Goal: Communication & Community: Answer question/provide support

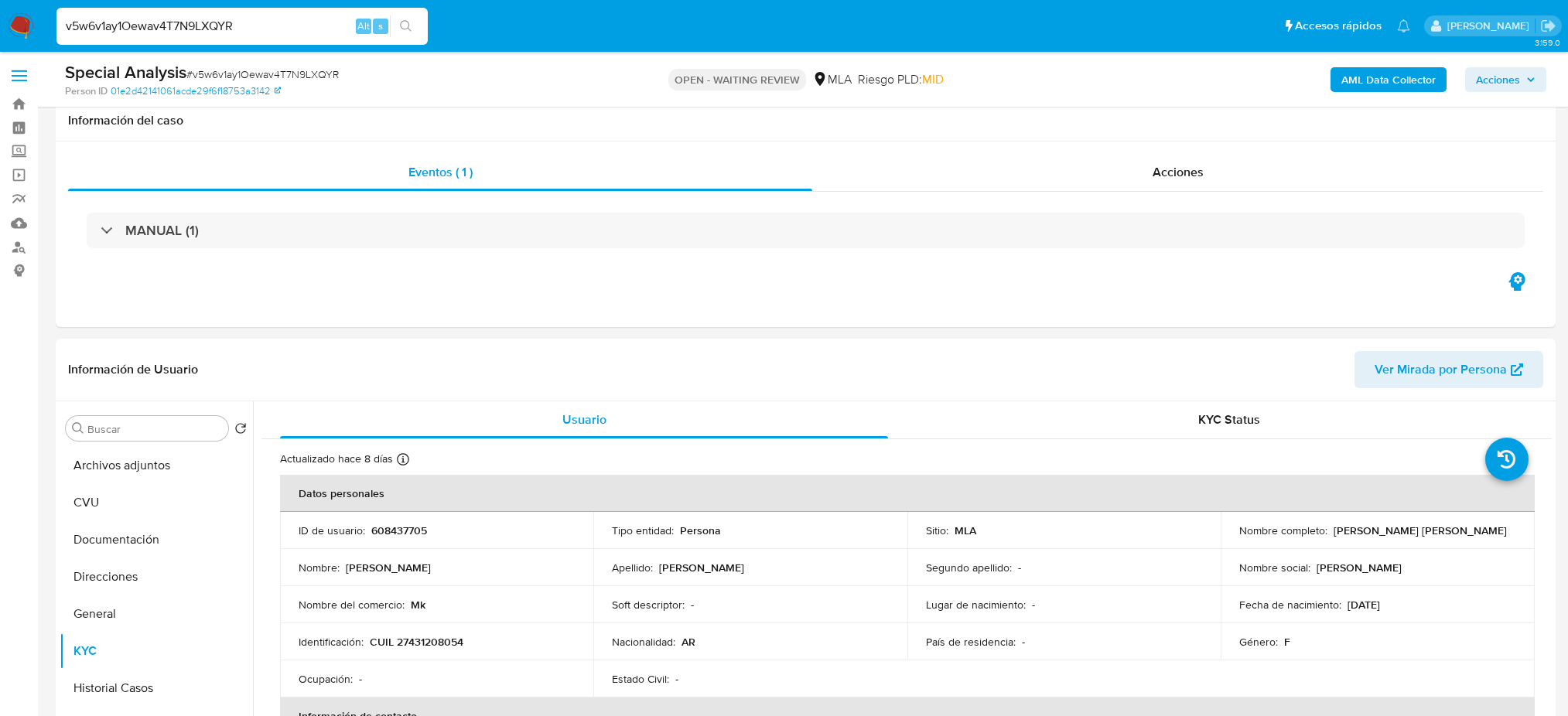
select select "10"
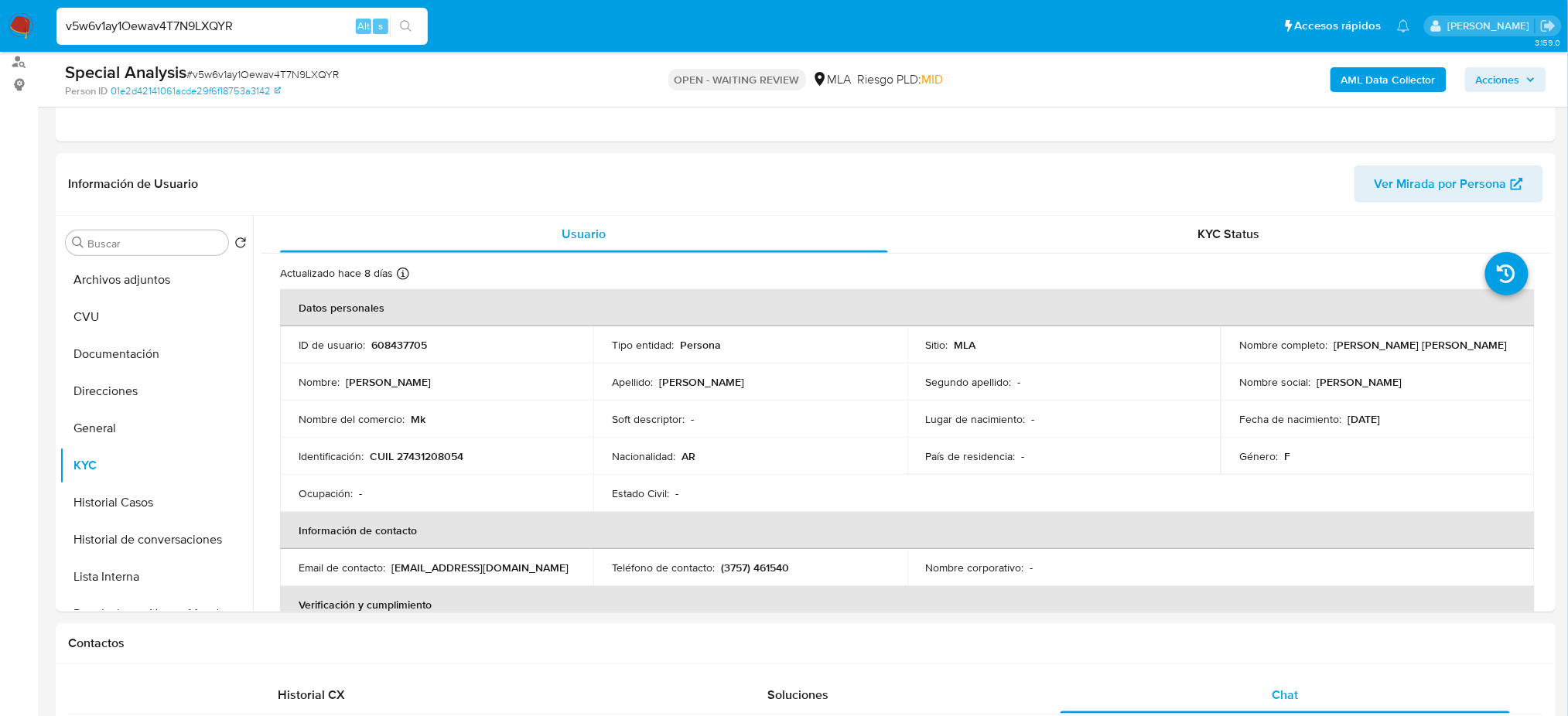
scroll to position [800, 0]
drag, startPoint x: 0, startPoint y: 0, endPoint x: 0, endPoint y: 29, distance: 29.0
click at [0, 29] on nav "Pausado Ver notificaciones v5w6v1ay1Oewav4T7N9LXQYR Alt s Accesos rápidos Presi…" at bounding box center [784, 26] width 1568 height 51
paste input "Kf0p6Ca4dxdzlNRPgYILaTUD"
type input "Kf0p6Ca4dxdzlNRPgYILaTUD"
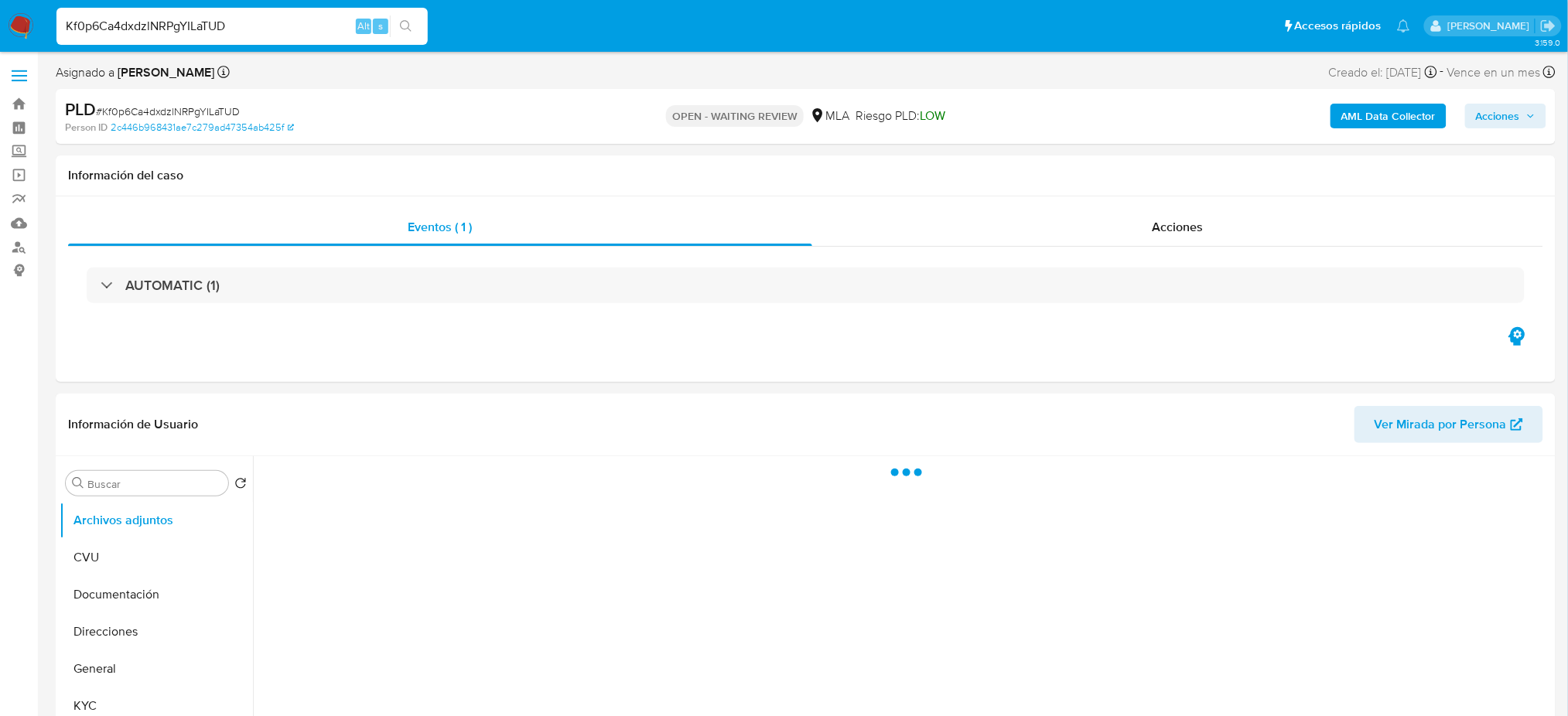
select select "10"
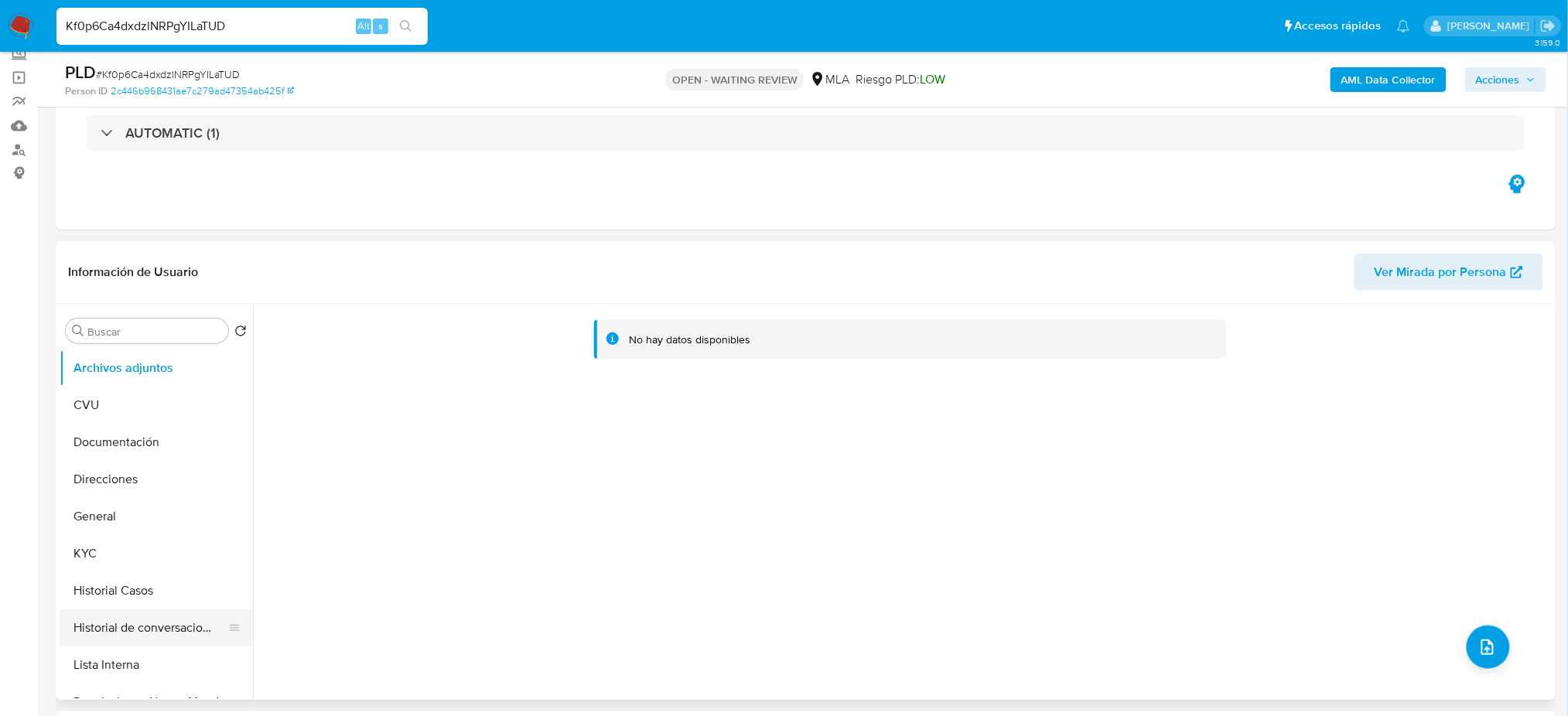
scroll to position [131, 0]
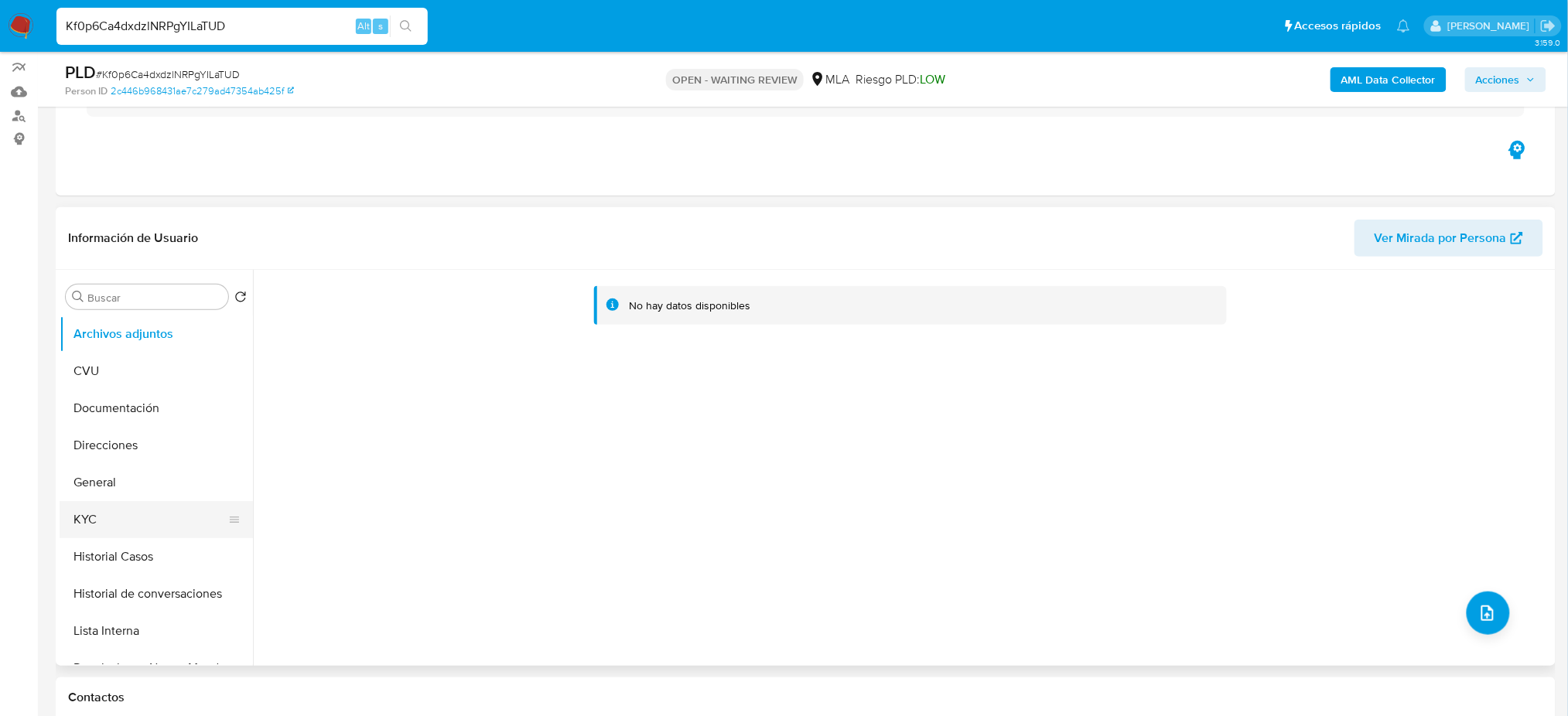
click at [132, 512] on button "KYC" at bounding box center [150, 519] width 181 height 37
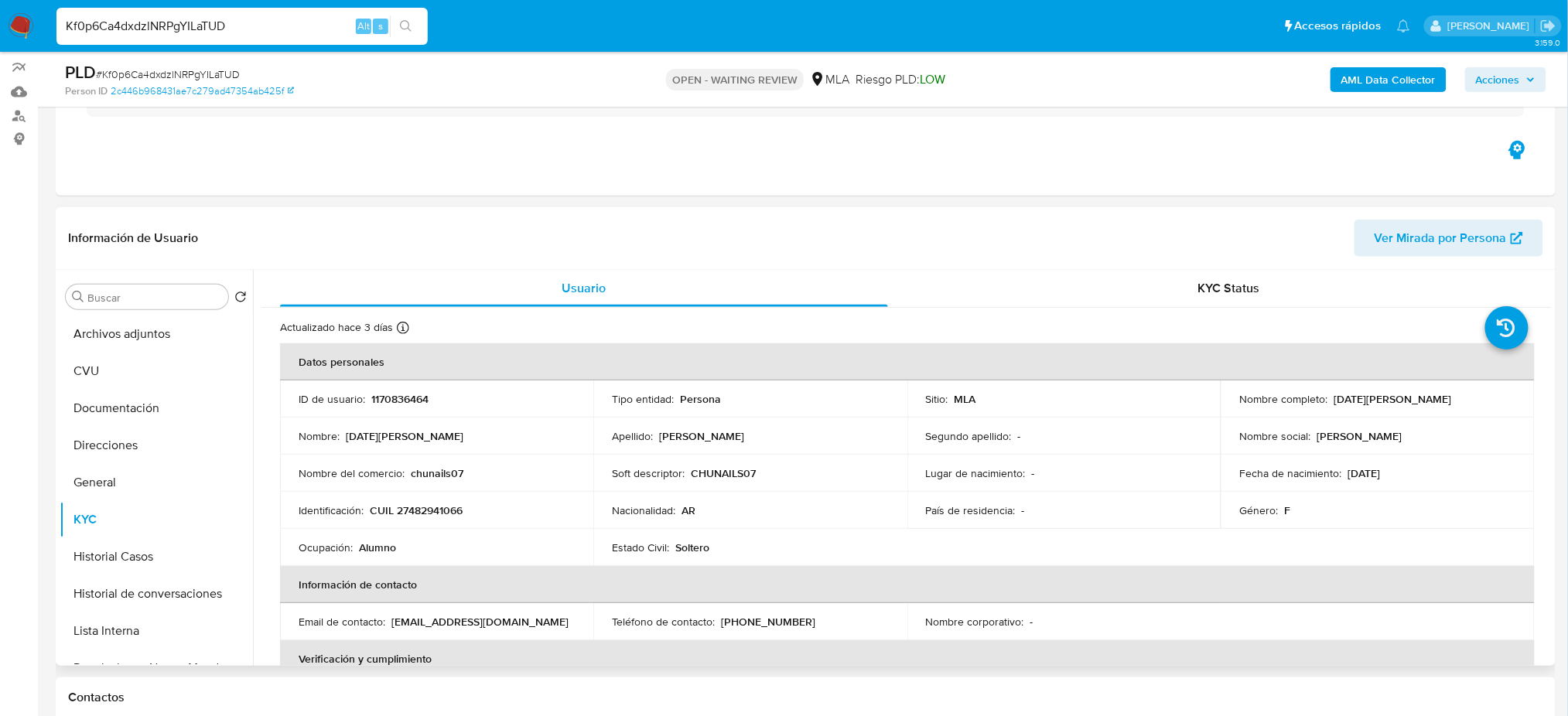
drag, startPoint x: 1420, startPoint y: 473, endPoint x: 1341, endPoint y: 474, distance: 79.0
click at [1341, 474] on div "Fecha de nacimiento : 13/09/2007" at bounding box center [1378, 473] width 276 height 14
click at [443, 511] on p "CUIL 27482941066" at bounding box center [416, 510] width 93 height 14
copy p "27482941066"
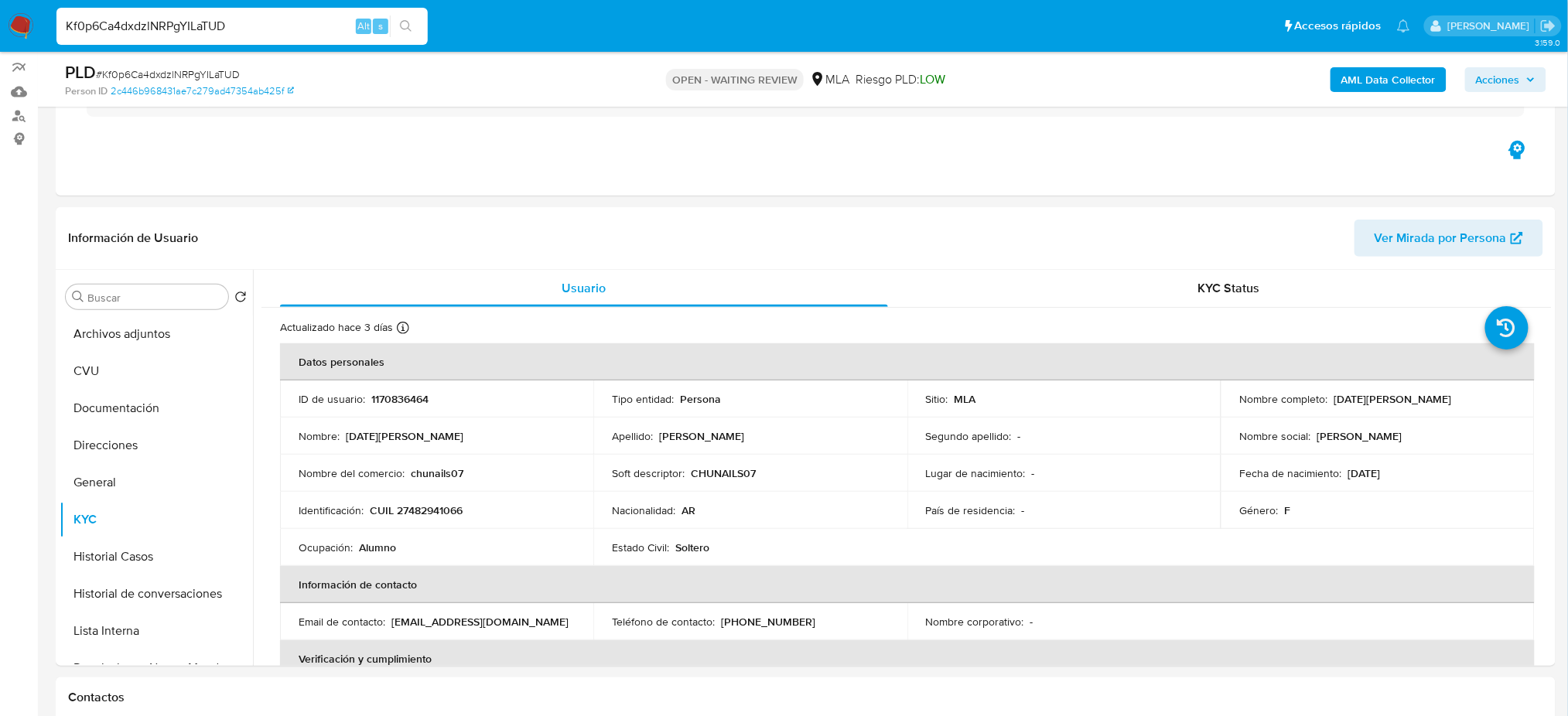
click at [207, 69] on span "# Kf0p6Ca4dxdzlNRPgYILaTUD" at bounding box center [168, 74] width 144 height 16
copy span "Kf0p6Ca4dxdzlNRPgYILaTUD"
click at [25, 16] on img at bounding box center [21, 27] width 27 height 27
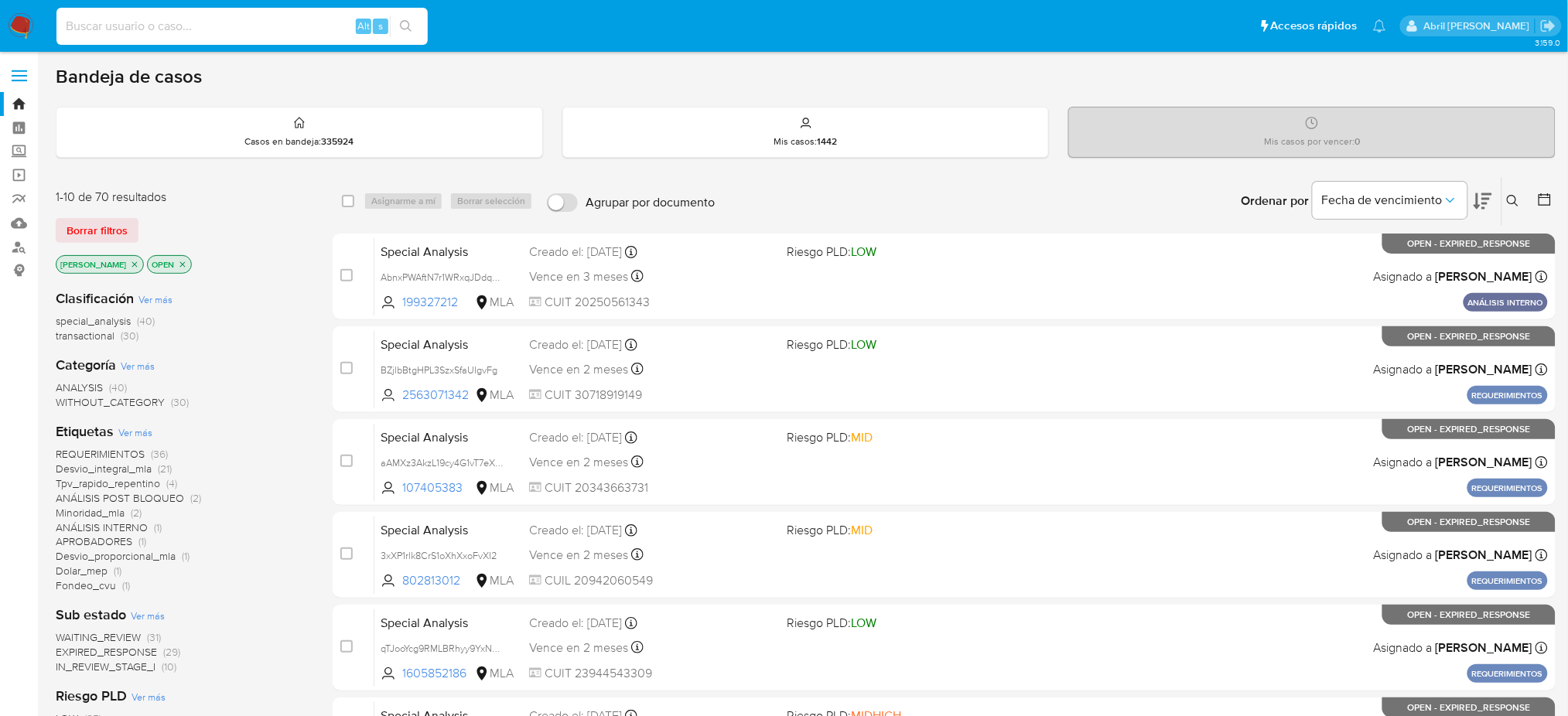
click at [275, 31] on input at bounding box center [242, 27] width 372 height 20
paste input "Kf0p6Ca4dxdzlNRPgYILaTUD"
type input "Kf0p6Ca4dxdzlNRPgYILaTUD"
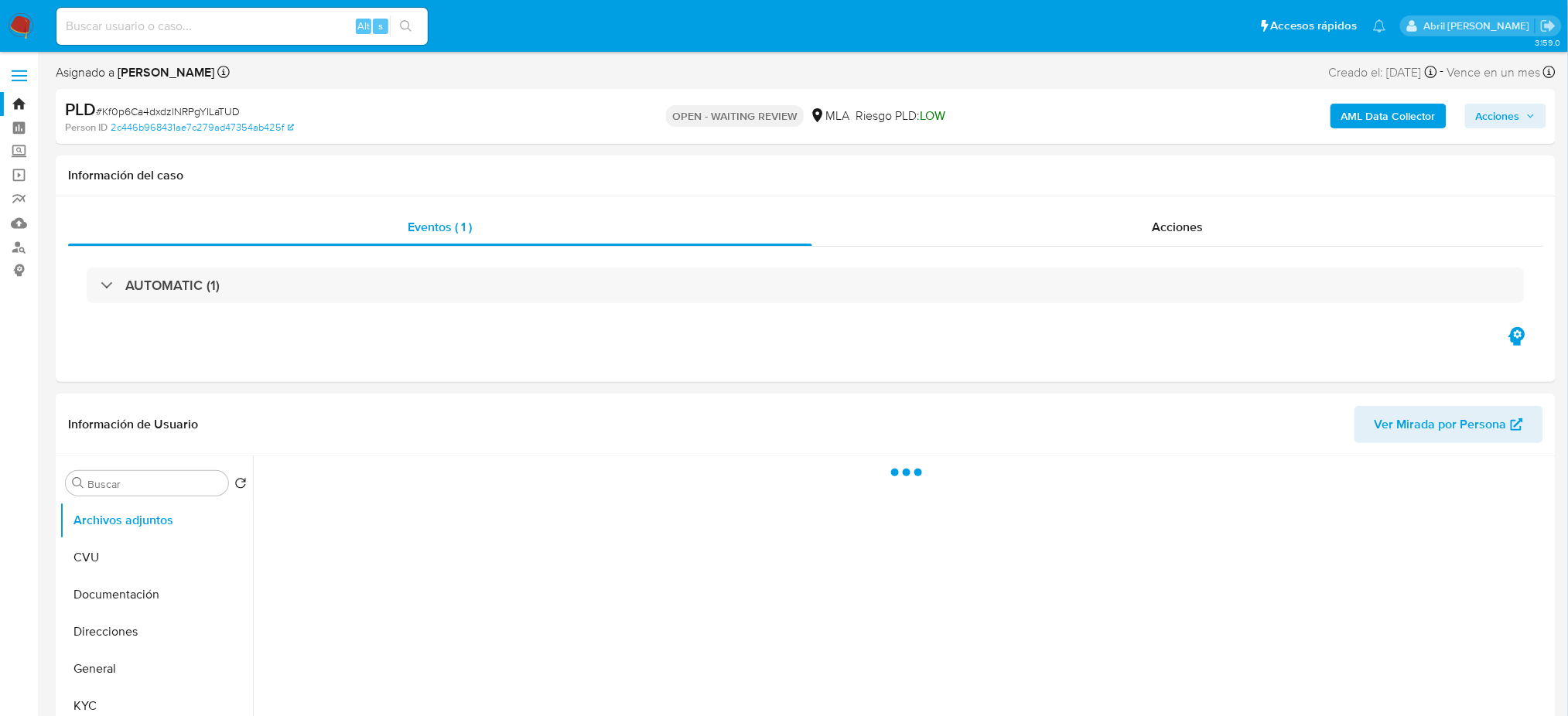
select select "10"
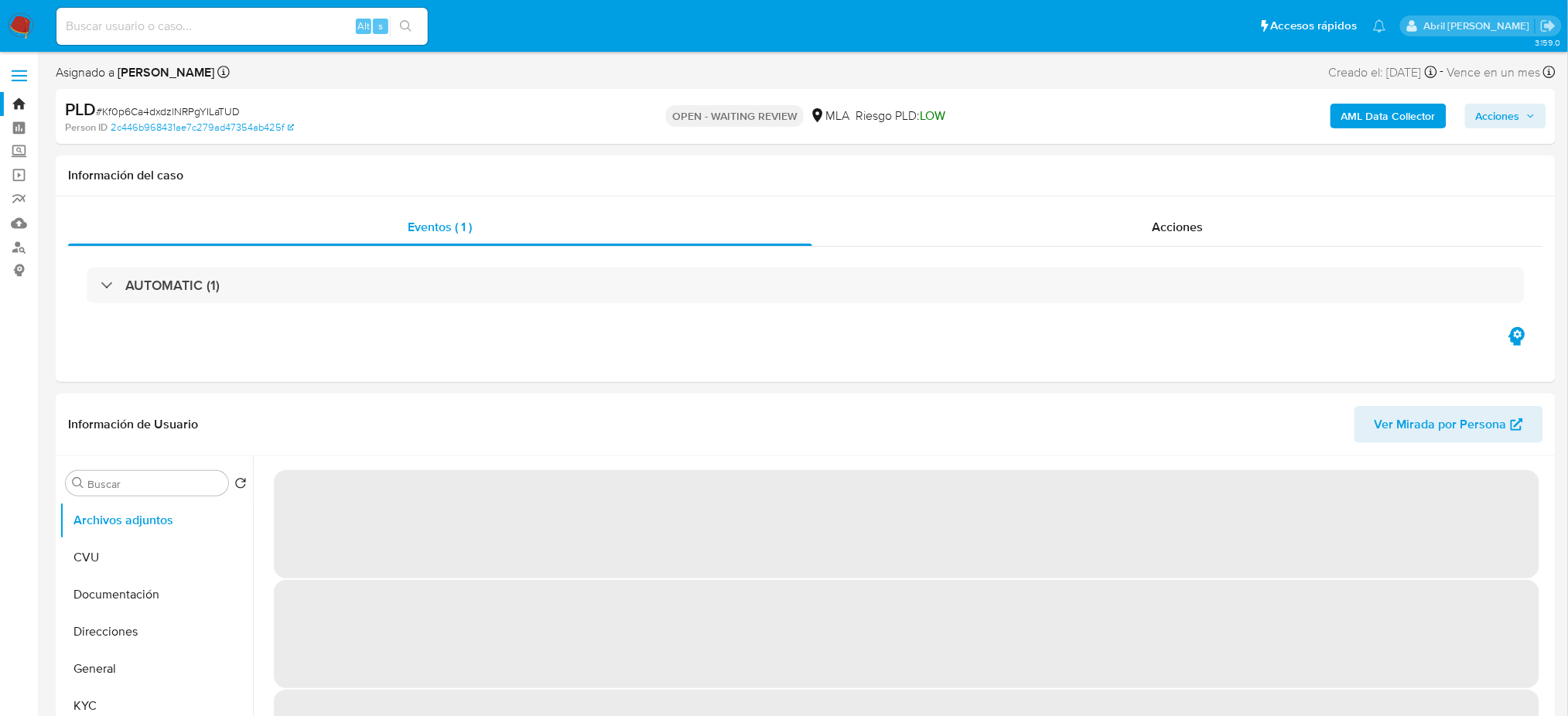
click at [23, 30] on img at bounding box center [21, 27] width 27 height 27
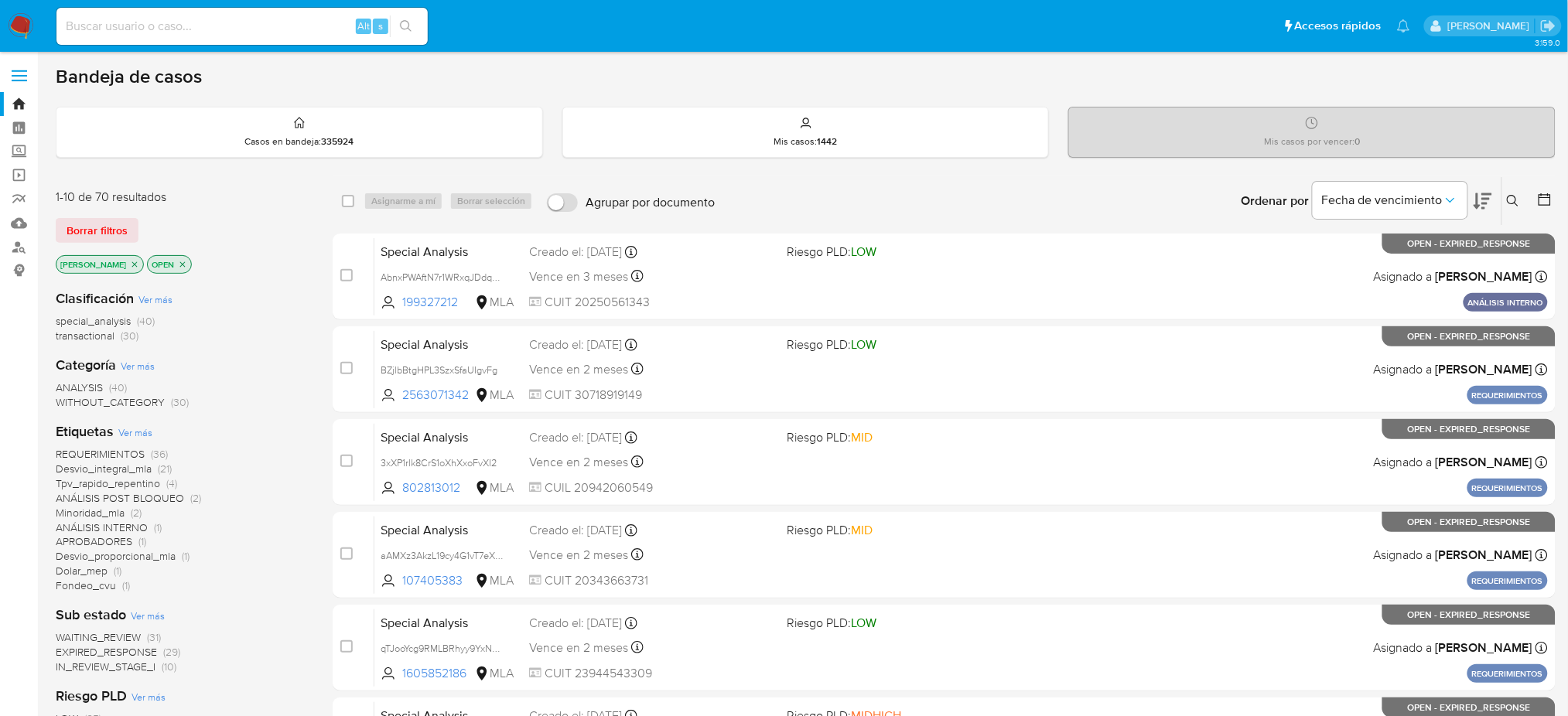
click at [1515, 197] on icon at bounding box center [1513, 201] width 12 height 12
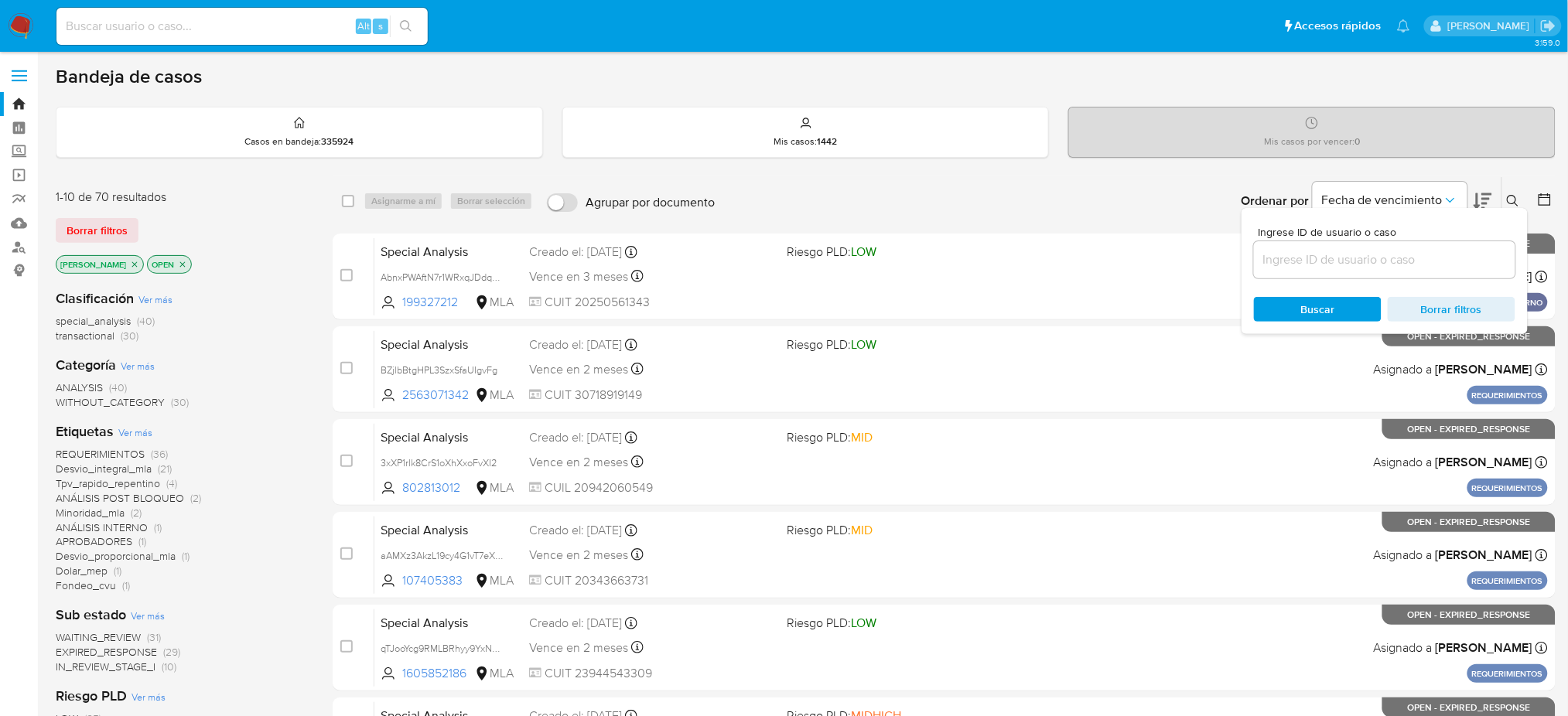
click at [1374, 264] on input at bounding box center [1385, 260] width 261 height 20
type input "Kf0p6Ca4dxdzlNRPgYILaTUD"
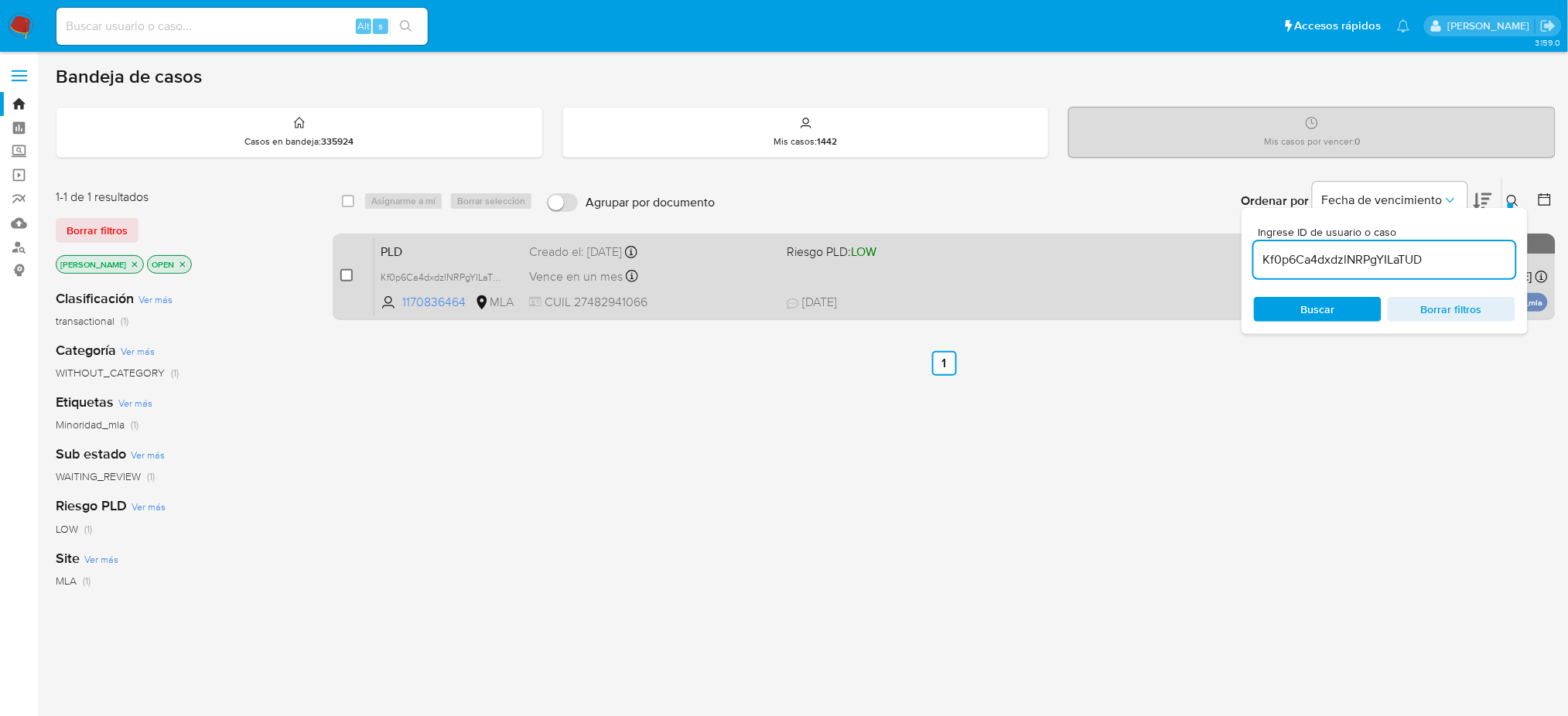
click at [344, 275] on input "checkbox" at bounding box center [347, 275] width 12 height 12
checkbox input "true"
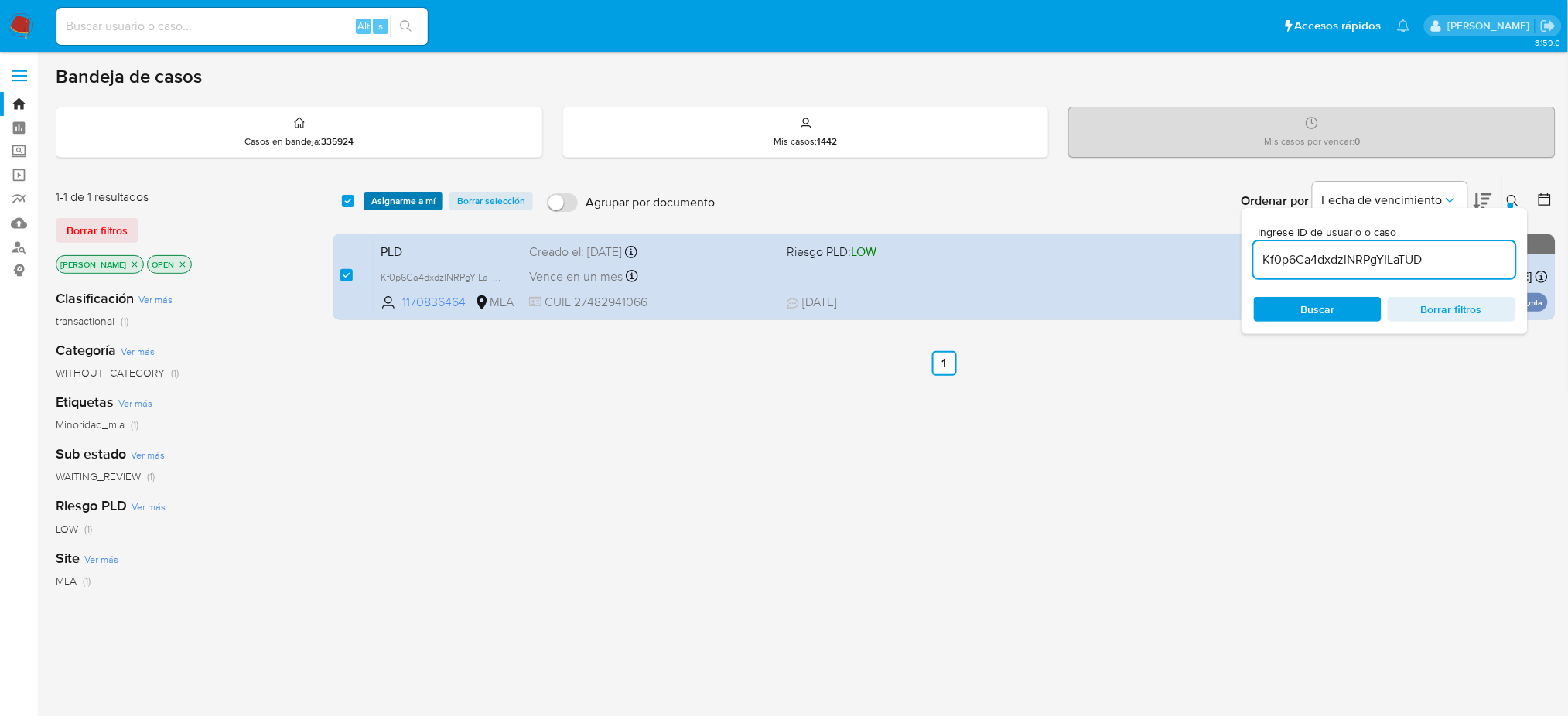
click at [397, 206] on span "Asignarme a mí" at bounding box center [404, 201] width 64 height 16
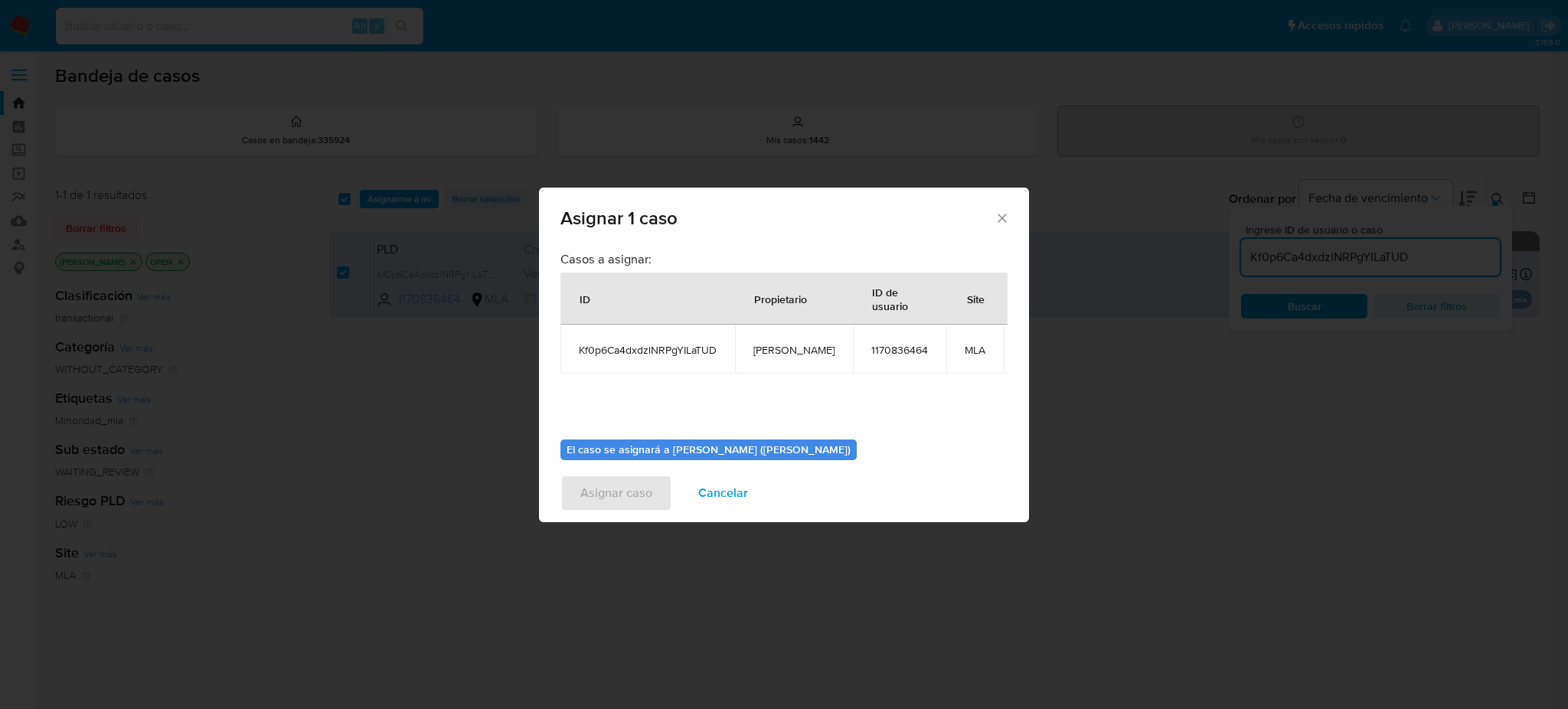
click at [776, 354] on span "[PERSON_NAME]" at bounding box center [793, 350] width 81 height 14
copy span "d"
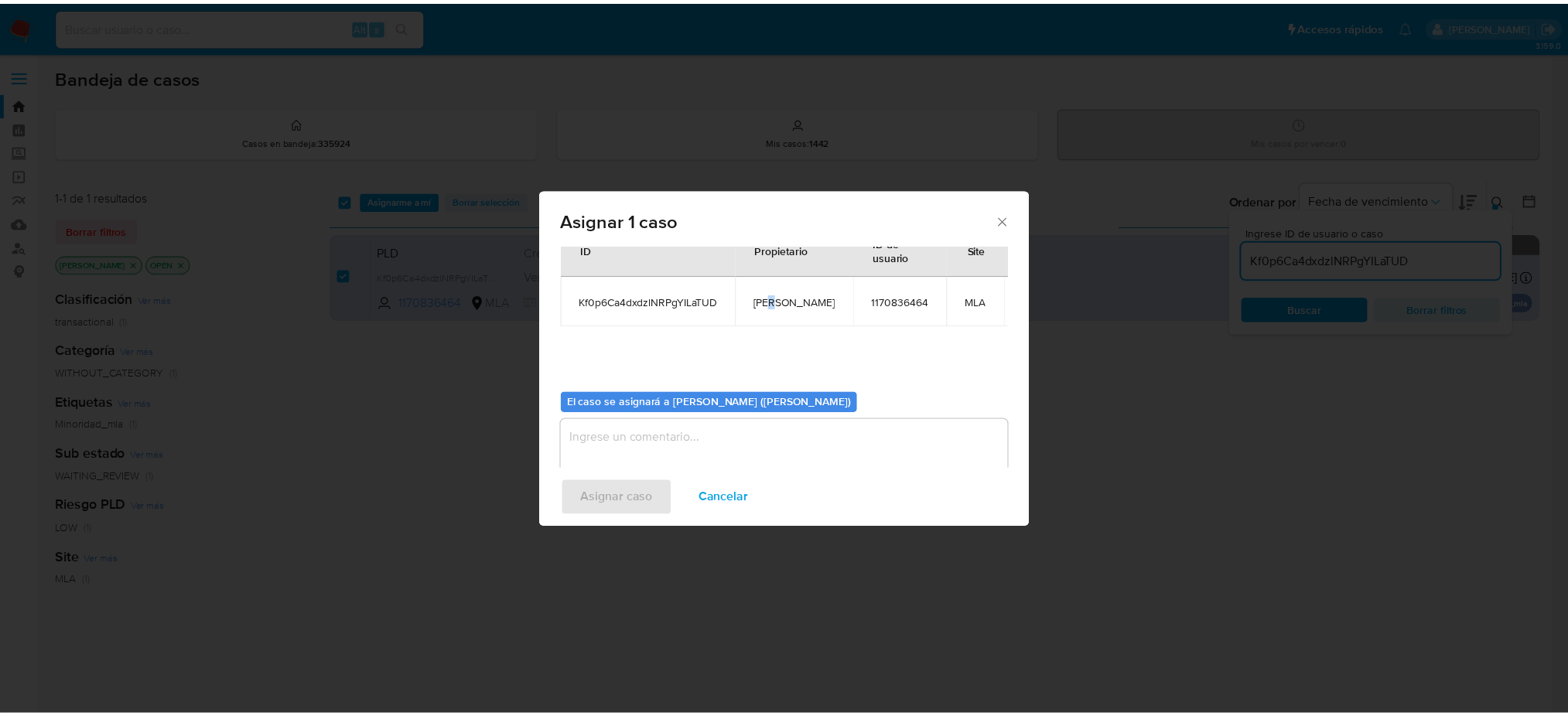
scroll to position [79, 0]
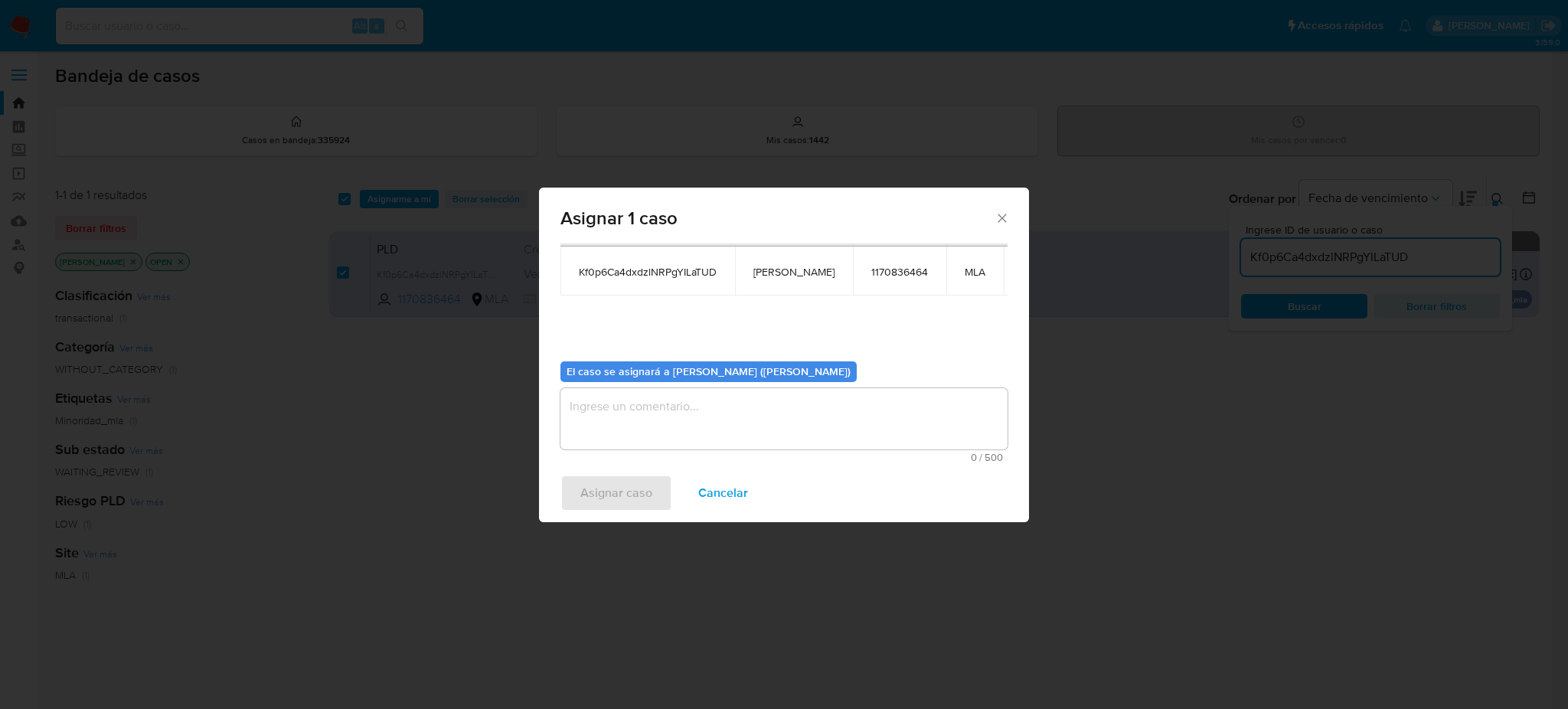
click at [761, 270] on span "[PERSON_NAME]" at bounding box center [793, 272] width 81 height 14
copy span "[PERSON_NAME]"
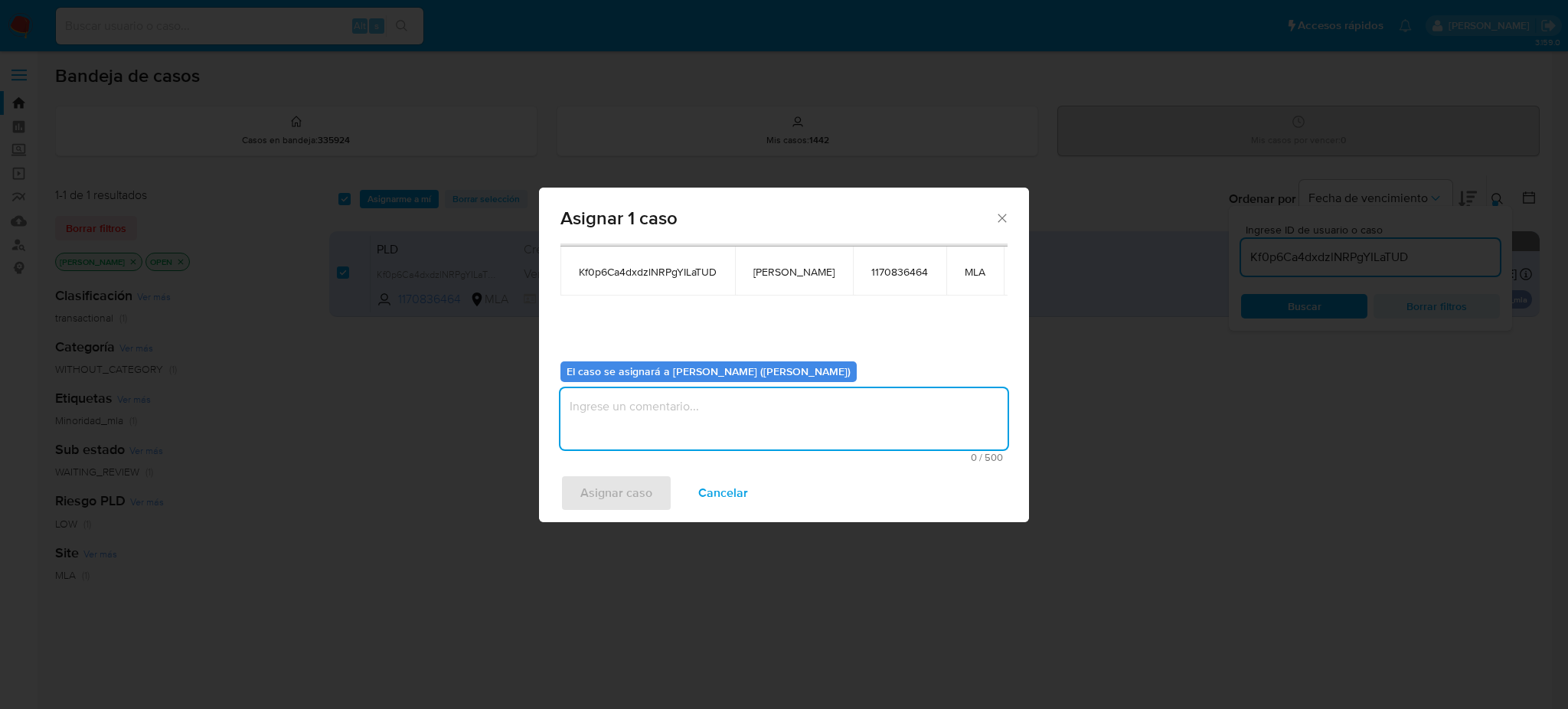
click at [628, 429] on textarea "assign-modal" at bounding box center [784, 419] width 447 height 61
paste textarea "[PERSON_NAME]"
type textarea "[PERSON_NAME]"
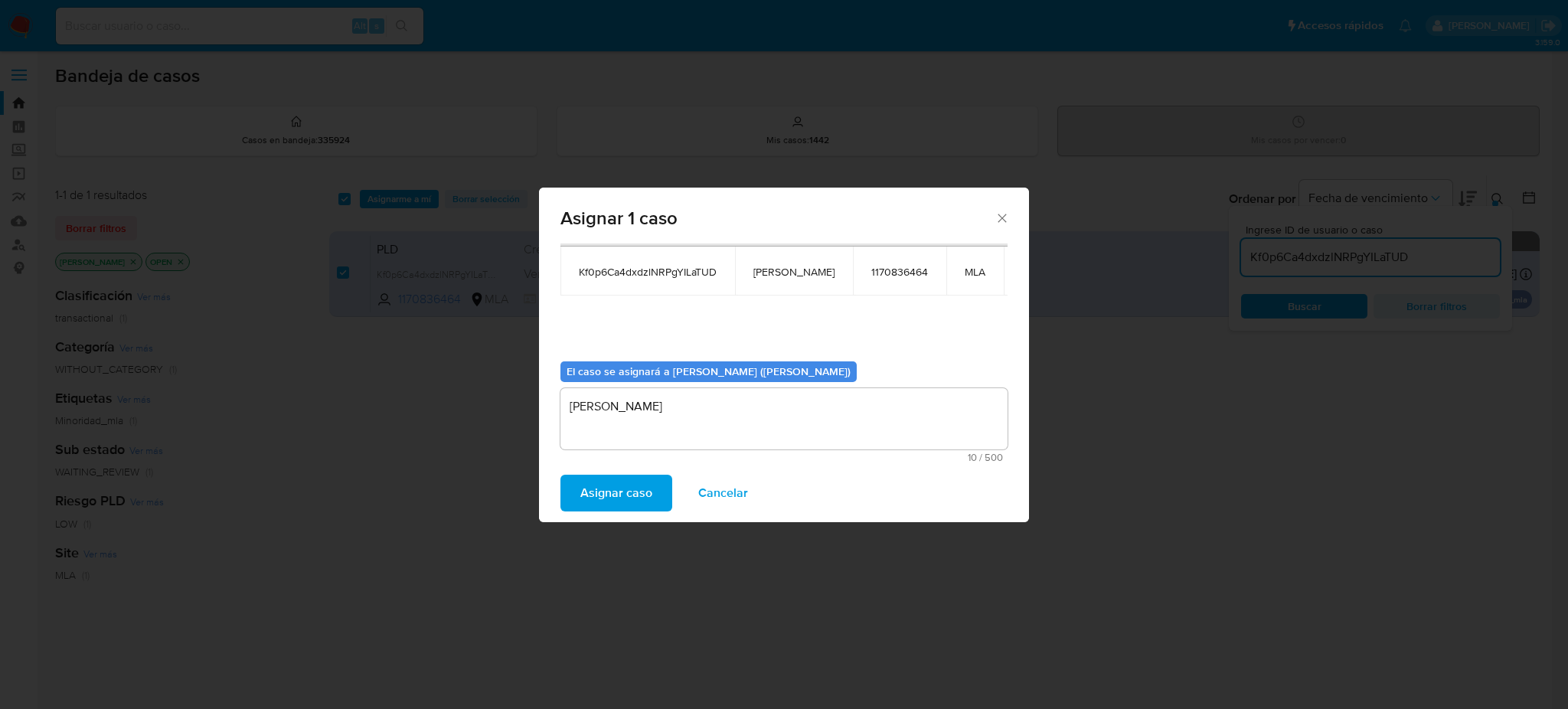
click at [622, 490] on span "Asignar caso" at bounding box center [616, 493] width 72 height 34
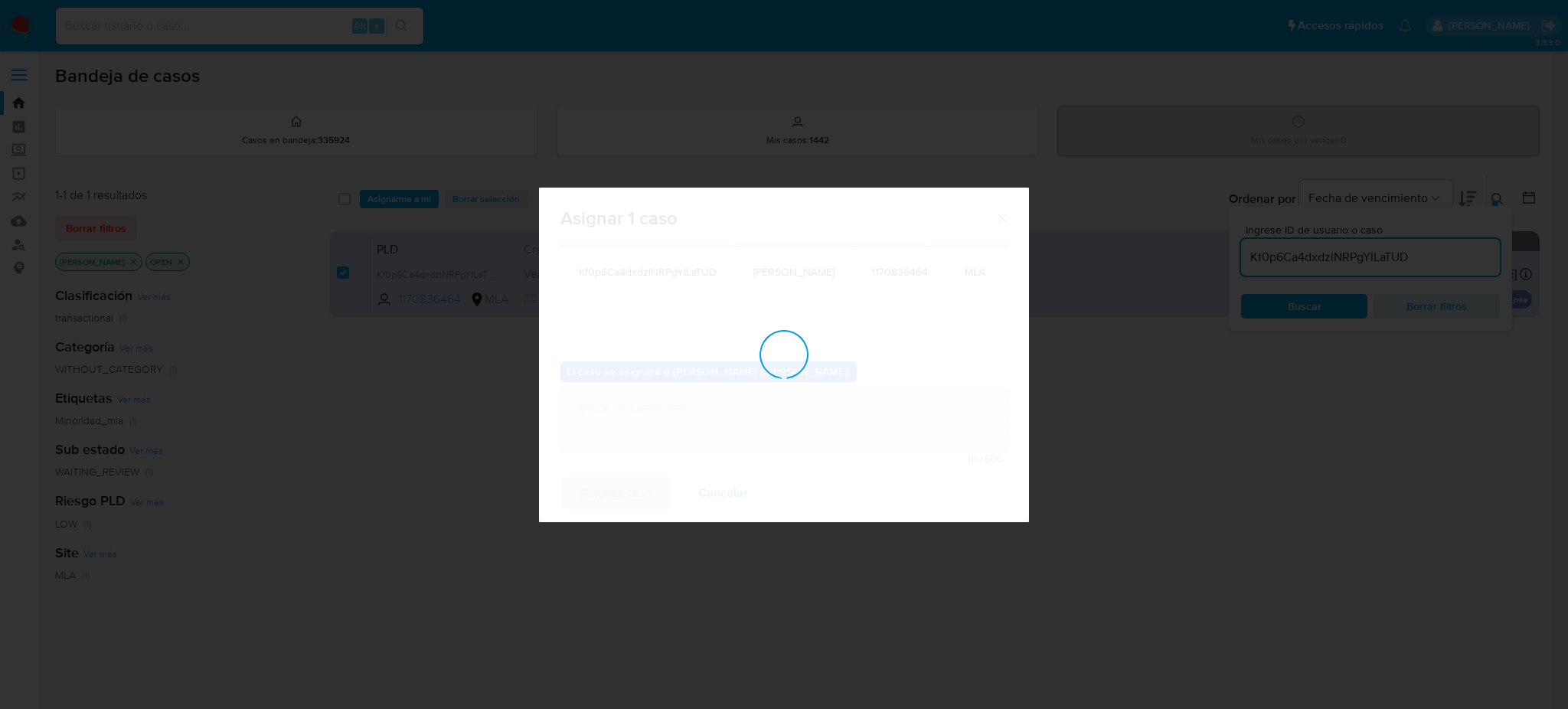
checkbox input "false"
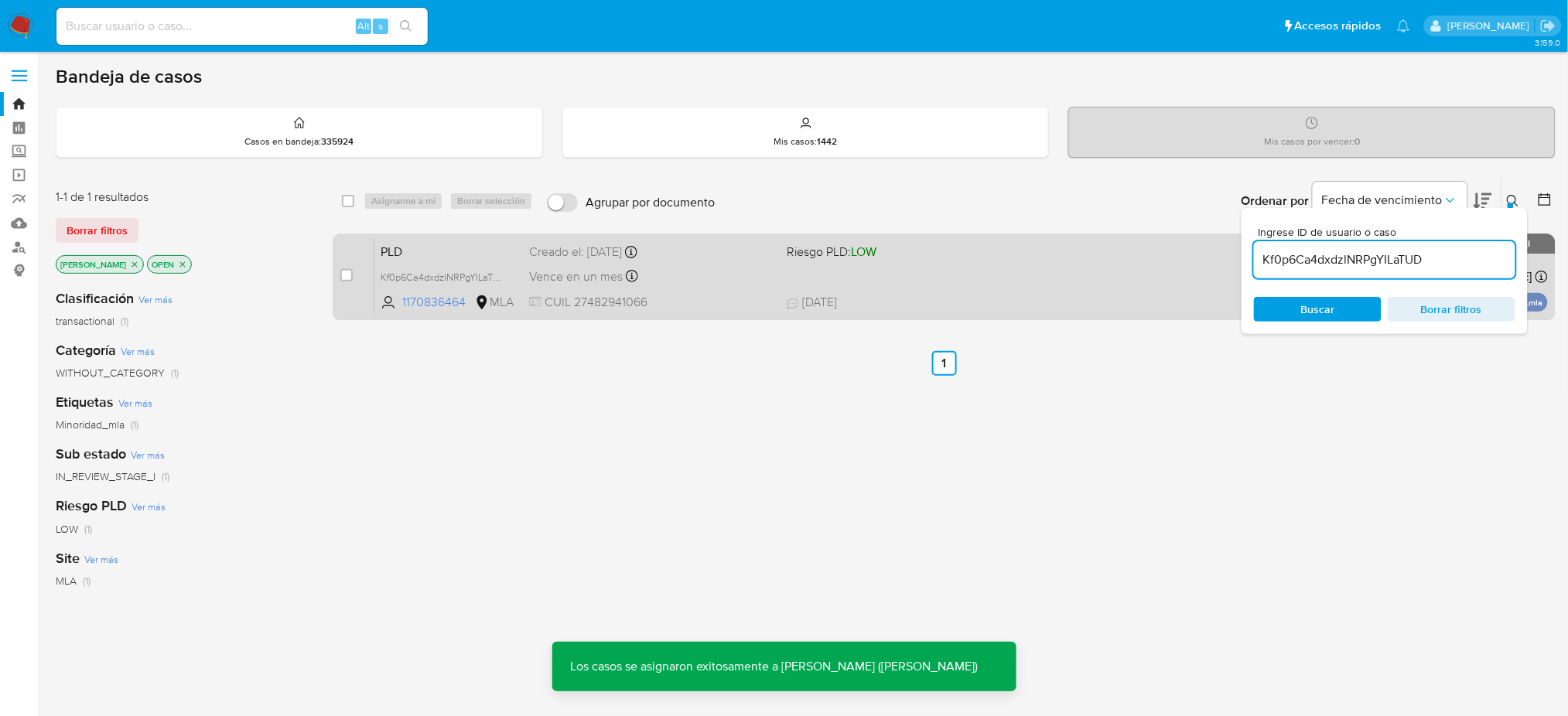
click at [454, 251] on span "PLD" at bounding box center [449, 250] width 136 height 20
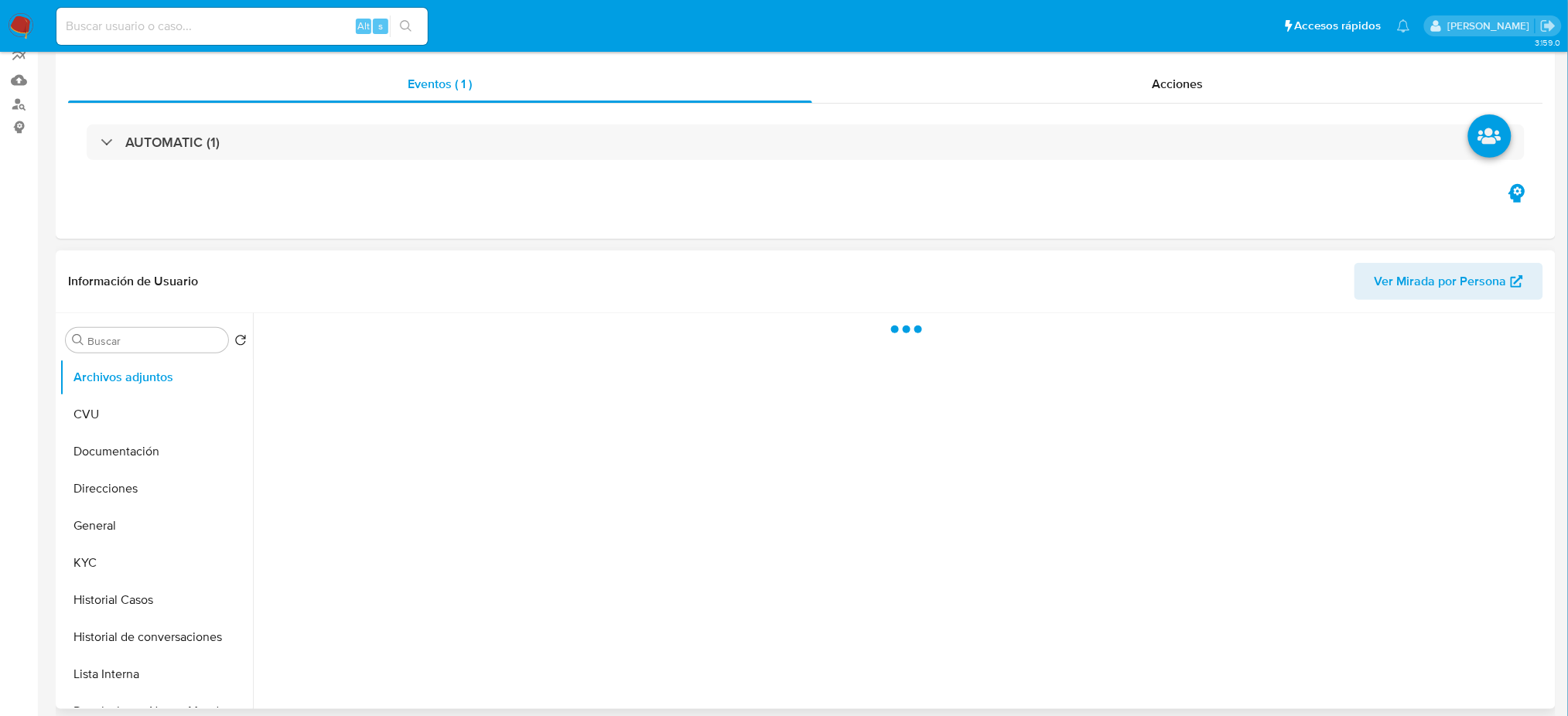
select select "10"
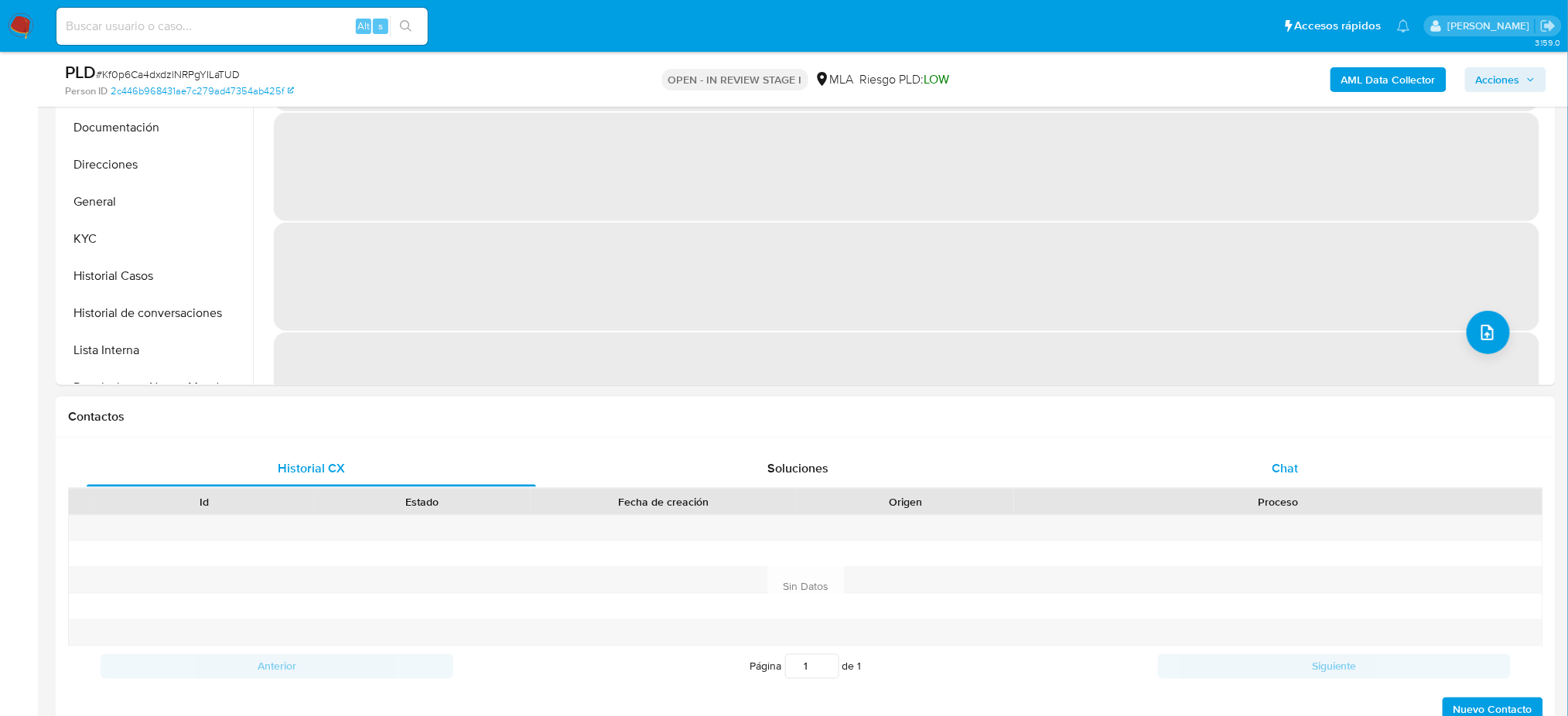
click at [1283, 466] on span "Chat" at bounding box center [1285, 468] width 27 height 18
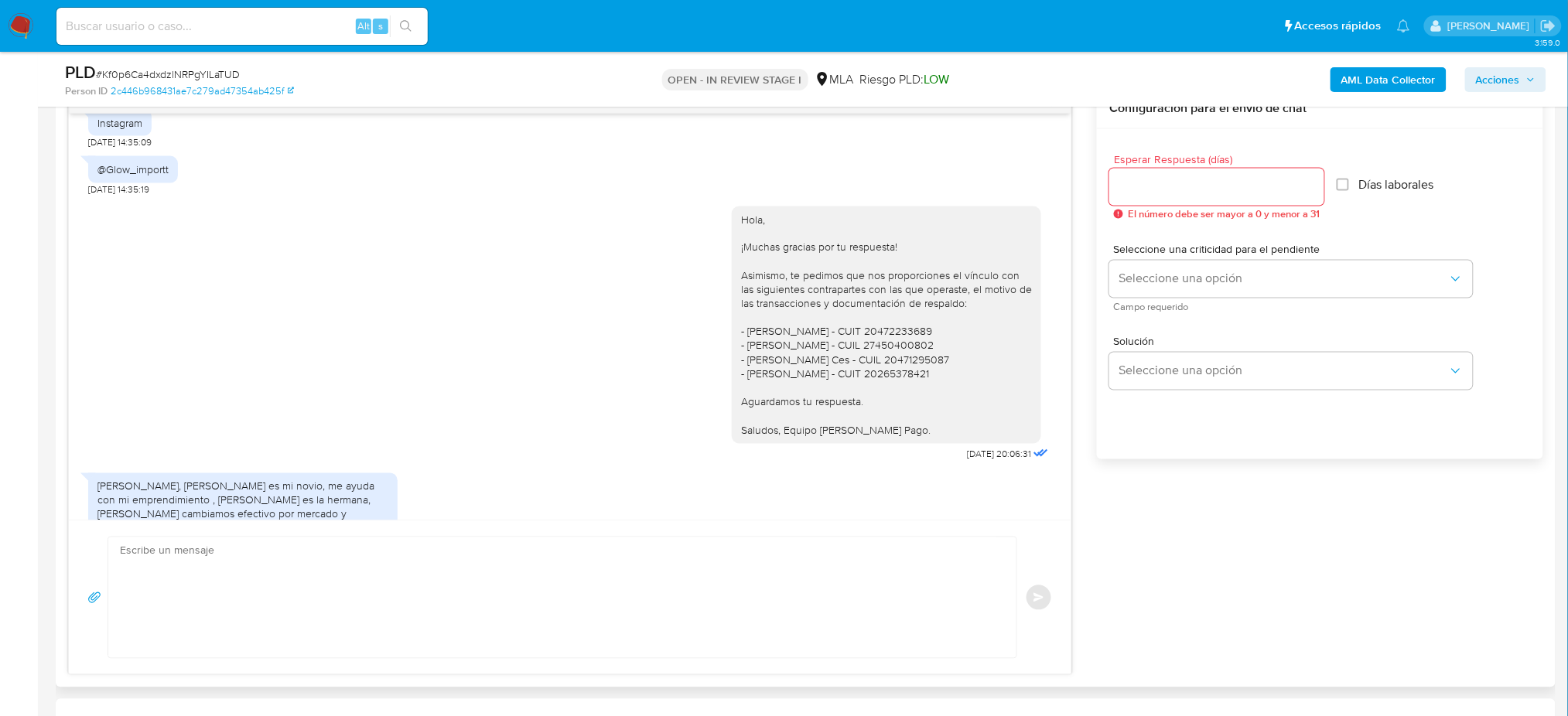
scroll to position [997, 0]
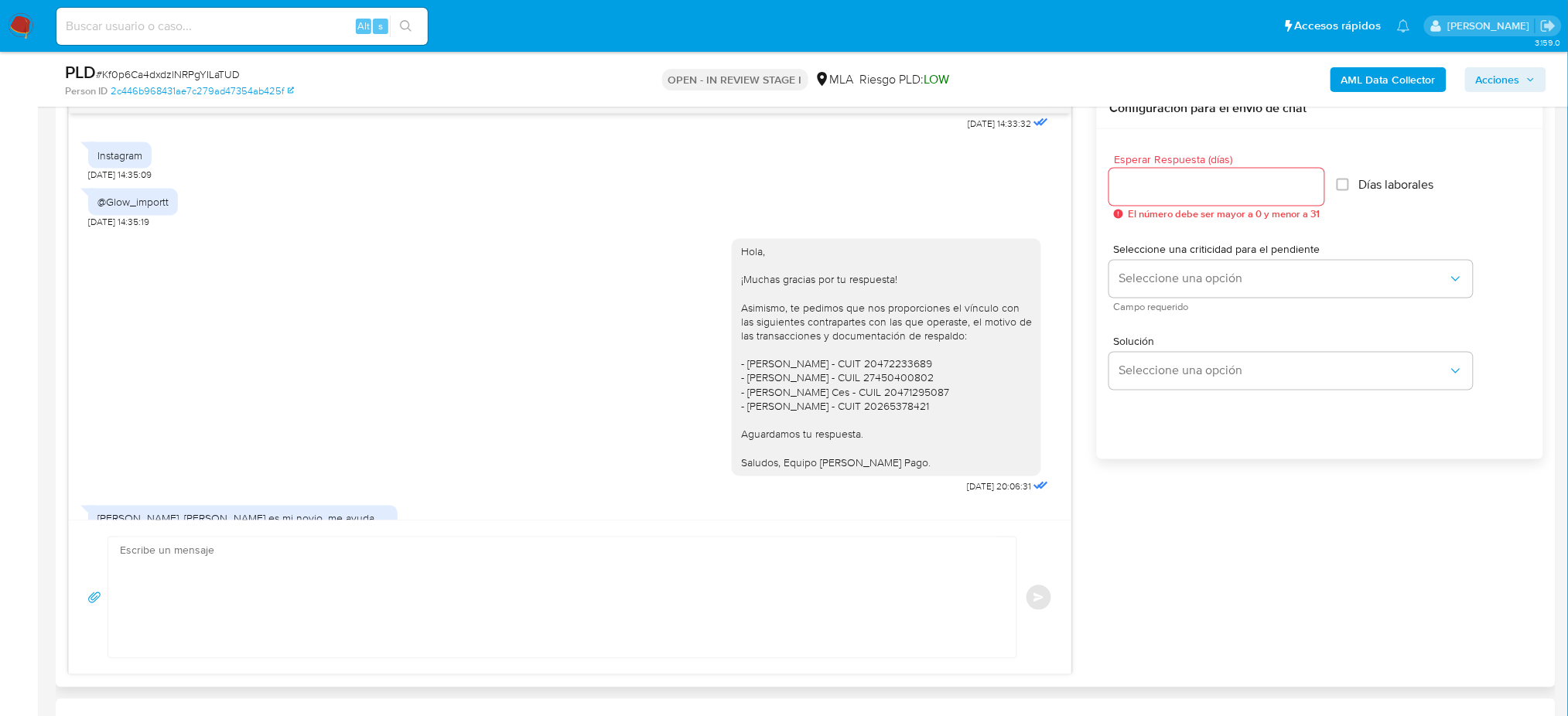
click at [249, 651] on textarea at bounding box center [559, 597] width 877 height 121
paste textarea "Hola, Muchas gracias por tu respuesta. Analizamos tu caso y verificamos que no …"
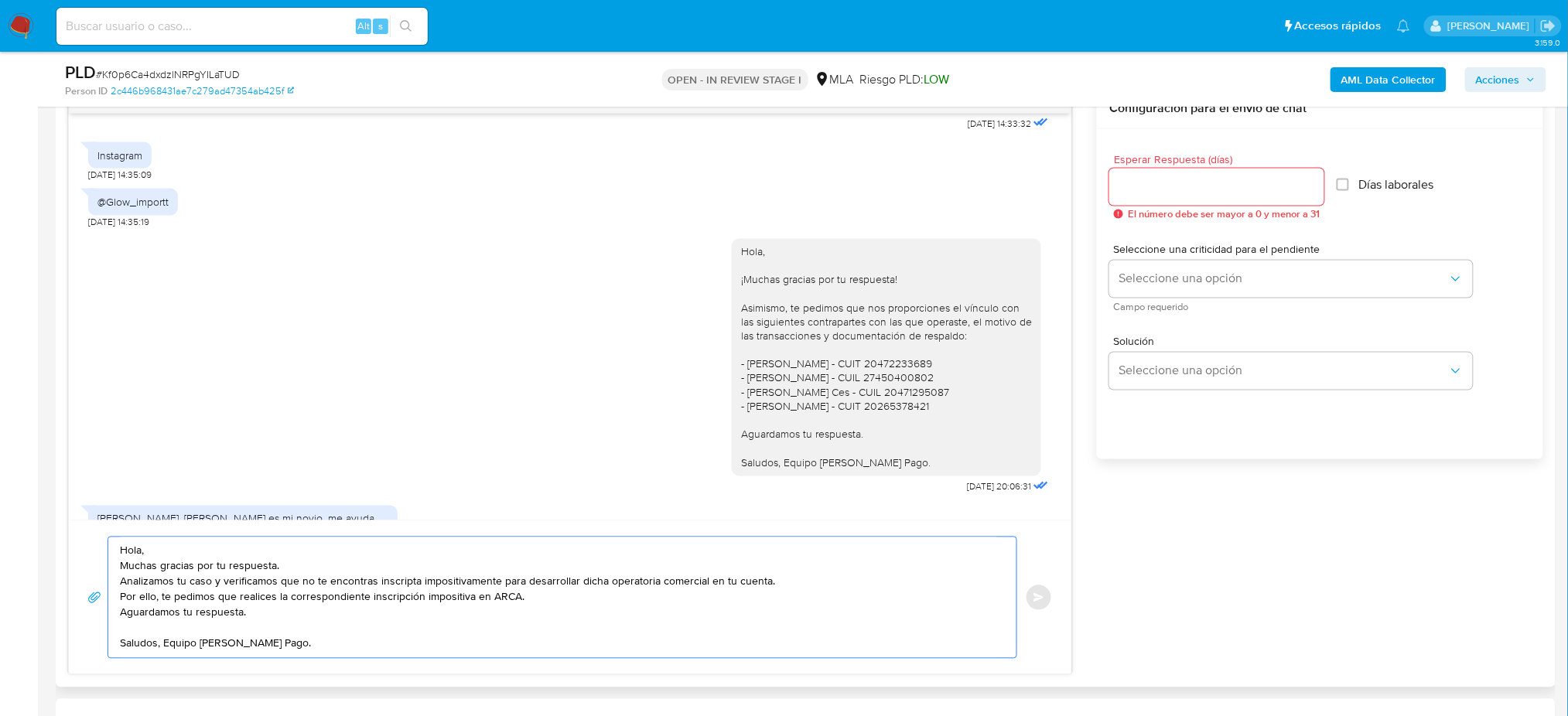
scroll to position [55, 0]
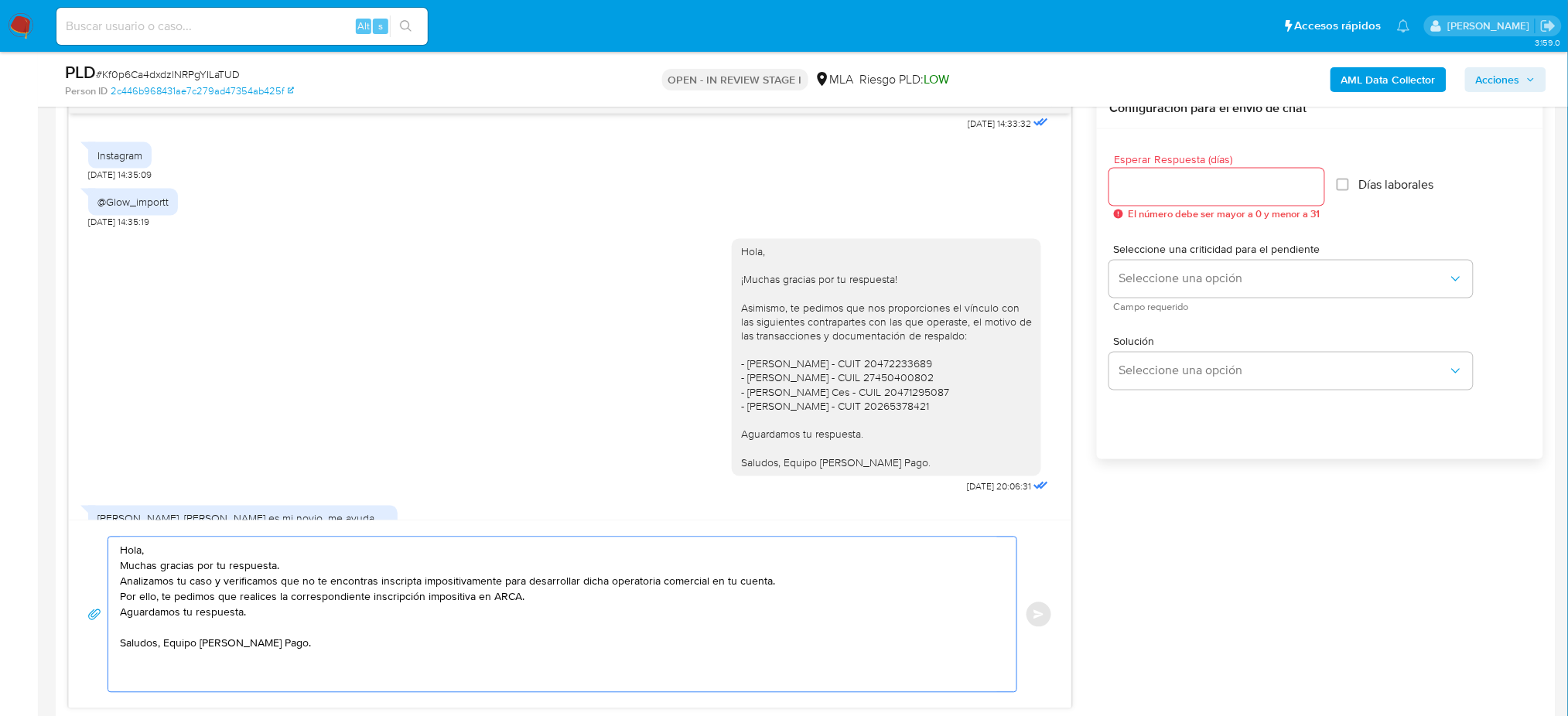
type textarea "Hola, Muchas gracias por tu respuesta. Analizamos tu caso y verificamos que no …"
click at [1135, 181] on input "Esperar Respuesta (días)" at bounding box center [1217, 187] width 215 height 20
type input "2"
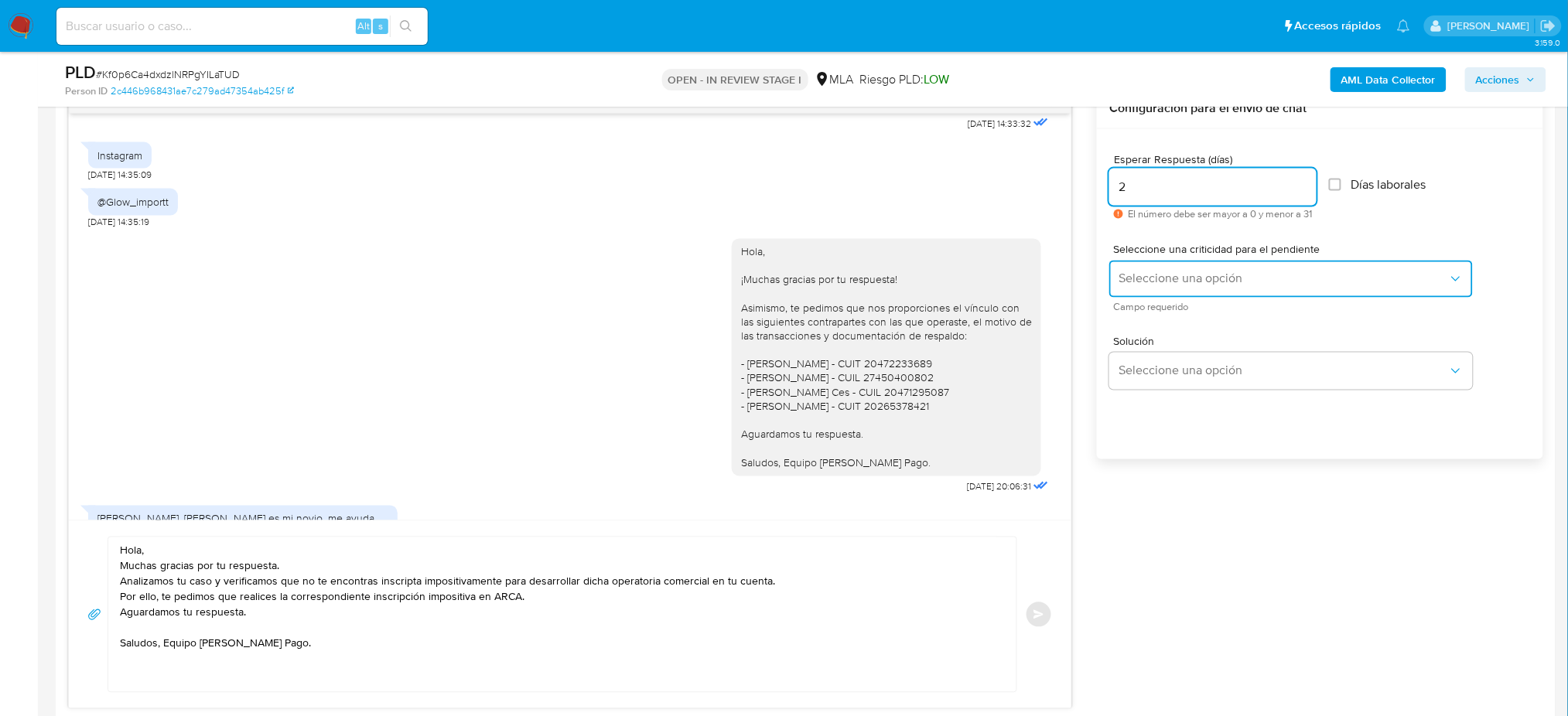
click at [1136, 283] on span "Seleccione una opción" at bounding box center [1283, 279] width 329 height 16
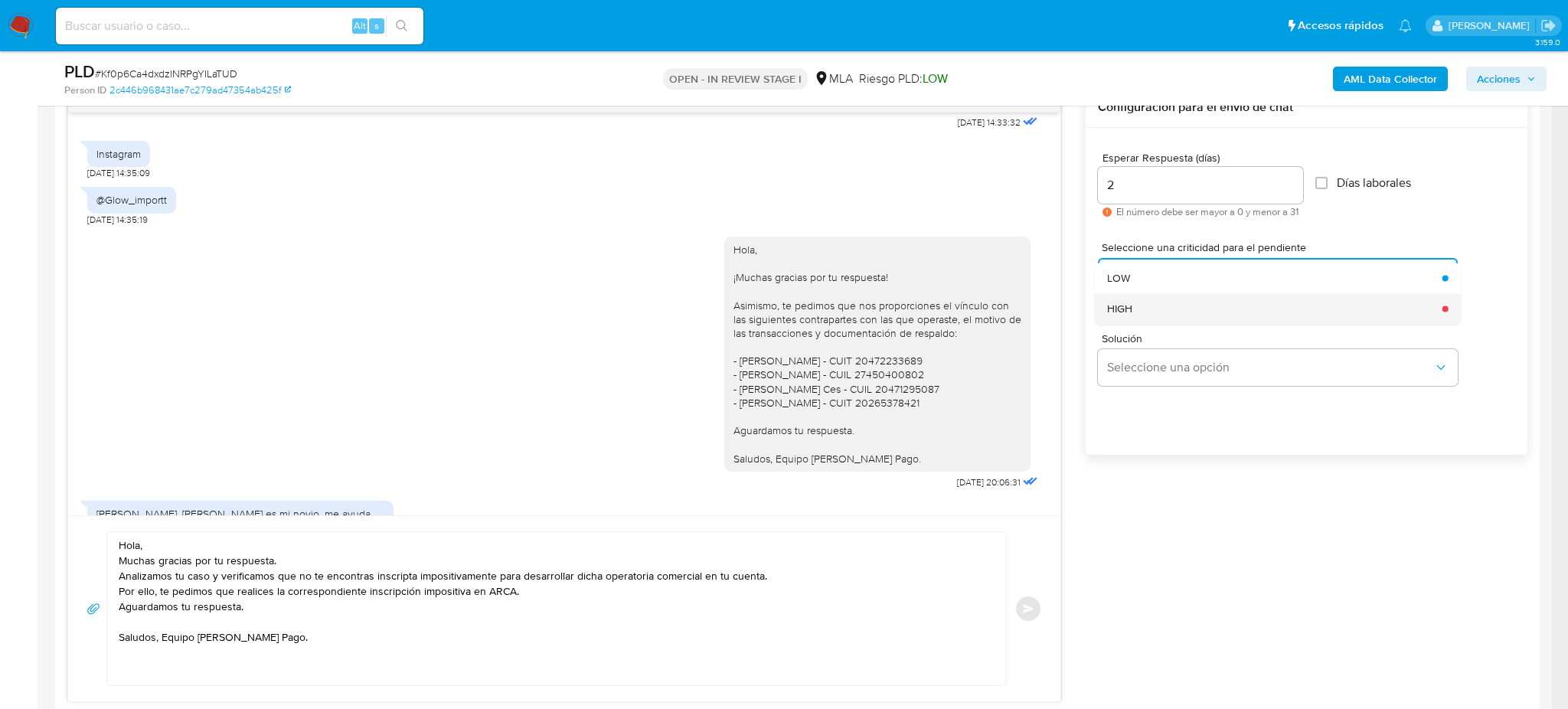
click at [1125, 310] on span "HIGH" at bounding box center [1119, 309] width 25 height 14
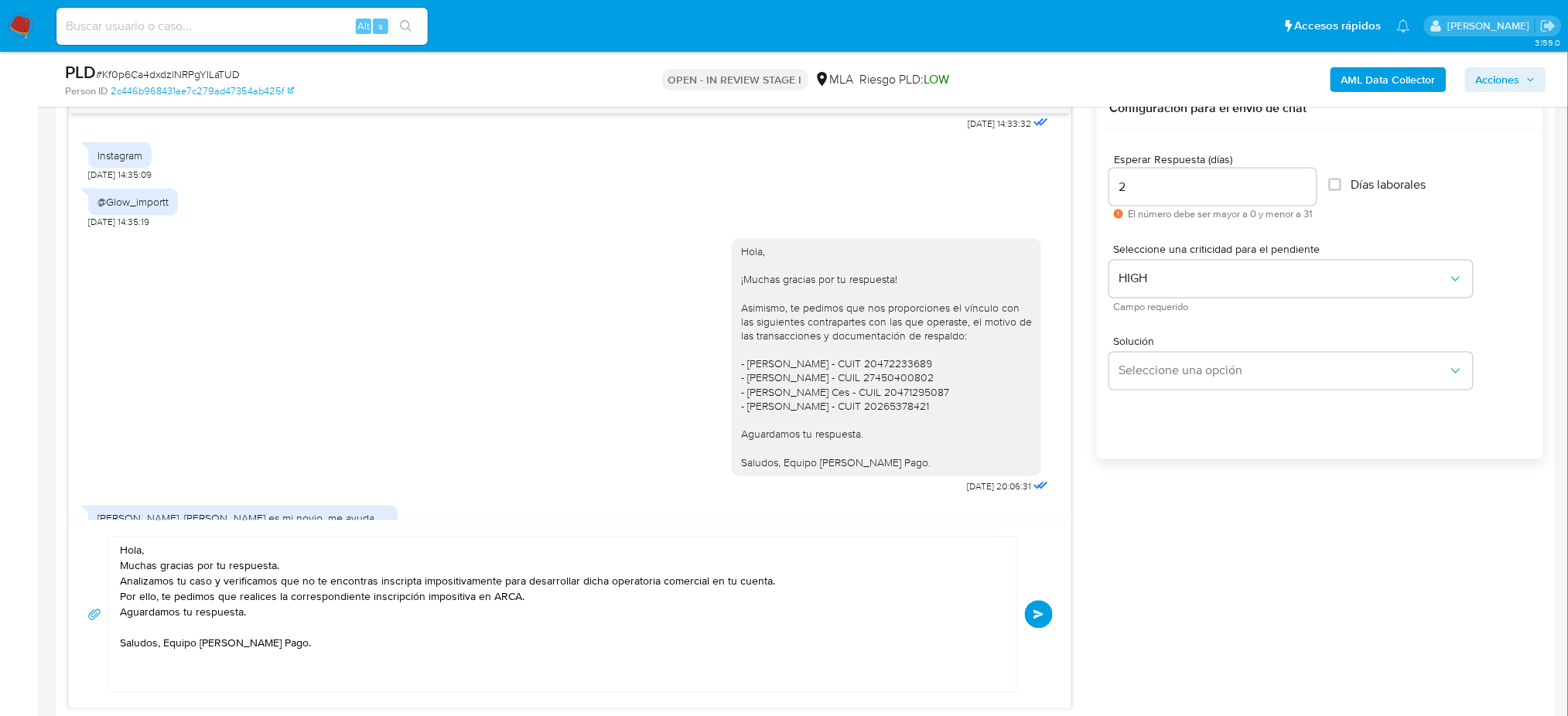
click at [1033, 616] on span "Enviar" at bounding box center [1039, 615] width 11 height 9
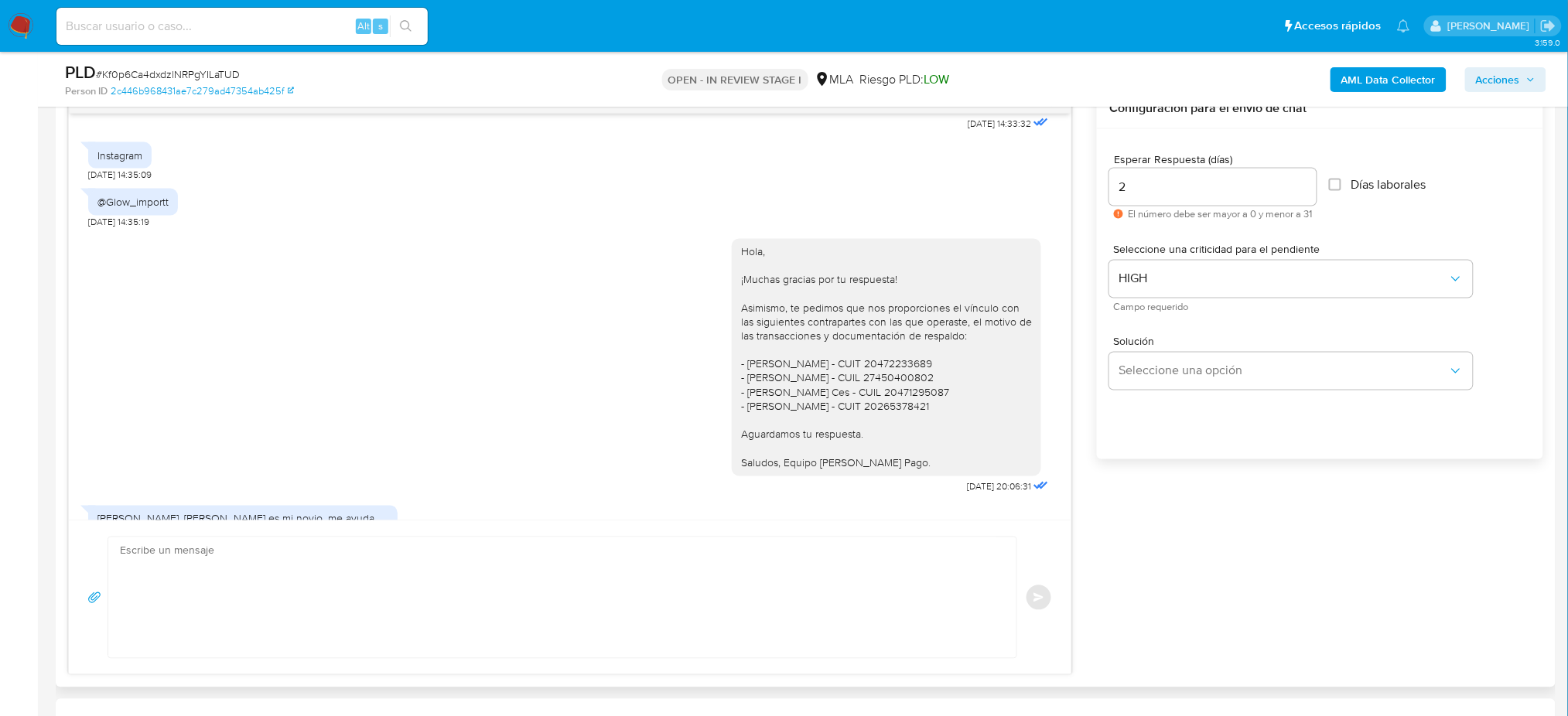
scroll to position [1356, 0]
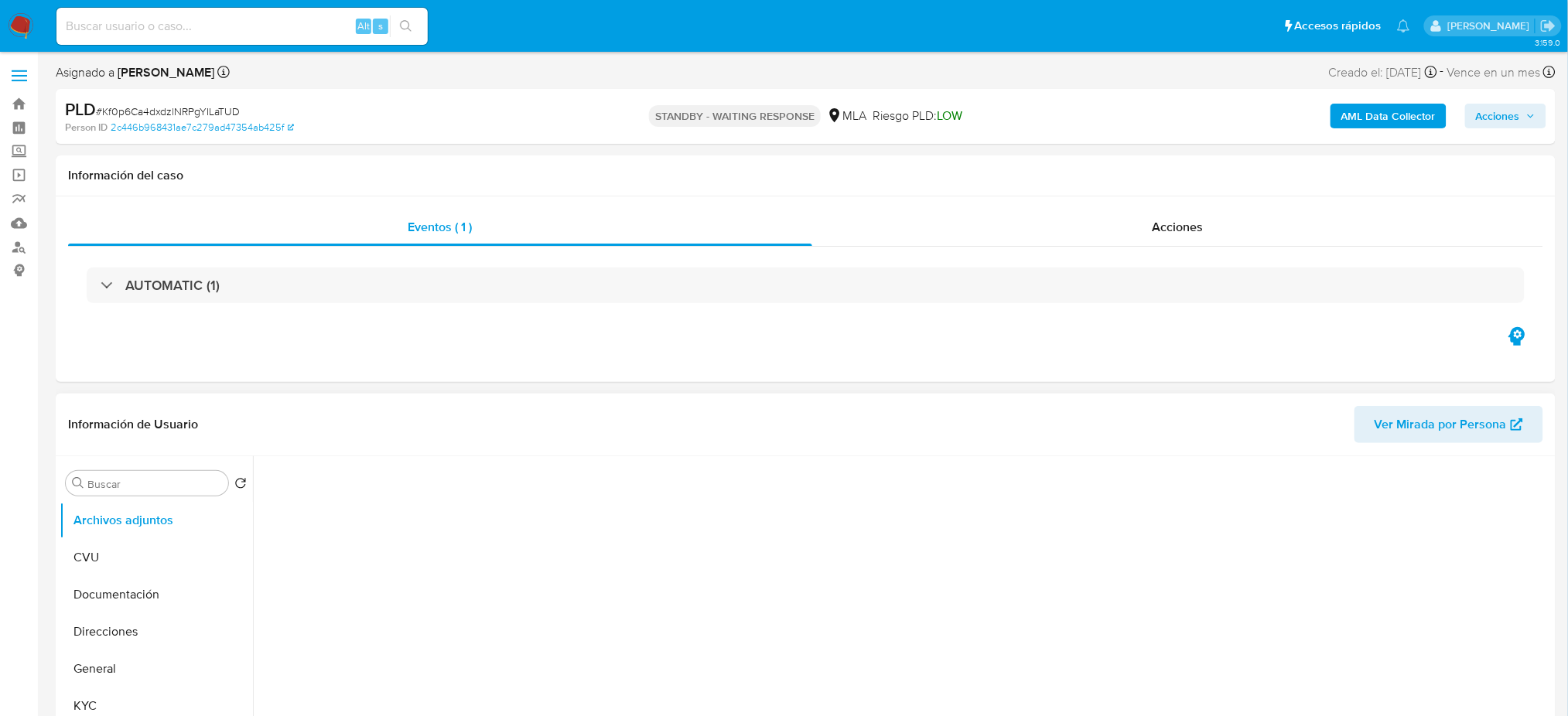
select select "10"
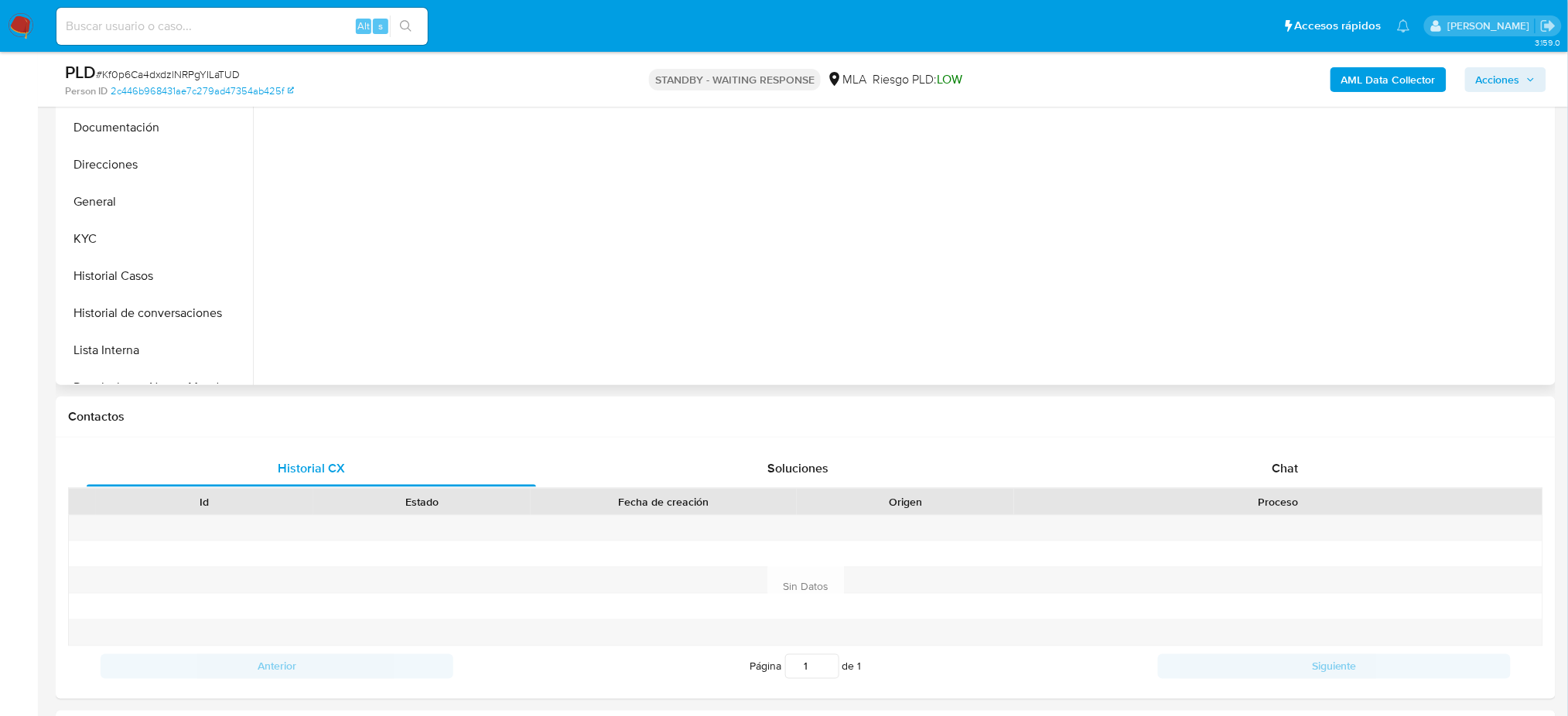
click at [1260, 471] on div "Chat" at bounding box center [1285, 469] width 450 height 37
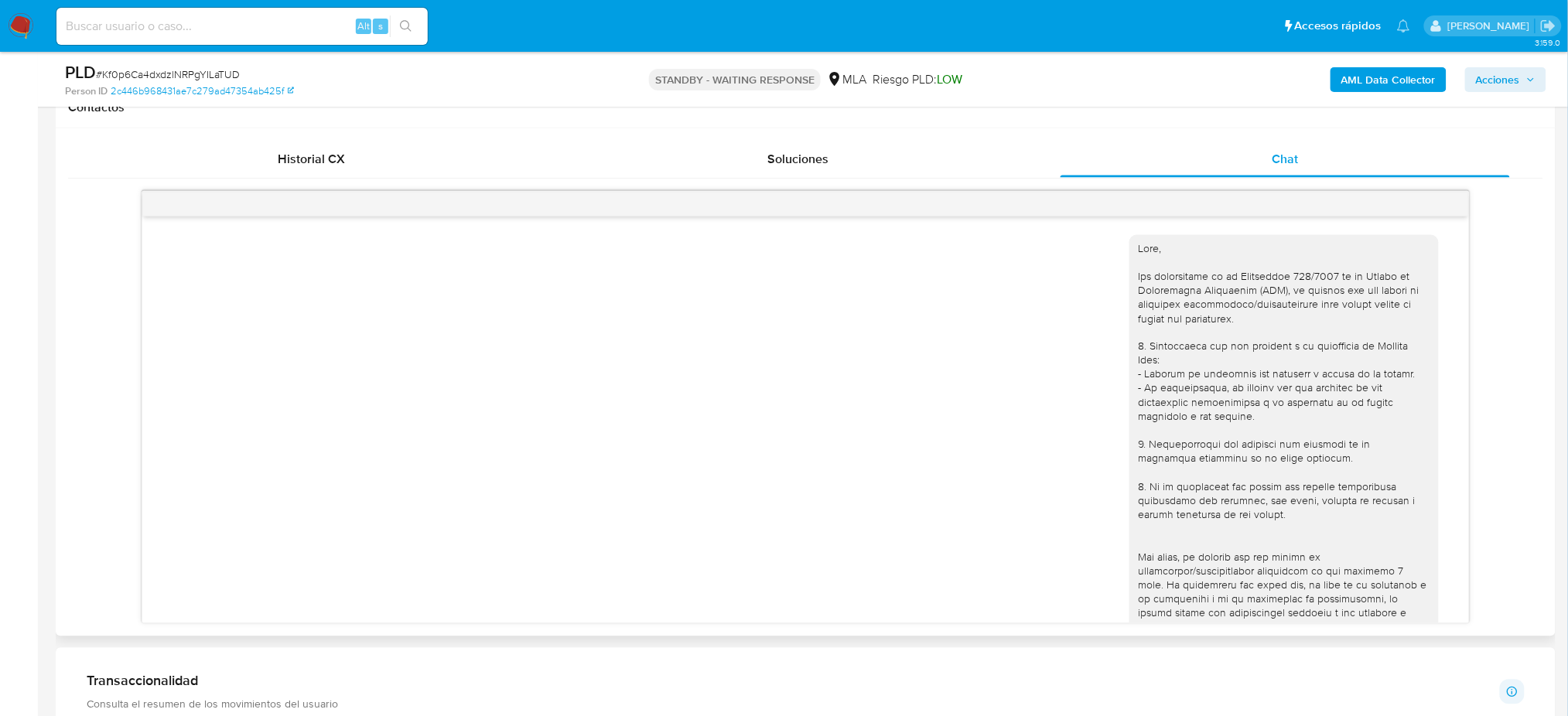
scroll to position [1356, 0]
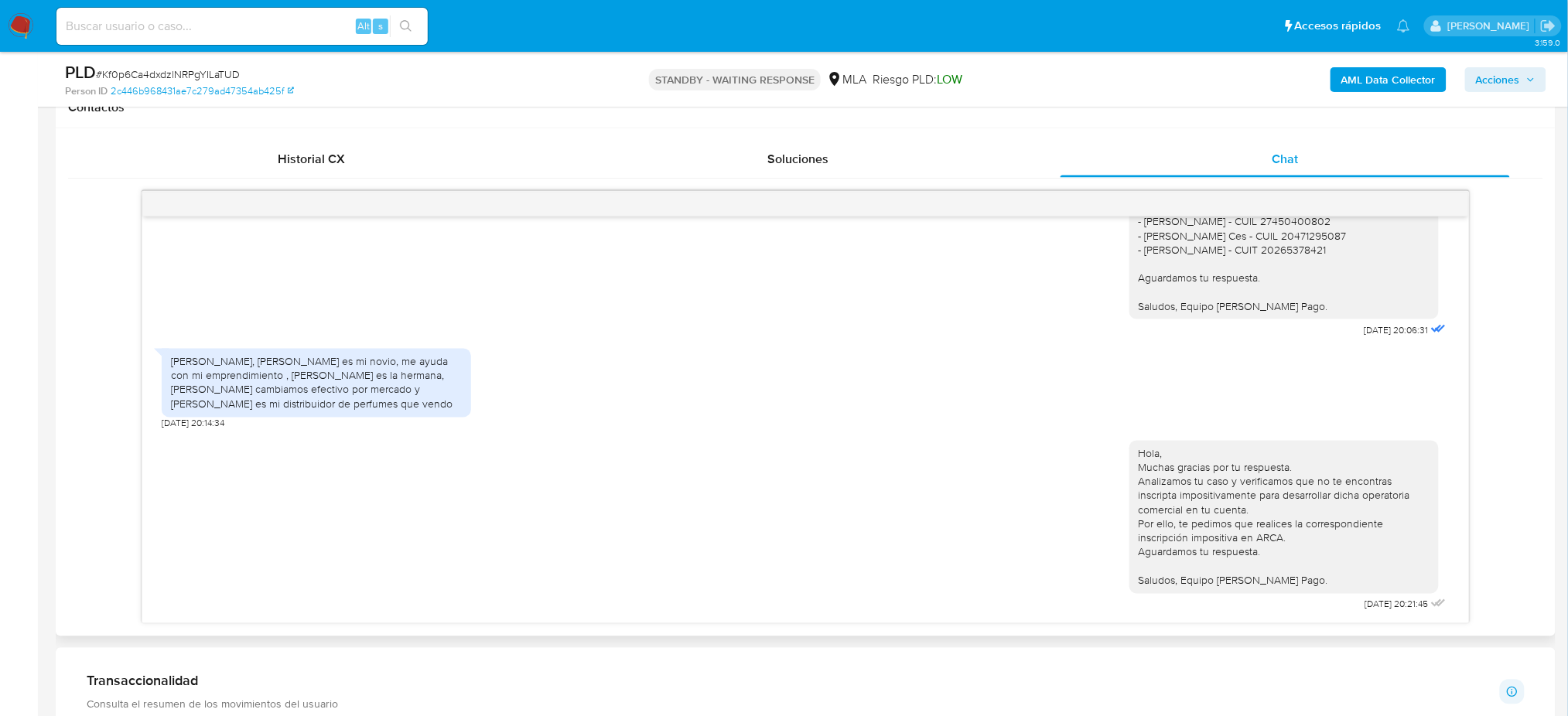
click at [1139, 447] on div "Hola, Muchas gracias por tu respuesta. Analizamos tu caso y verificamos que no …" at bounding box center [1284, 517] width 291 height 140
click at [1097, 480] on div "Hola, Muchas gracias por tu respuesta. Analizamos tu caso y verificamos que no …" at bounding box center [805, 523] width 1287 height 186
click at [25, 19] on img at bounding box center [21, 27] width 27 height 27
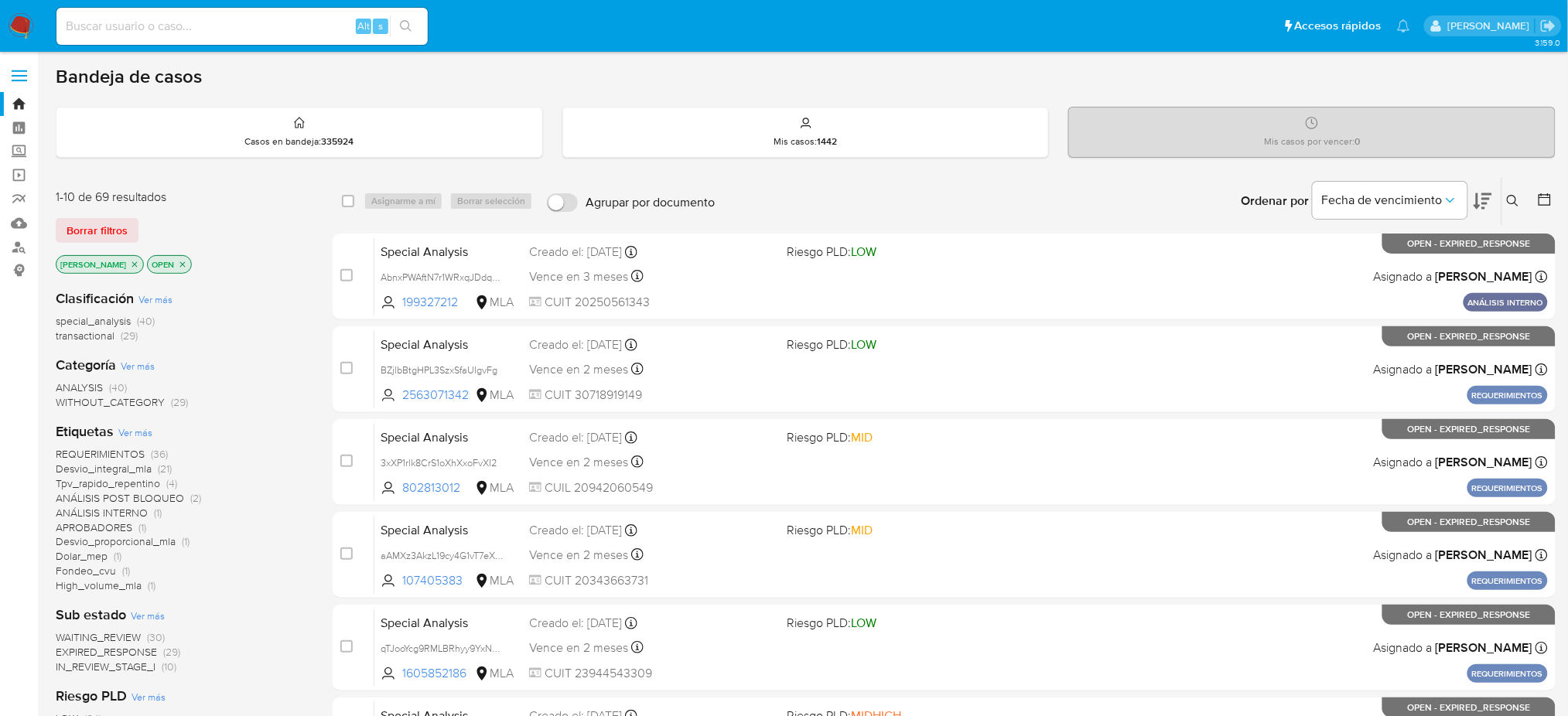
click at [310, 30] on input at bounding box center [242, 27] width 372 height 20
paste input "wJUdwwUdljyz9OcmwpuqjnSc"
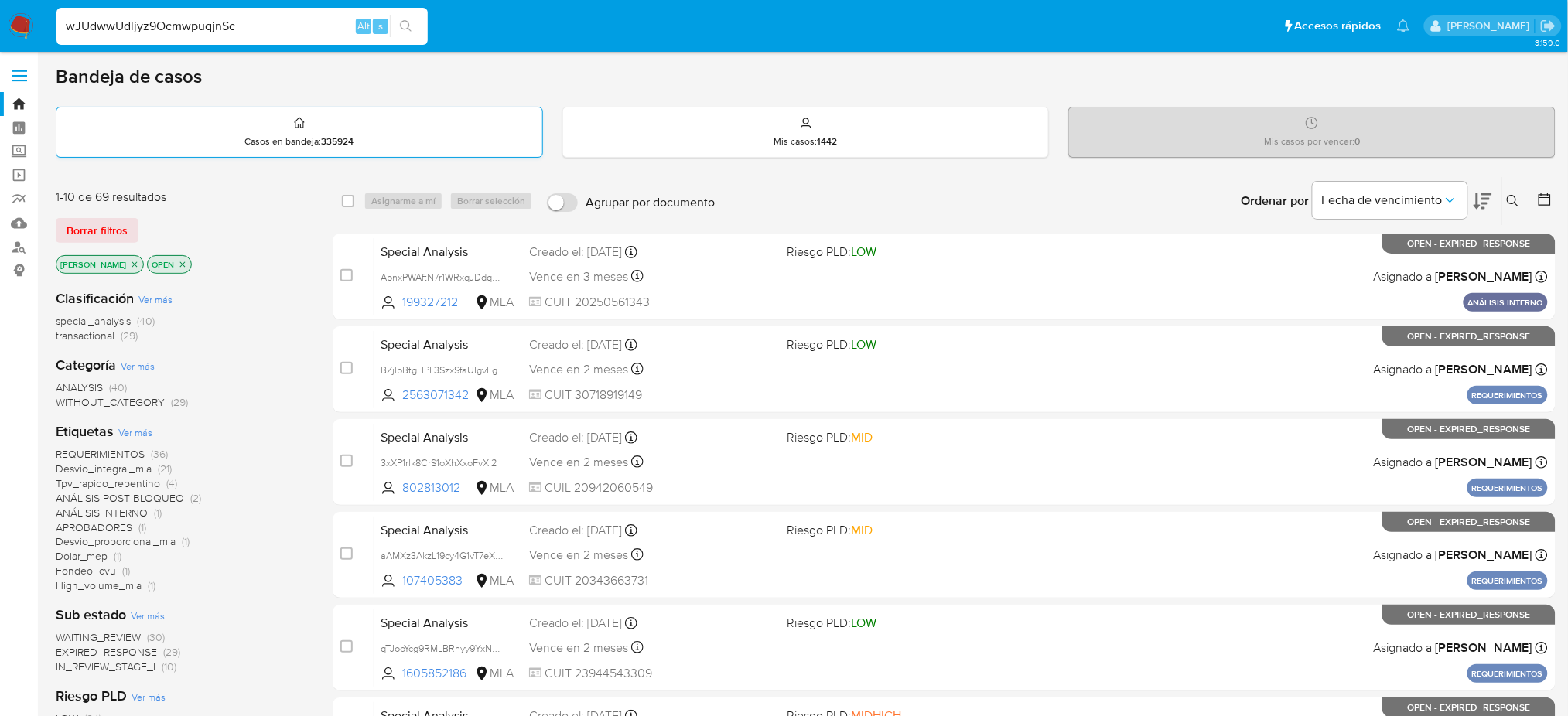
type input "wJUdwwUdljyz9OcmwpuqjnSc"
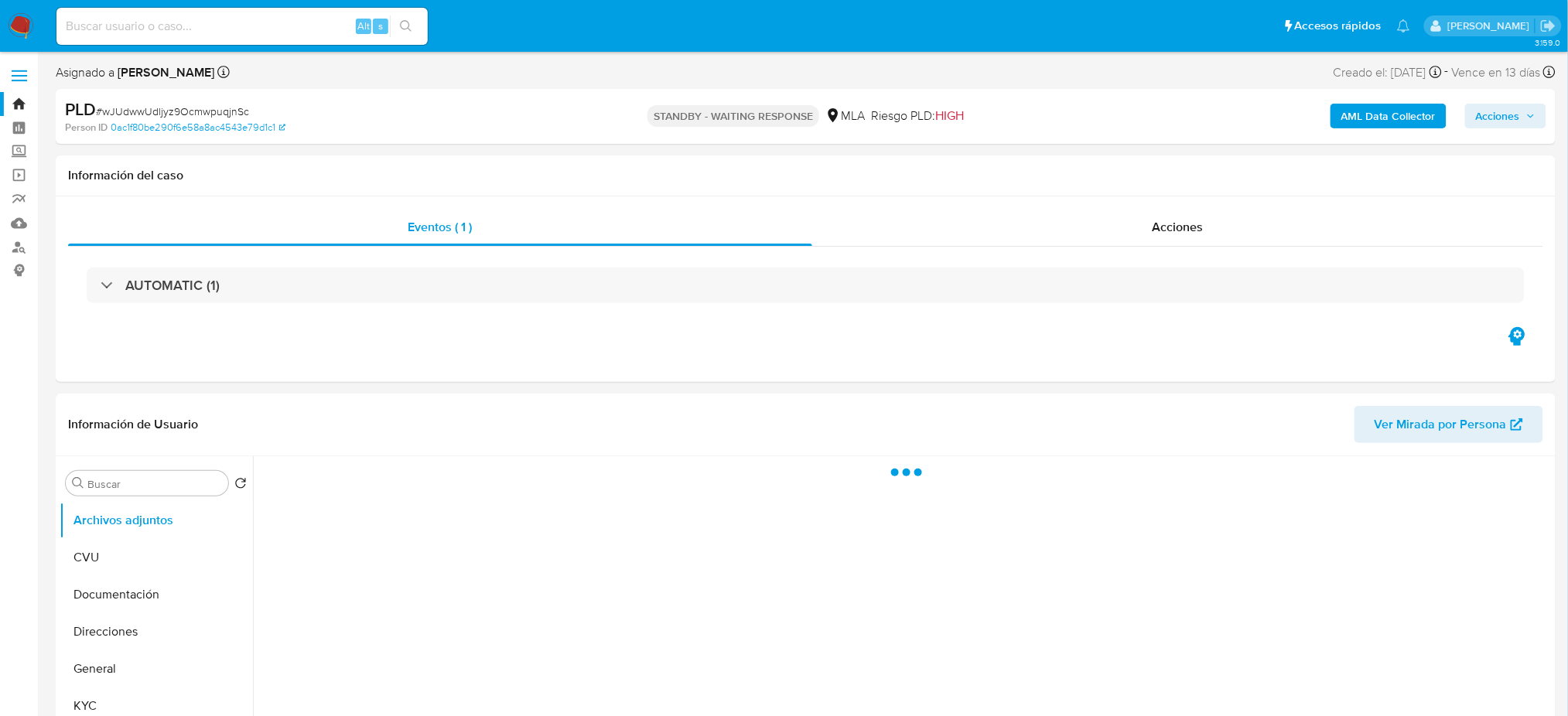
select select "10"
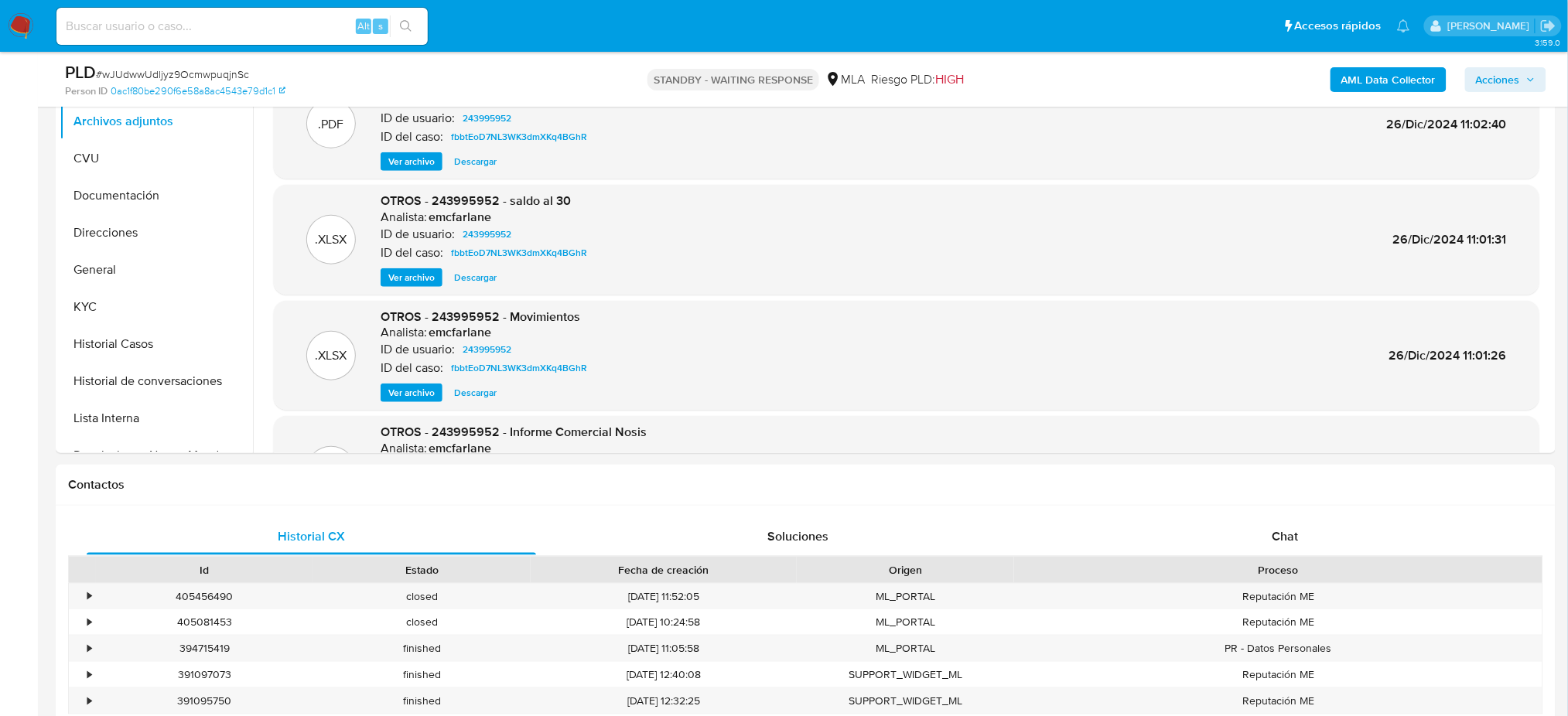
scroll to position [309, 0]
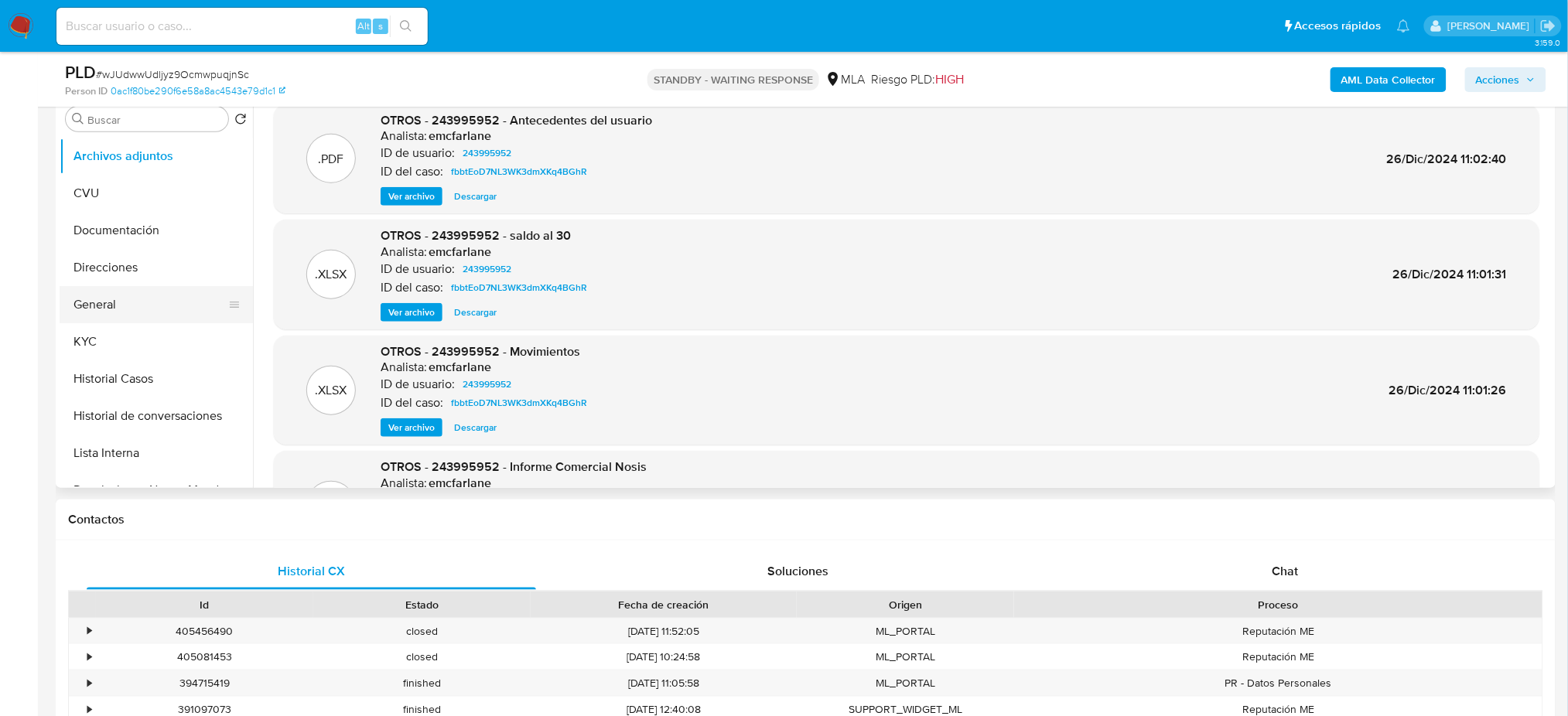
click at [122, 292] on button "General" at bounding box center [150, 305] width 181 height 37
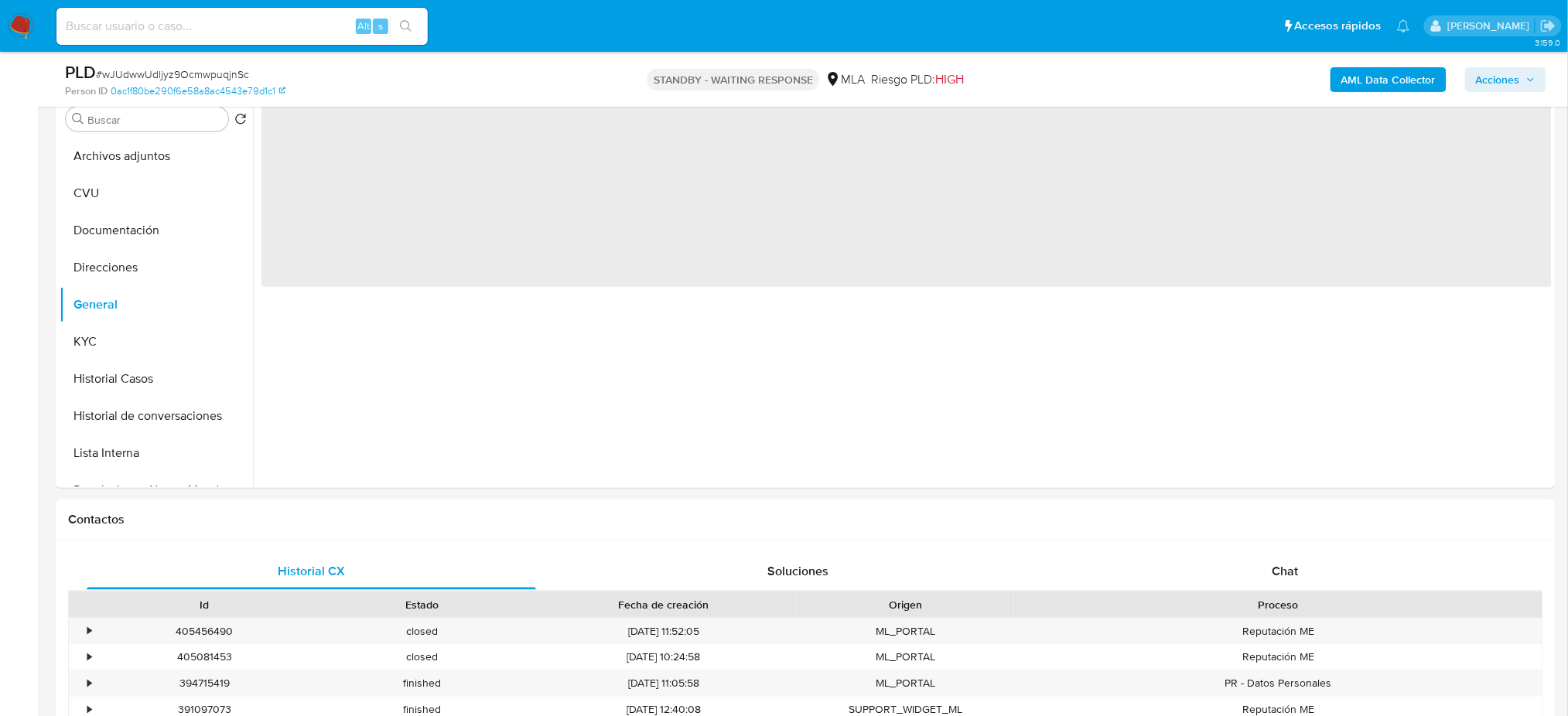
scroll to position [206, 0]
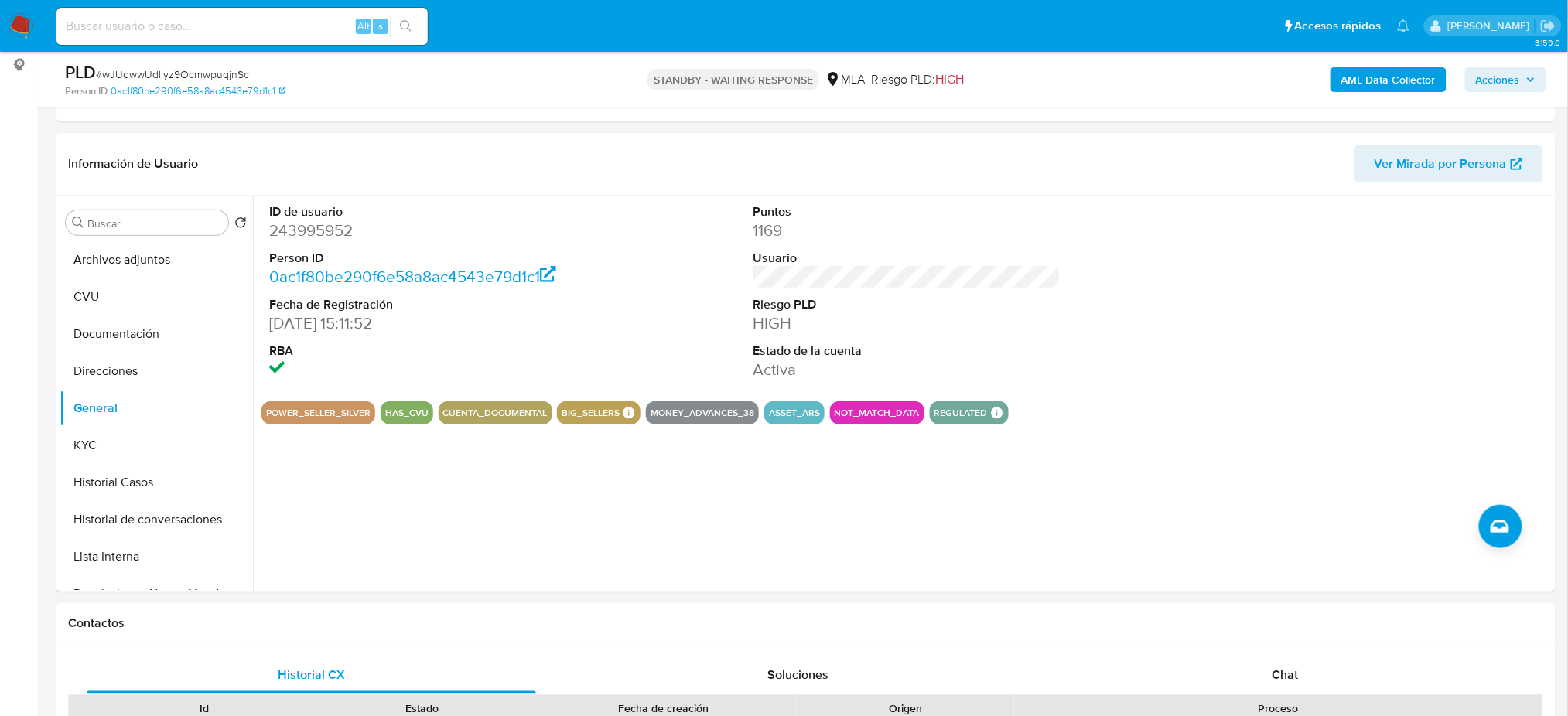
click at [279, 30] on input at bounding box center [242, 27] width 372 height 20
paste input "dl5p9iyoGNIhxgskGiBYyIEe"
type input "dl5p9iyoGNIhxgskGiBYyIEe"
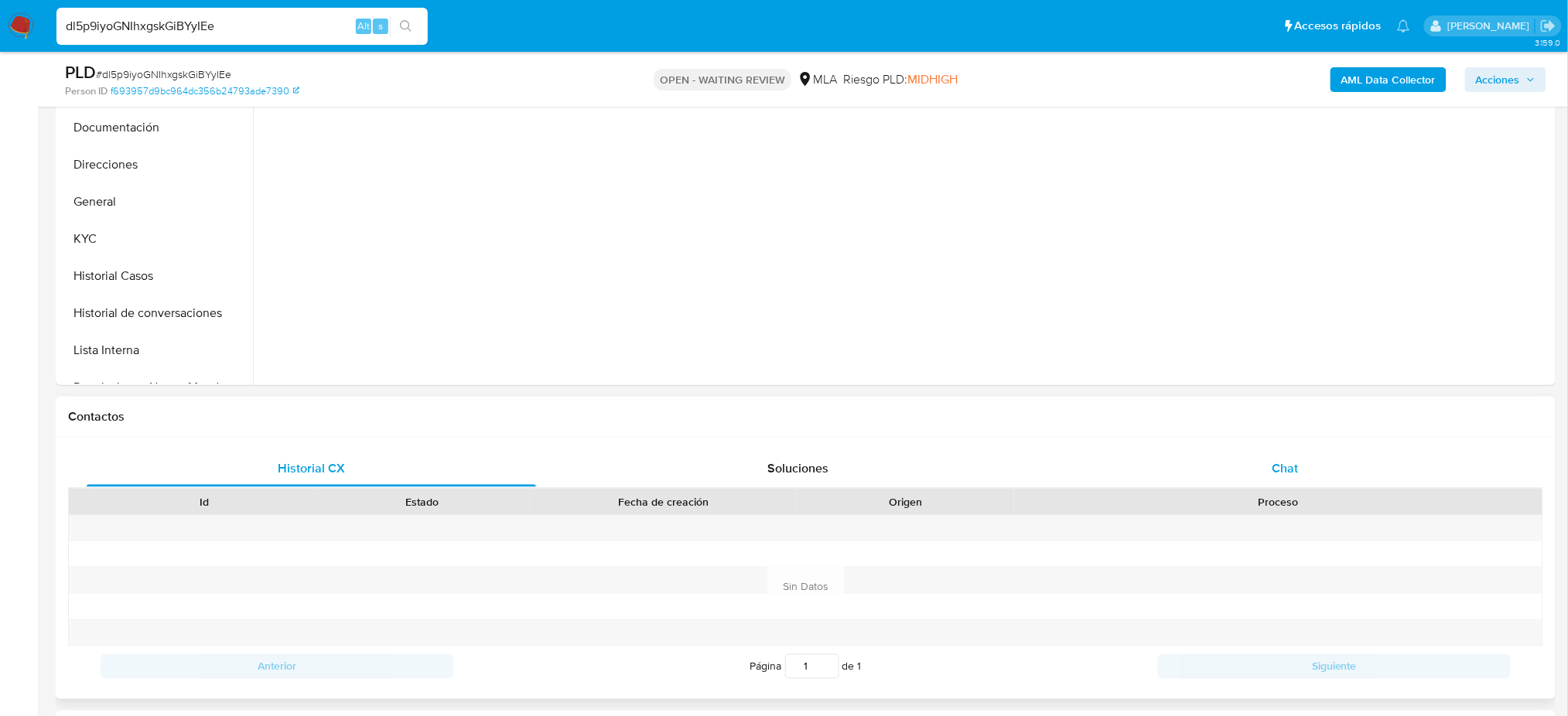
click at [1321, 450] on div "Chat" at bounding box center [1285, 469] width 450 height 37
select select "10"
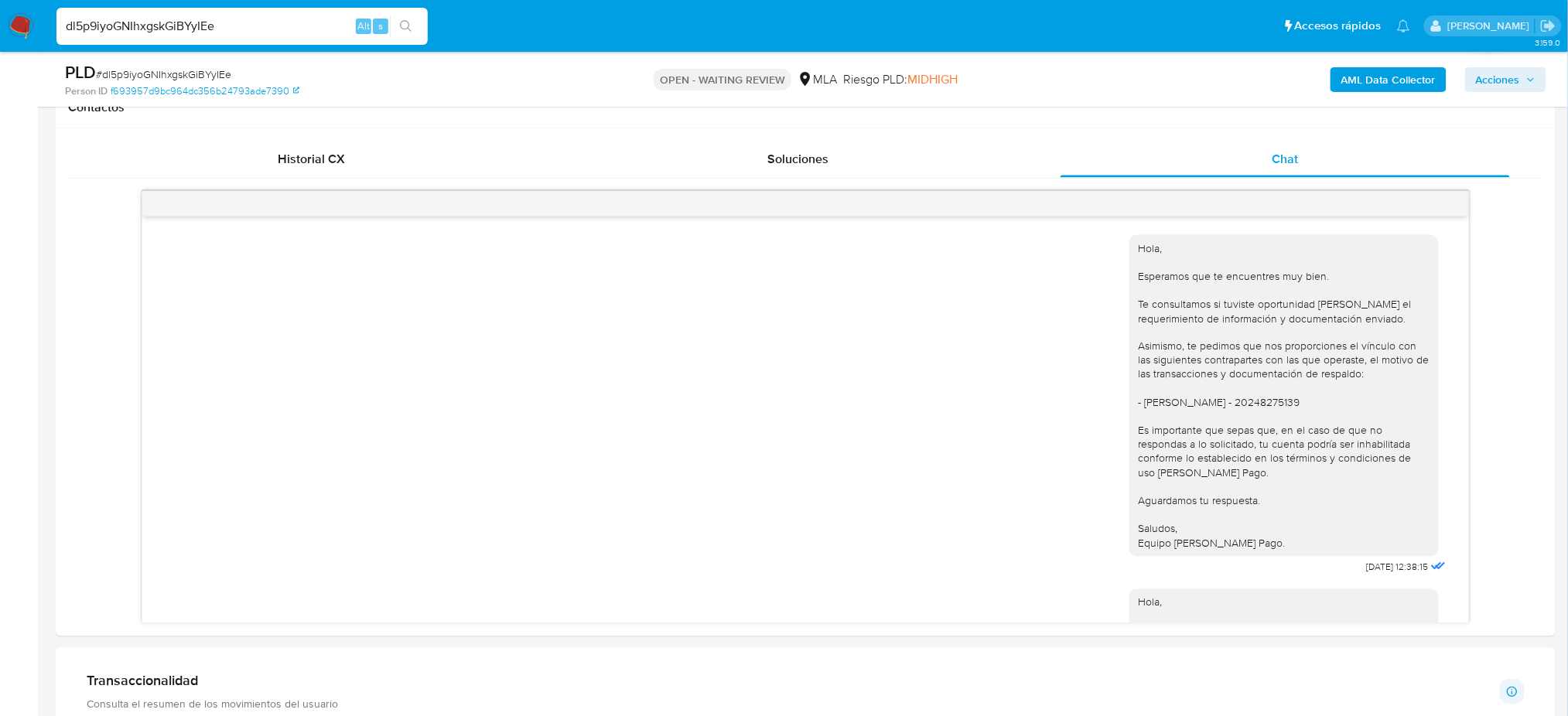
scroll to position [1373, 0]
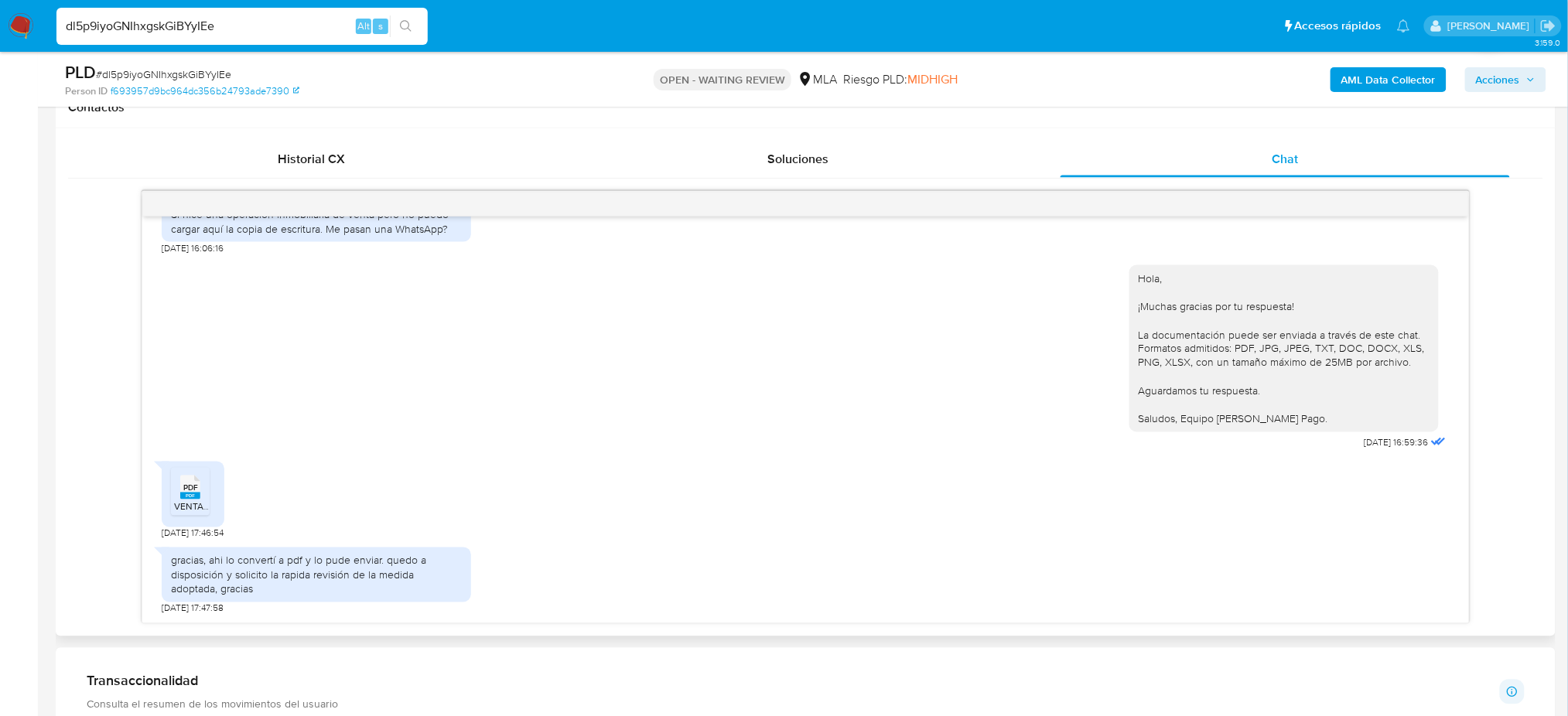
click at [198, 513] on span "VENTA BIANCO PEREZ.pdf" at bounding box center [233, 506] width 119 height 13
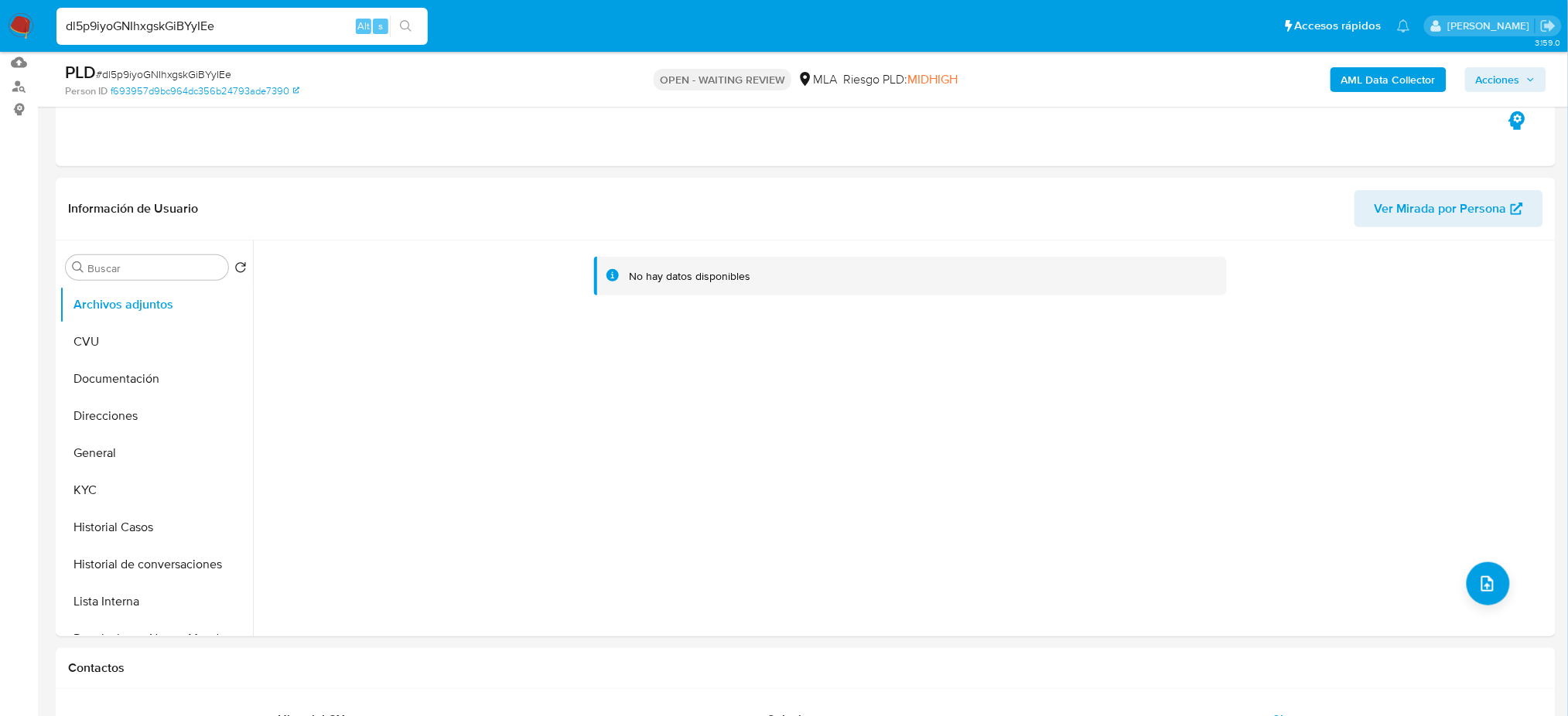
scroll to position [103, 0]
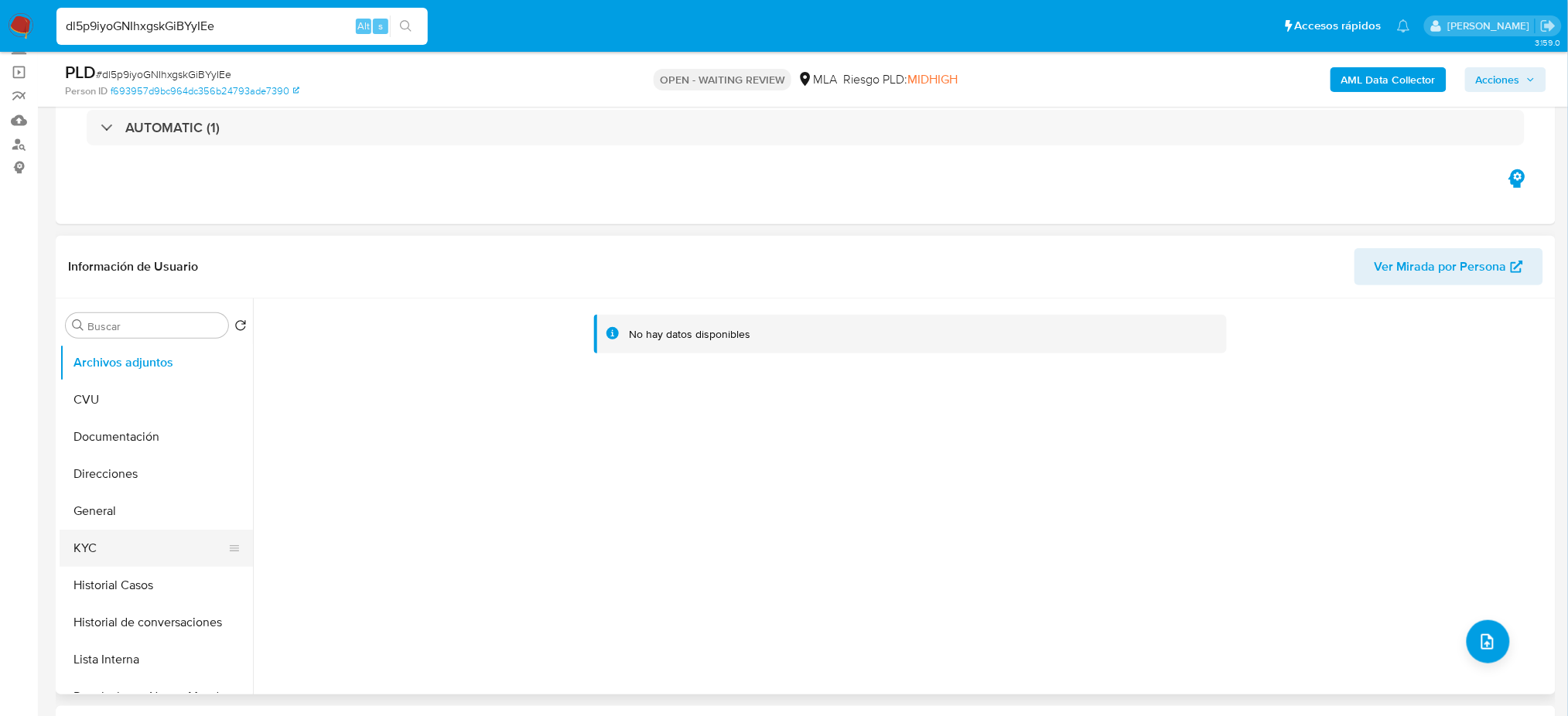
click at [176, 561] on button "KYC" at bounding box center [150, 548] width 181 height 37
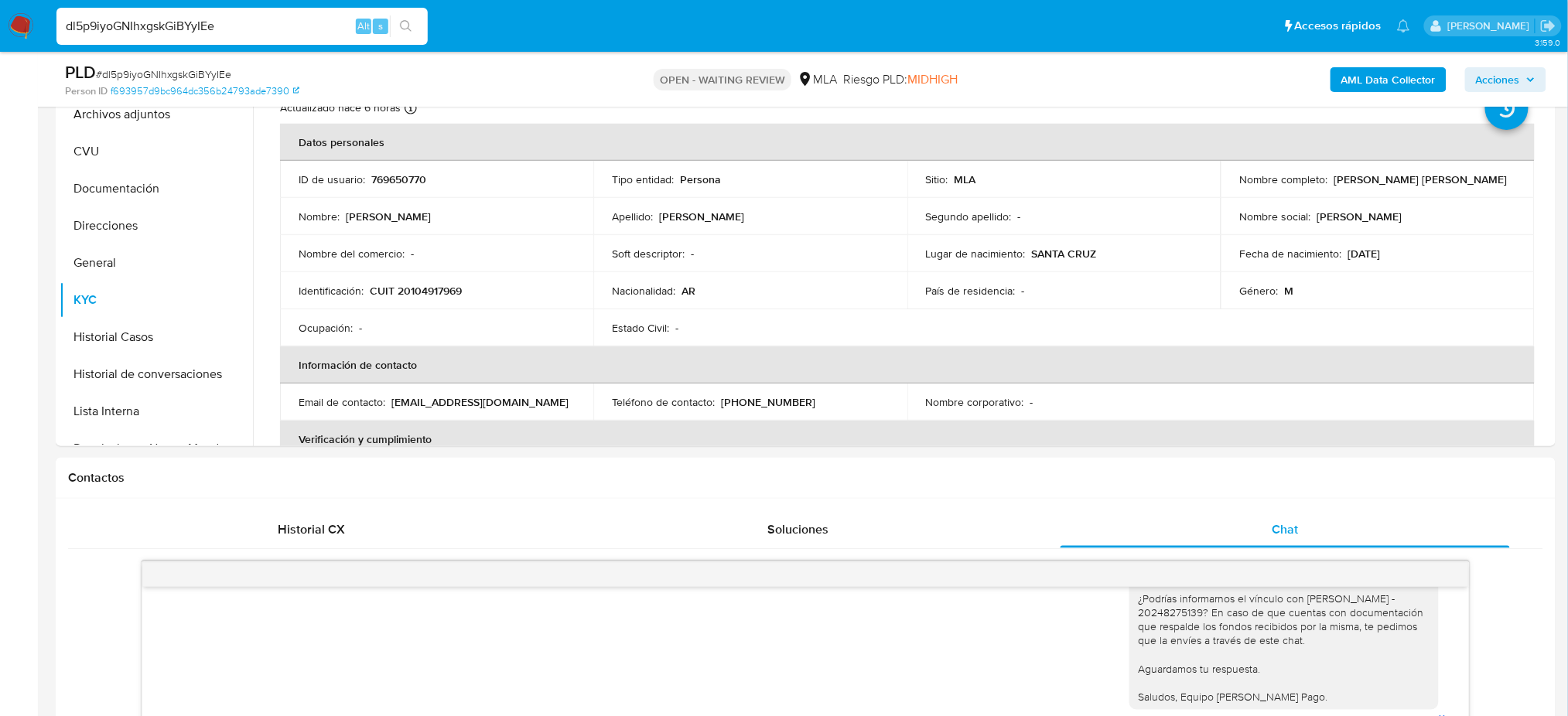
scroll to position [309, 0]
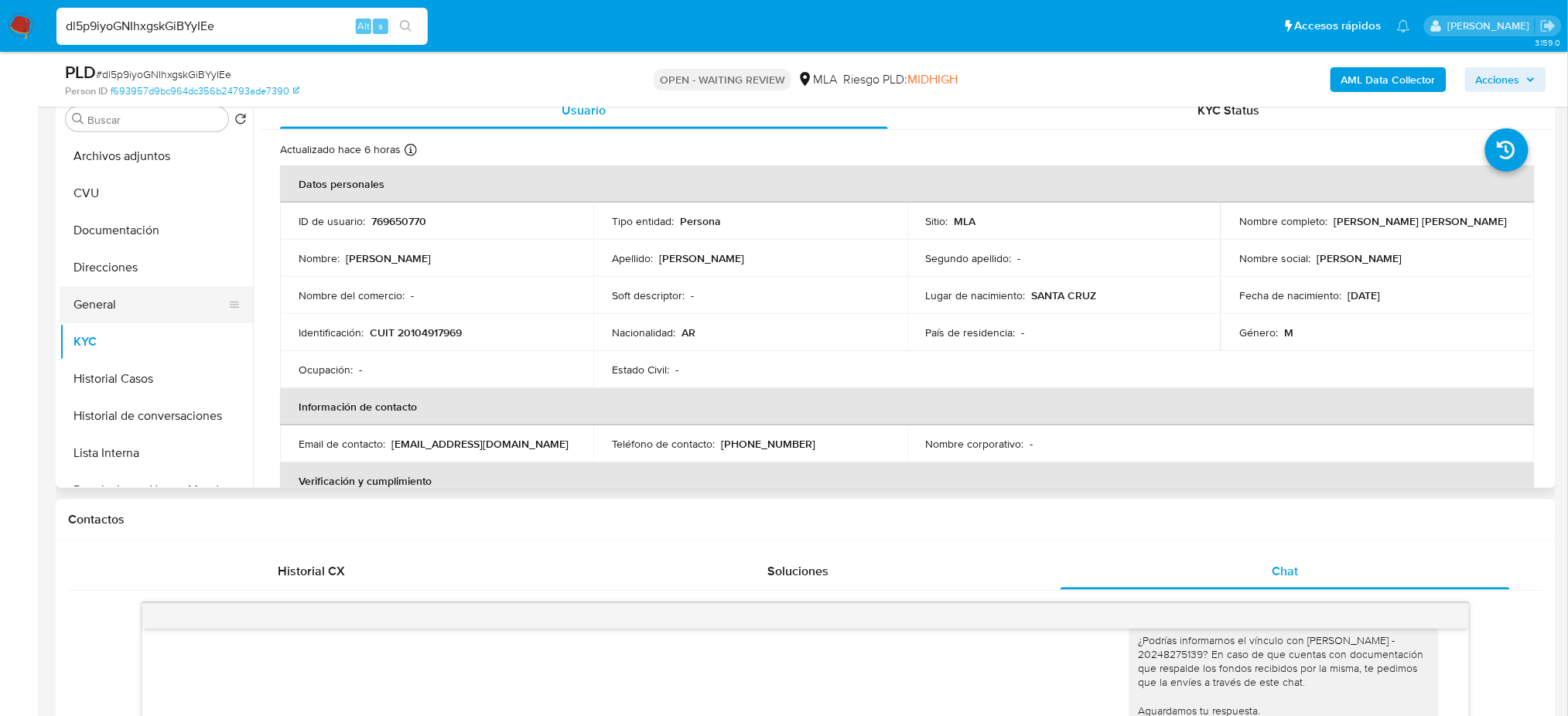
click at [119, 306] on button "General" at bounding box center [150, 305] width 181 height 37
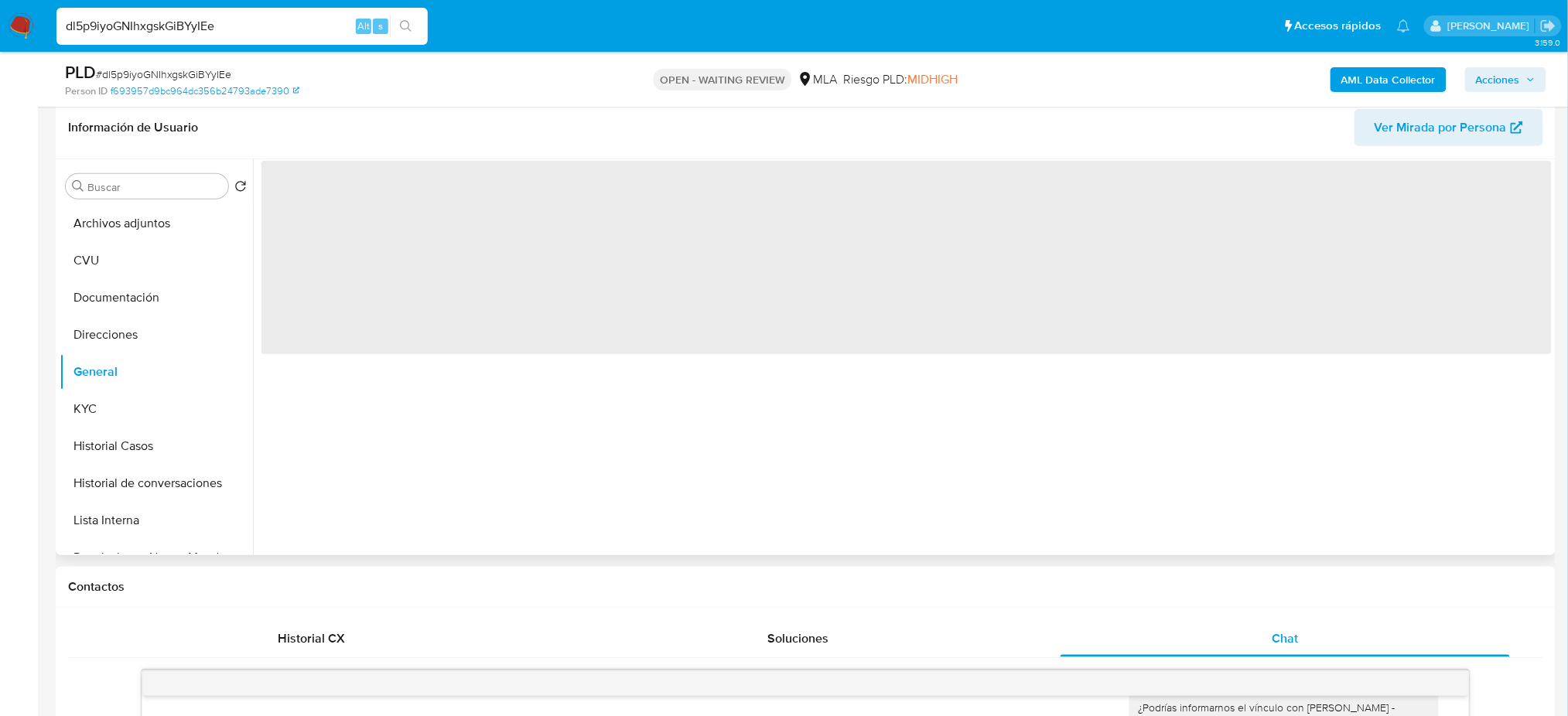
scroll to position [206, 0]
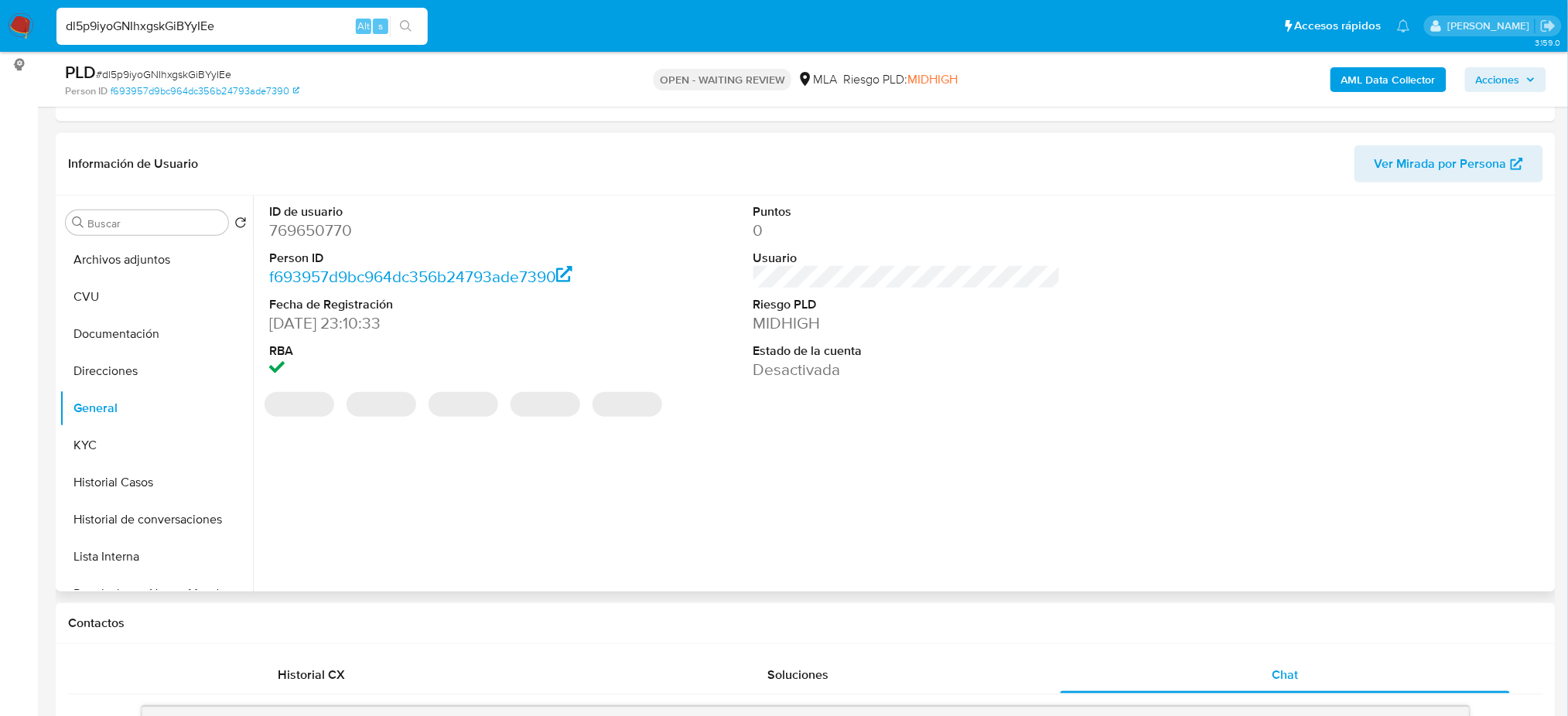
click at [302, 239] on dd "769650770" at bounding box center [422, 230] width 307 height 22
copy dd "769650770"
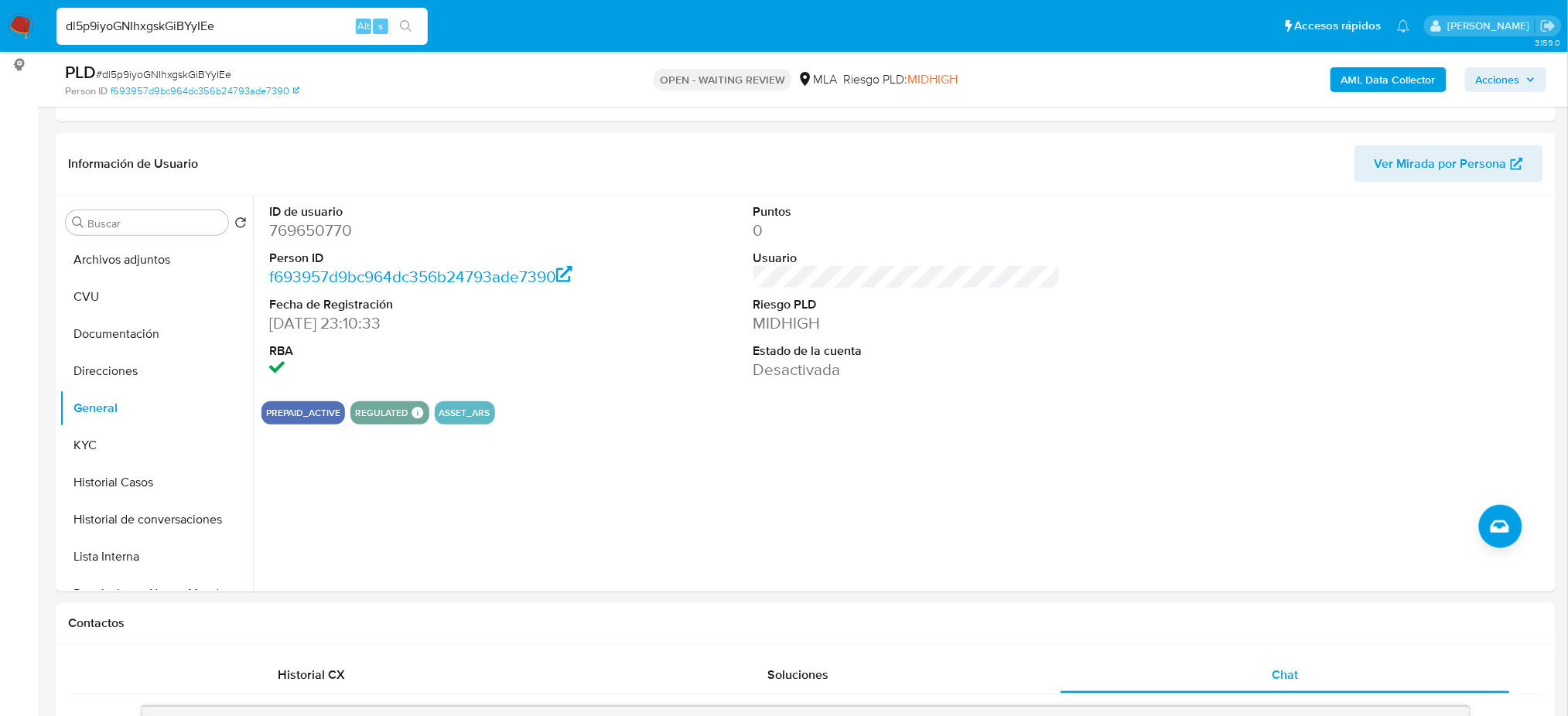
click at [204, 73] on span "# dl5p9iyoGNIhxgskGiBYyIEe" at bounding box center [163, 74] width 135 height 16
copy span "dl5p9iyoGNIhxgskGiBYyIEe"
click at [23, 27] on img at bounding box center [21, 27] width 27 height 27
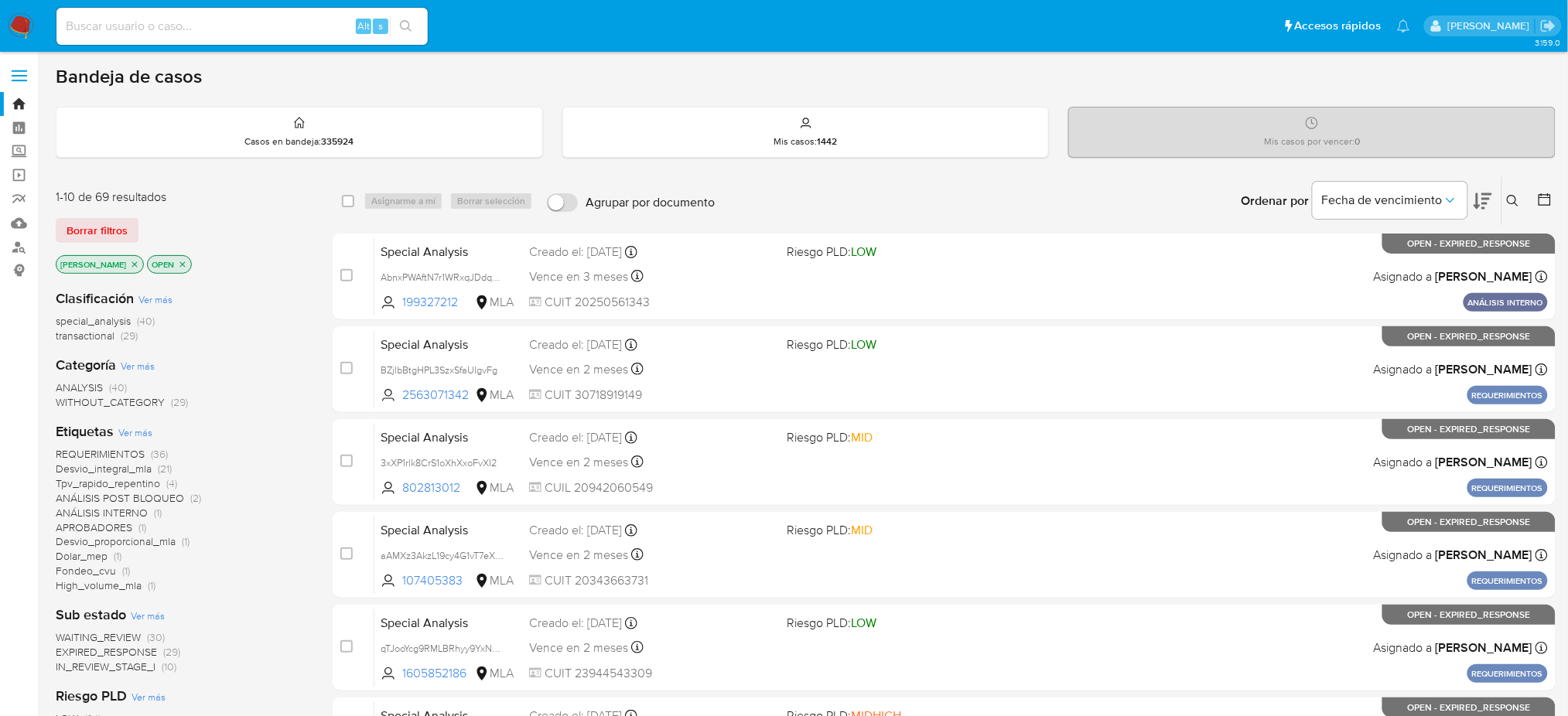
click at [1513, 203] on icon at bounding box center [1513, 200] width 12 height 12
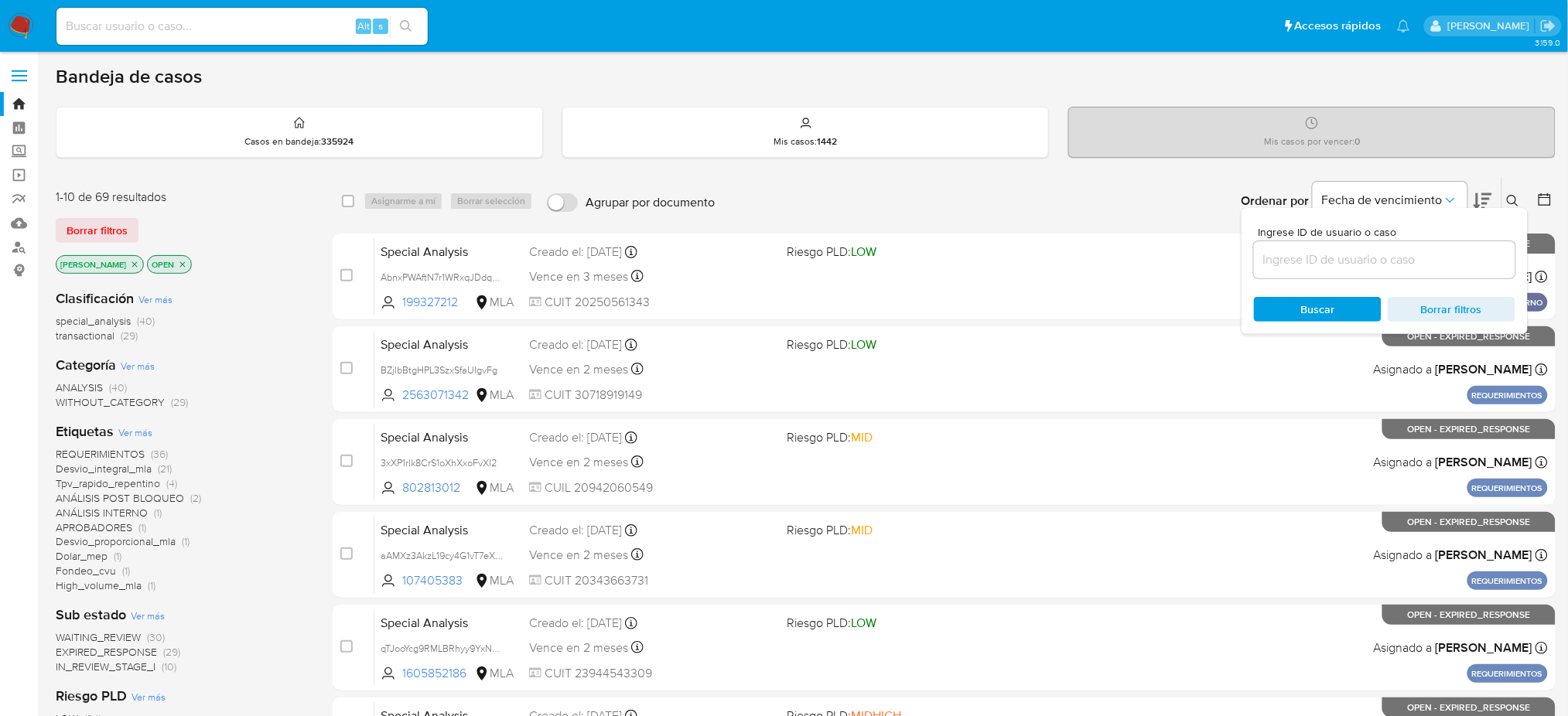
click at [1376, 246] on div at bounding box center [1385, 260] width 261 height 37
click at [1389, 276] on div at bounding box center [1385, 260] width 261 height 37
click at [1374, 260] on input at bounding box center [1385, 260] width 261 height 20
paste input "dl5p9iyoGNIhxgskGiBYyIEe"
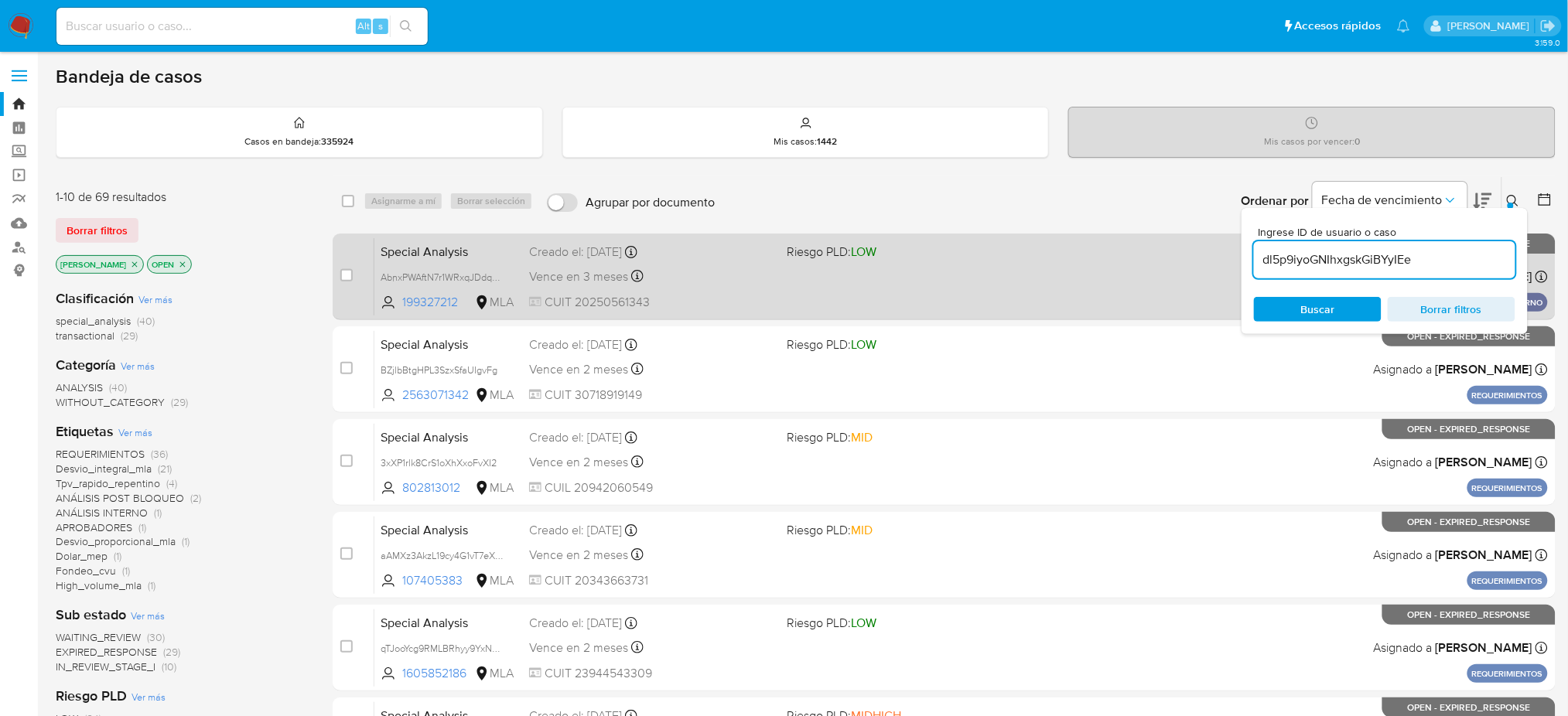
type input "dl5p9iyoGNIhxgskGiBYyIEe"
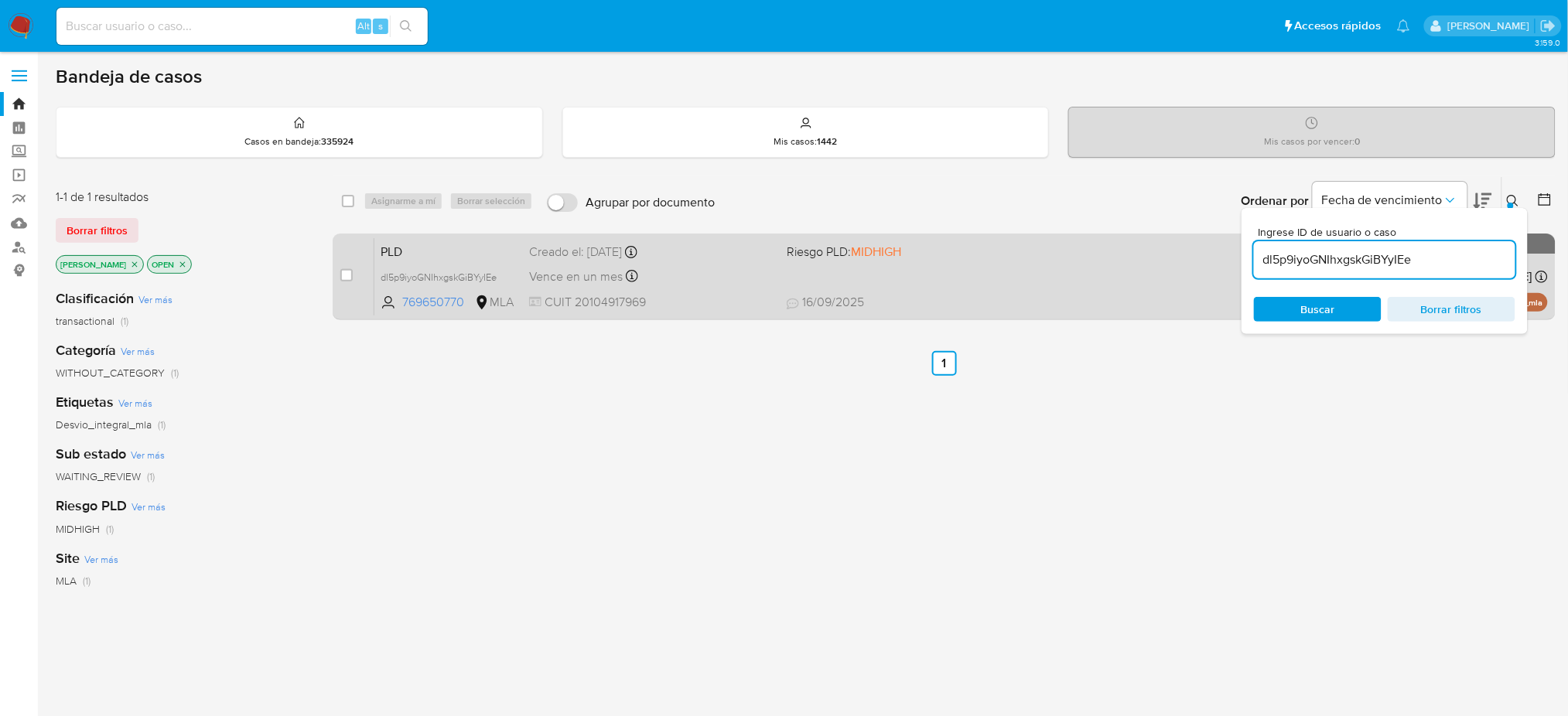
click at [354, 274] on div "case-item-checkbox No es posible asignar el caso" at bounding box center [357, 276] width 34 height 78
click at [347, 277] on input "checkbox" at bounding box center [347, 275] width 12 height 12
checkbox input "true"
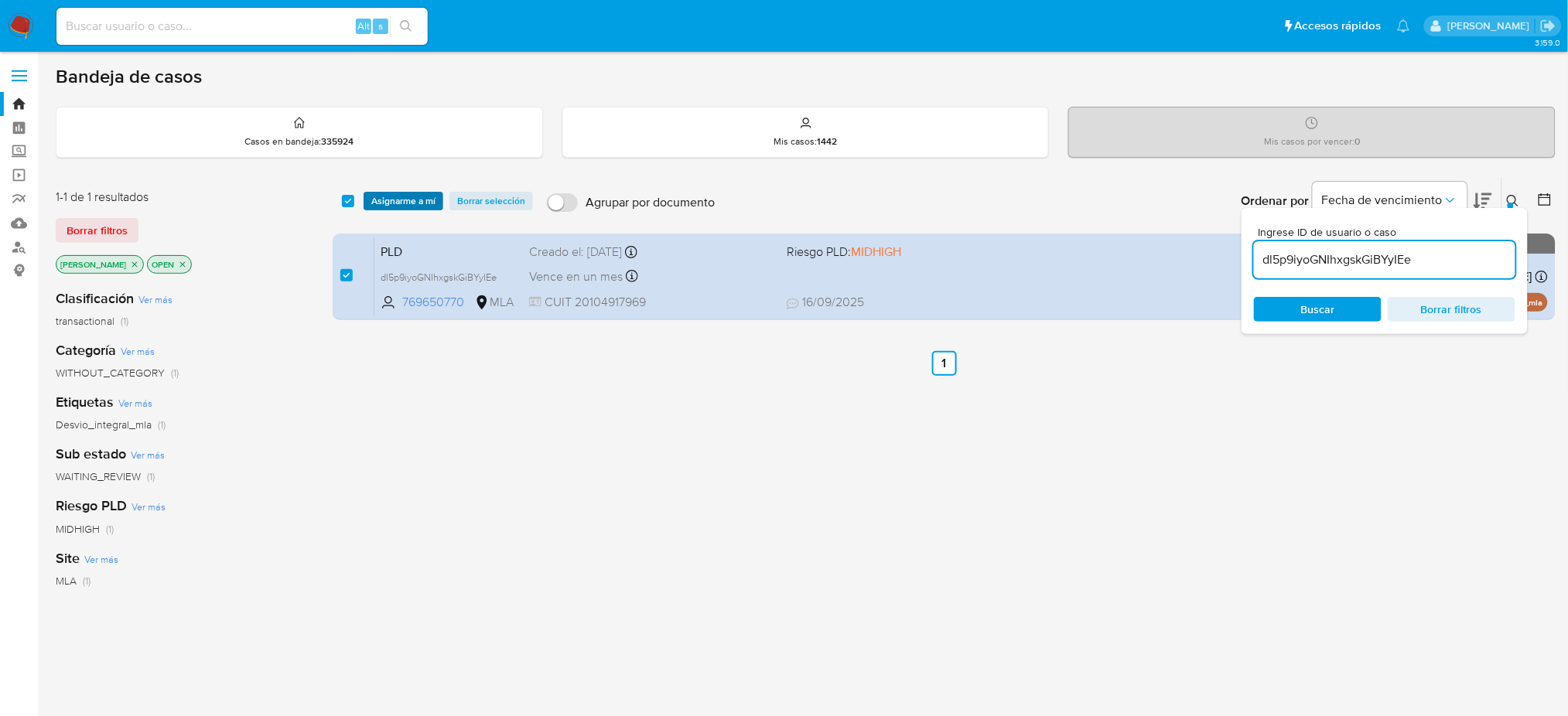
click at [399, 202] on span "Asignarme a mí" at bounding box center [404, 201] width 64 height 16
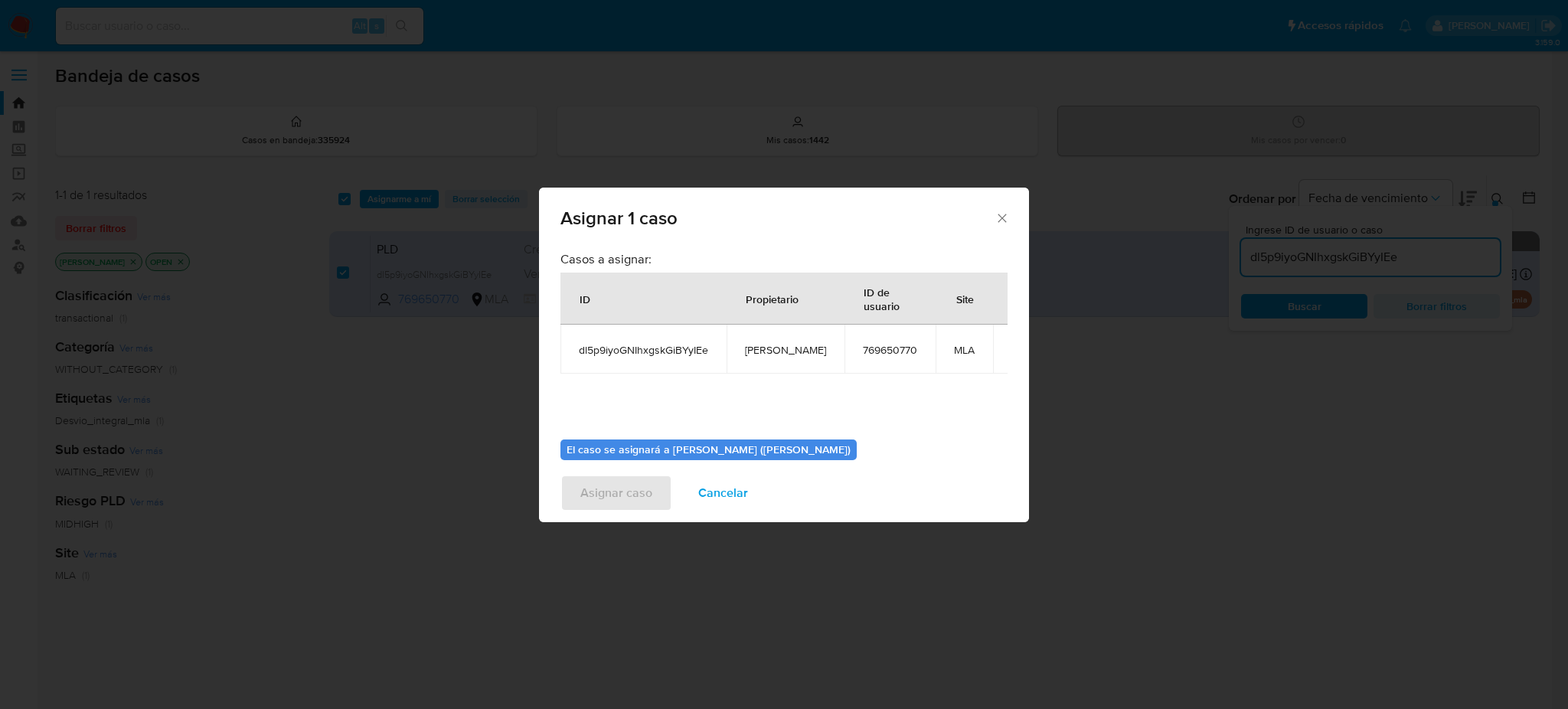
click at [766, 350] on span "[PERSON_NAME]" at bounding box center [785, 350] width 81 height 14
copy span "[PERSON_NAME]"
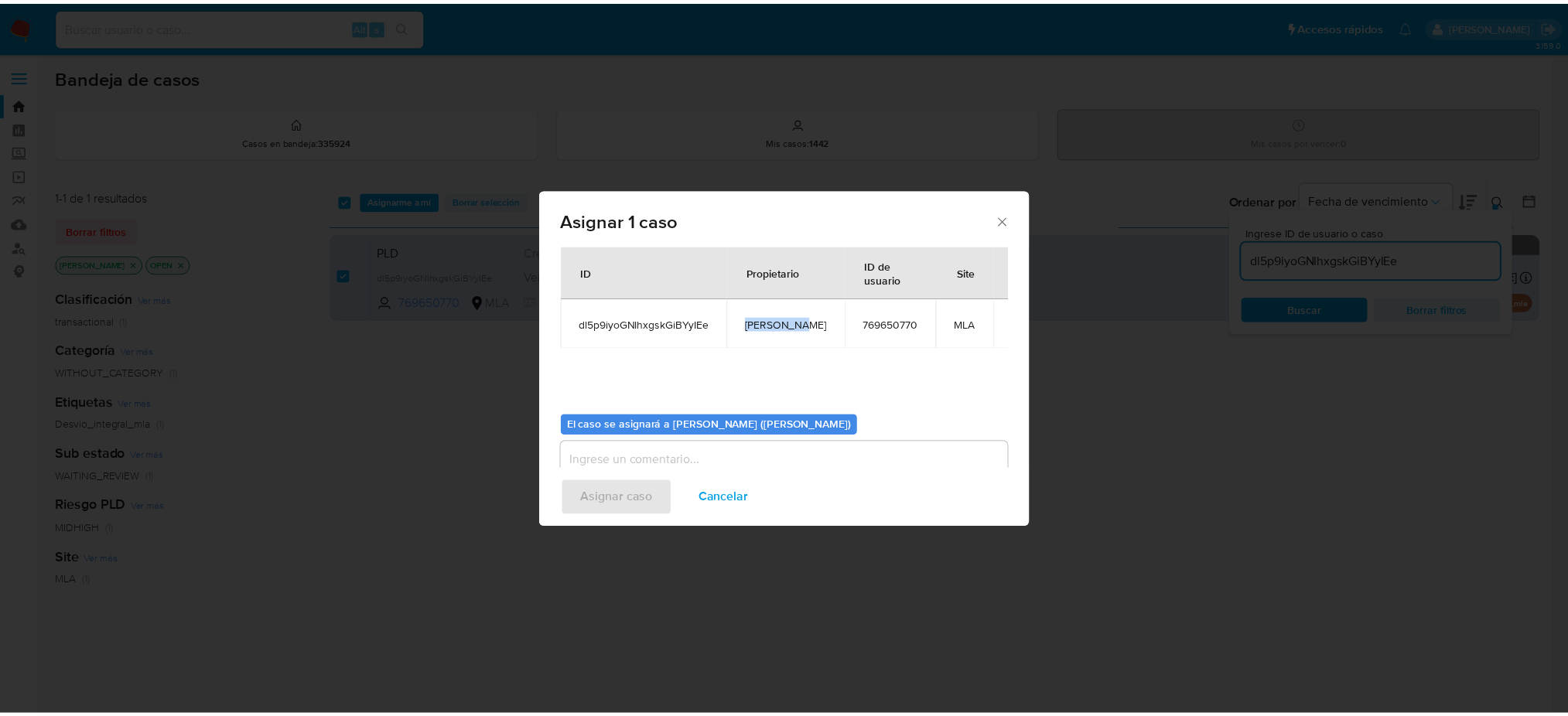
scroll to position [79, 0]
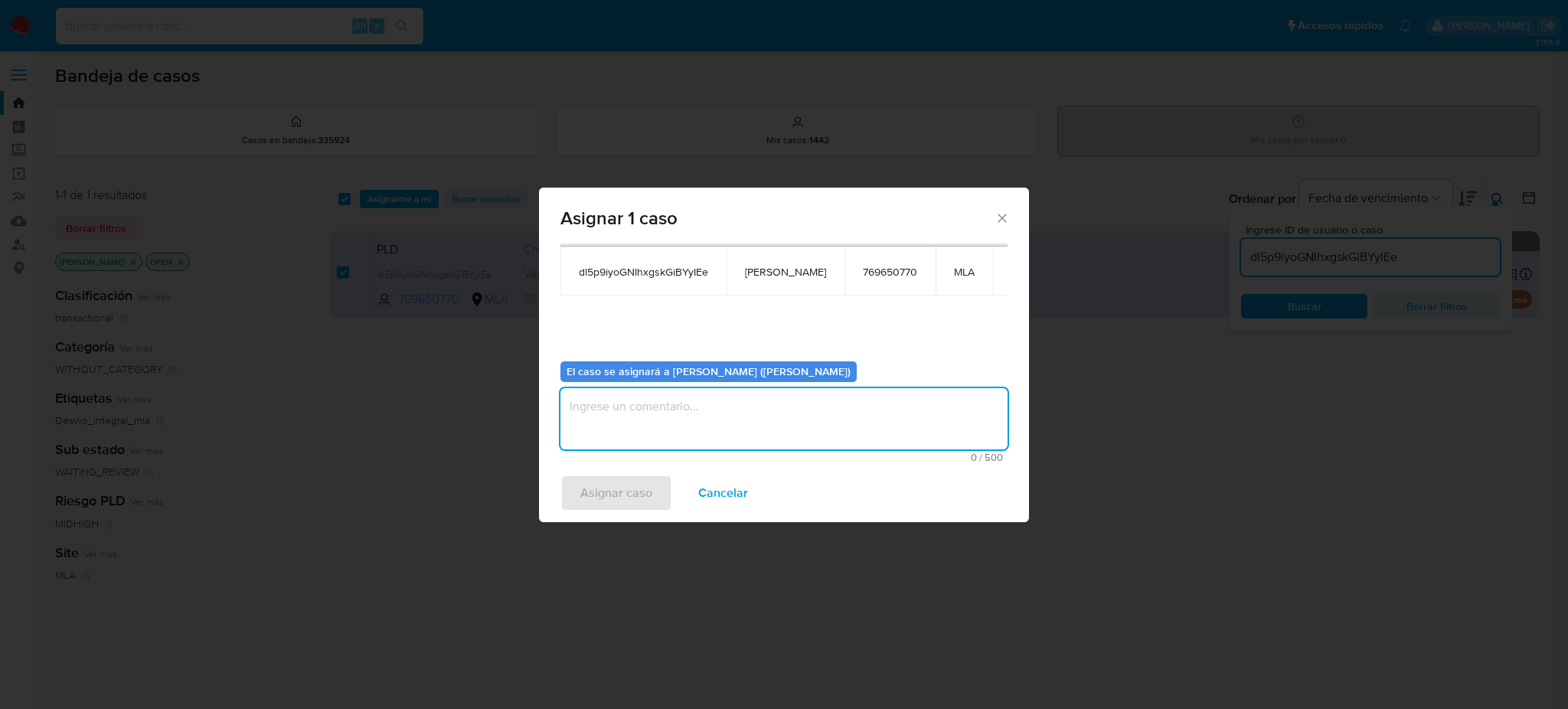
click at [649, 422] on textarea "assign-modal" at bounding box center [784, 419] width 447 height 61
paste textarea "[PERSON_NAME]"
type textarea "[PERSON_NAME]"
click at [646, 509] on span "Asignar caso" at bounding box center [616, 493] width 72 height 34
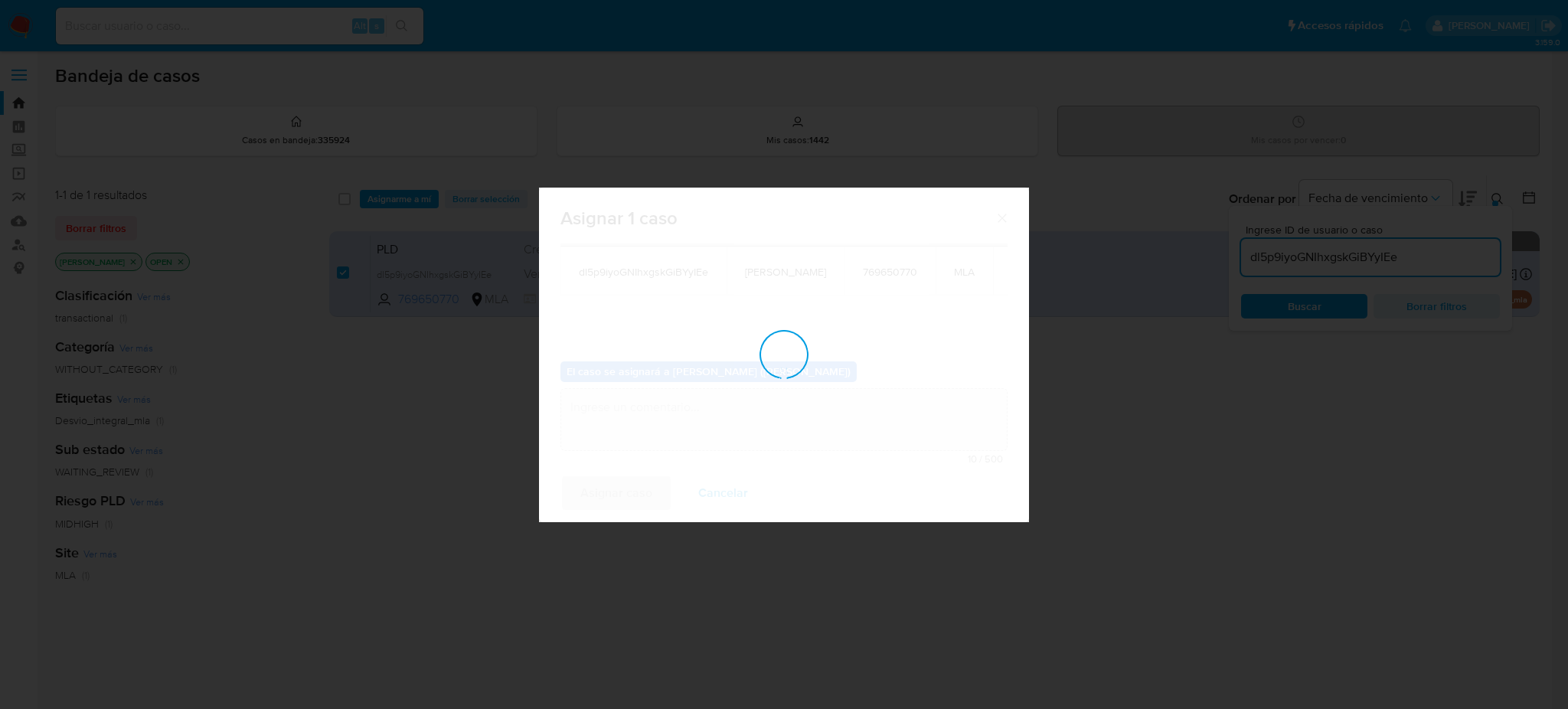
checkbox input "false"
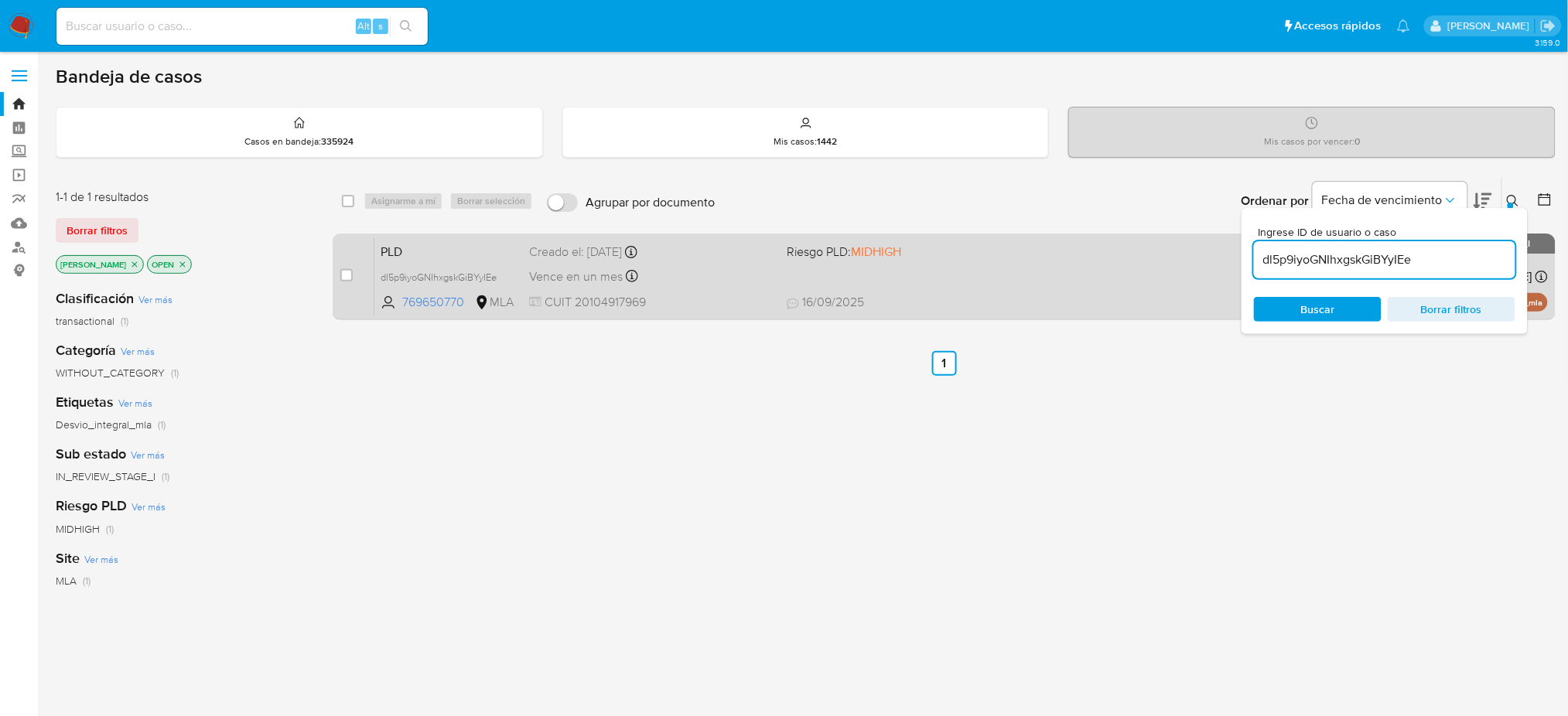
click at [710, 298] on span "CUIT 20104917969" at bounding box center [652, 303] width 245 height 17
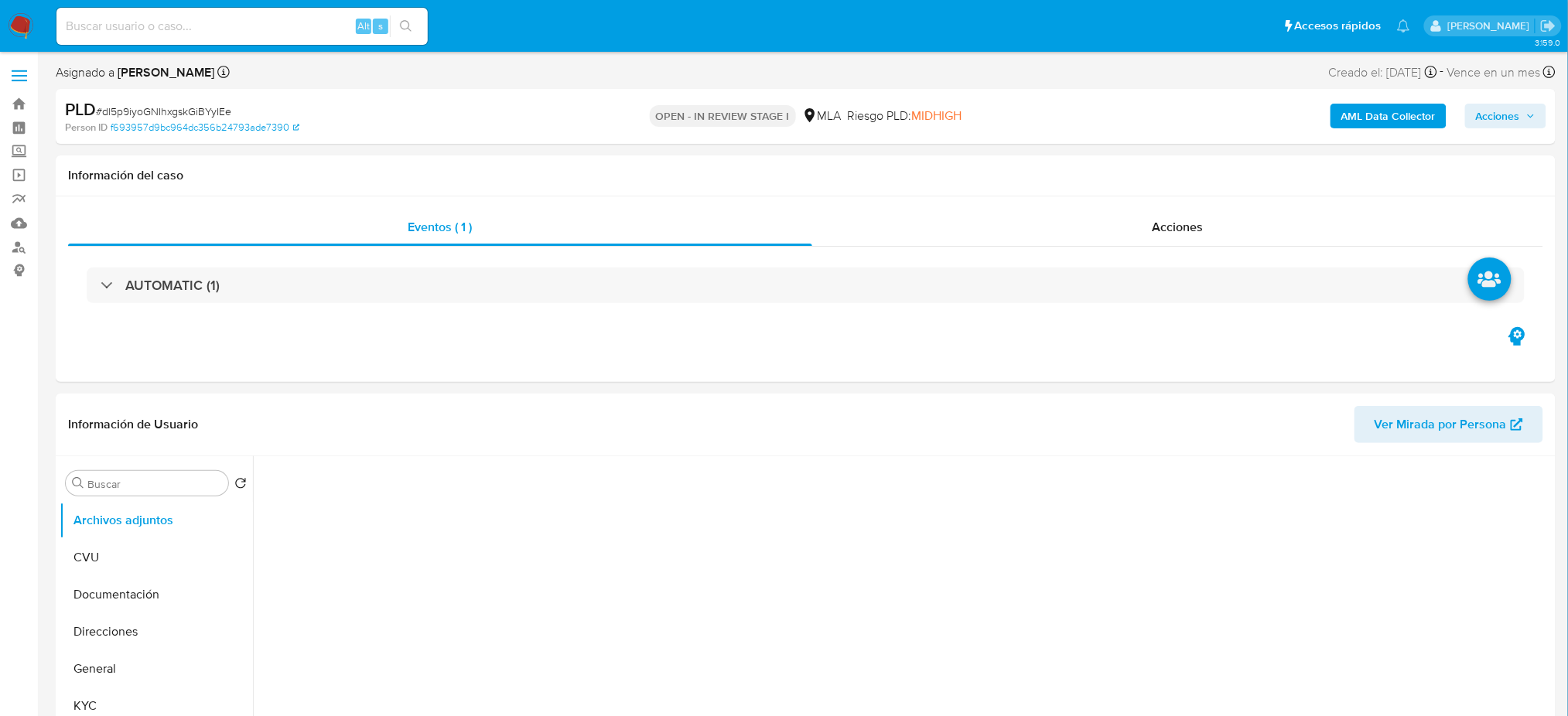
select select "10"
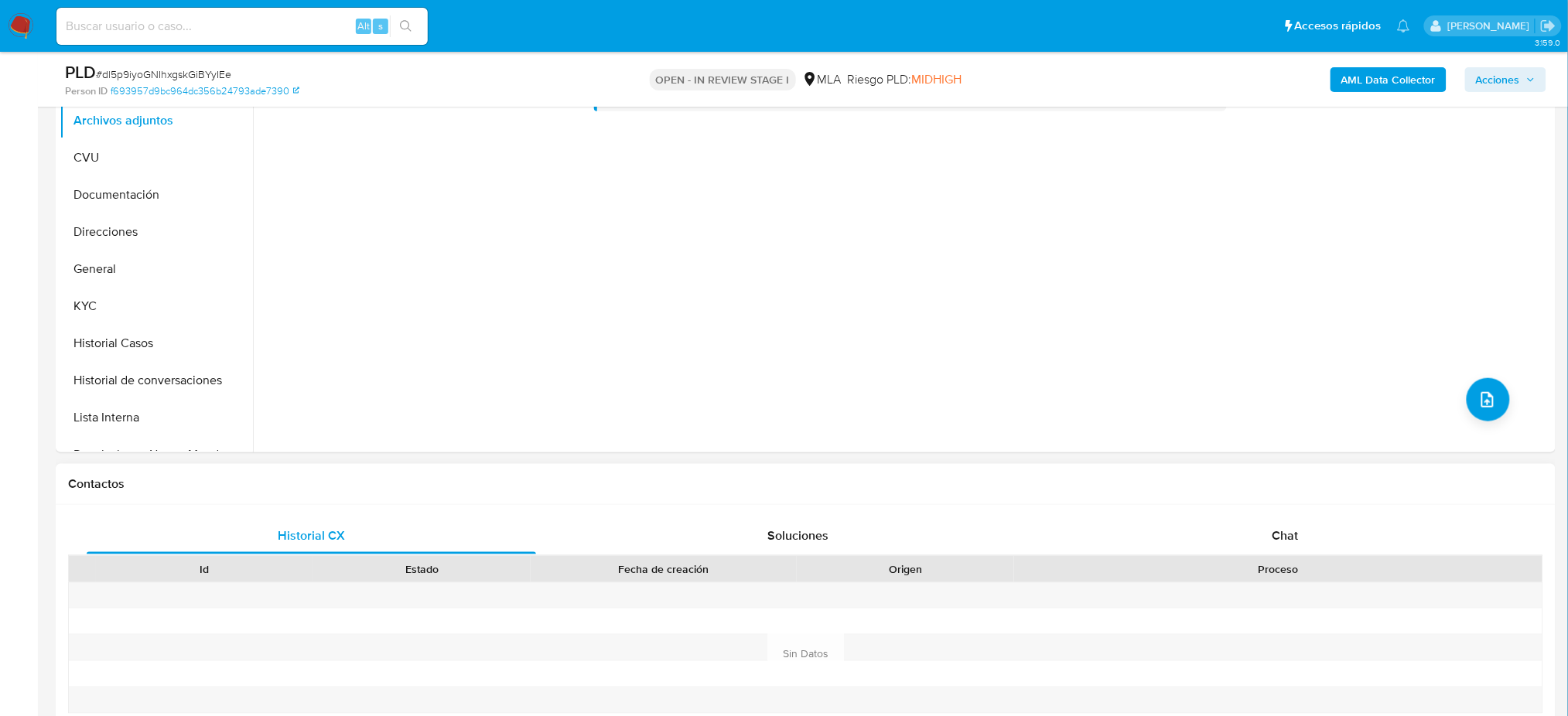
scroll to position [619, 0]
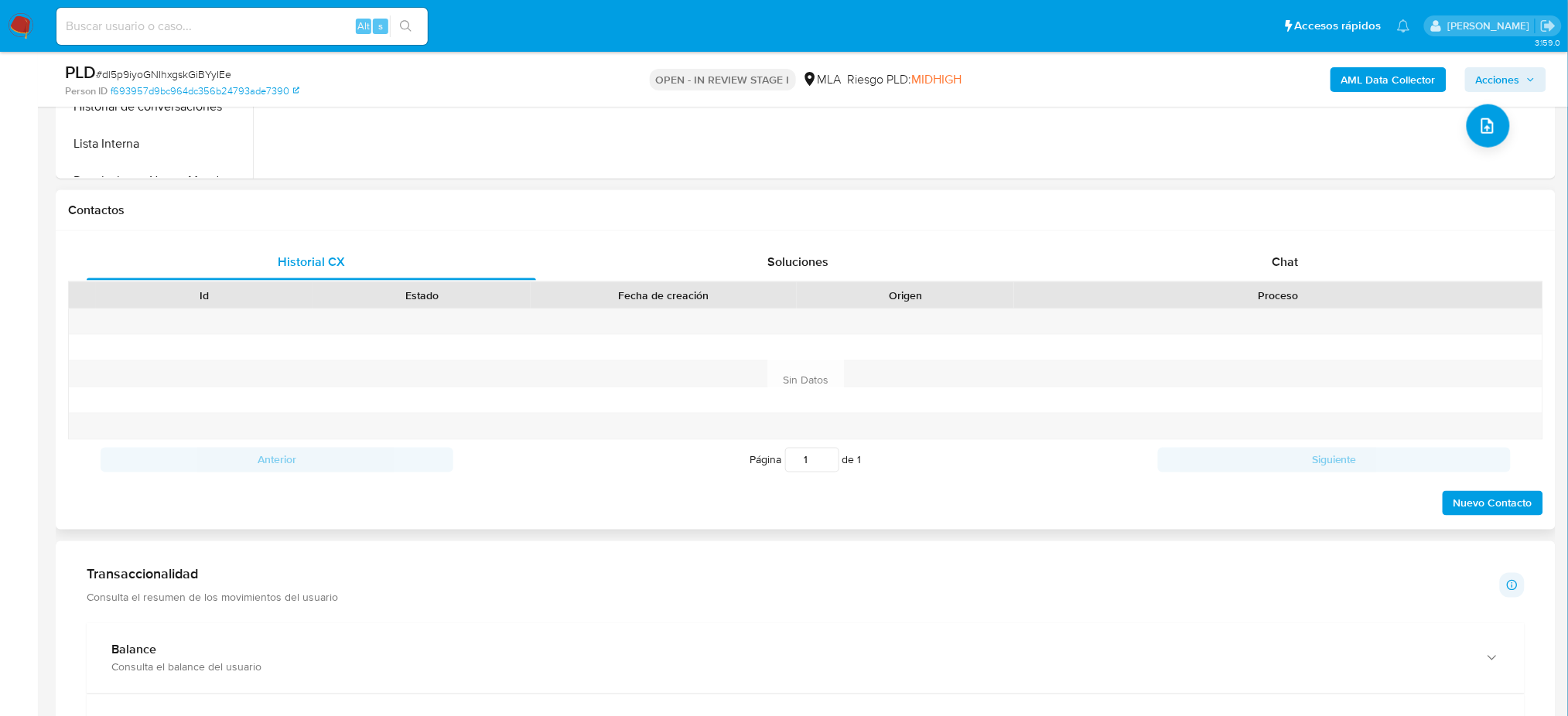
click at [1295, 289] on div "Proceso" at bounding box center [1278, 296] width 507 height 16
click at [1282, 275] on div "Chat" at bounding box center [1285, 262] width 450 height 37
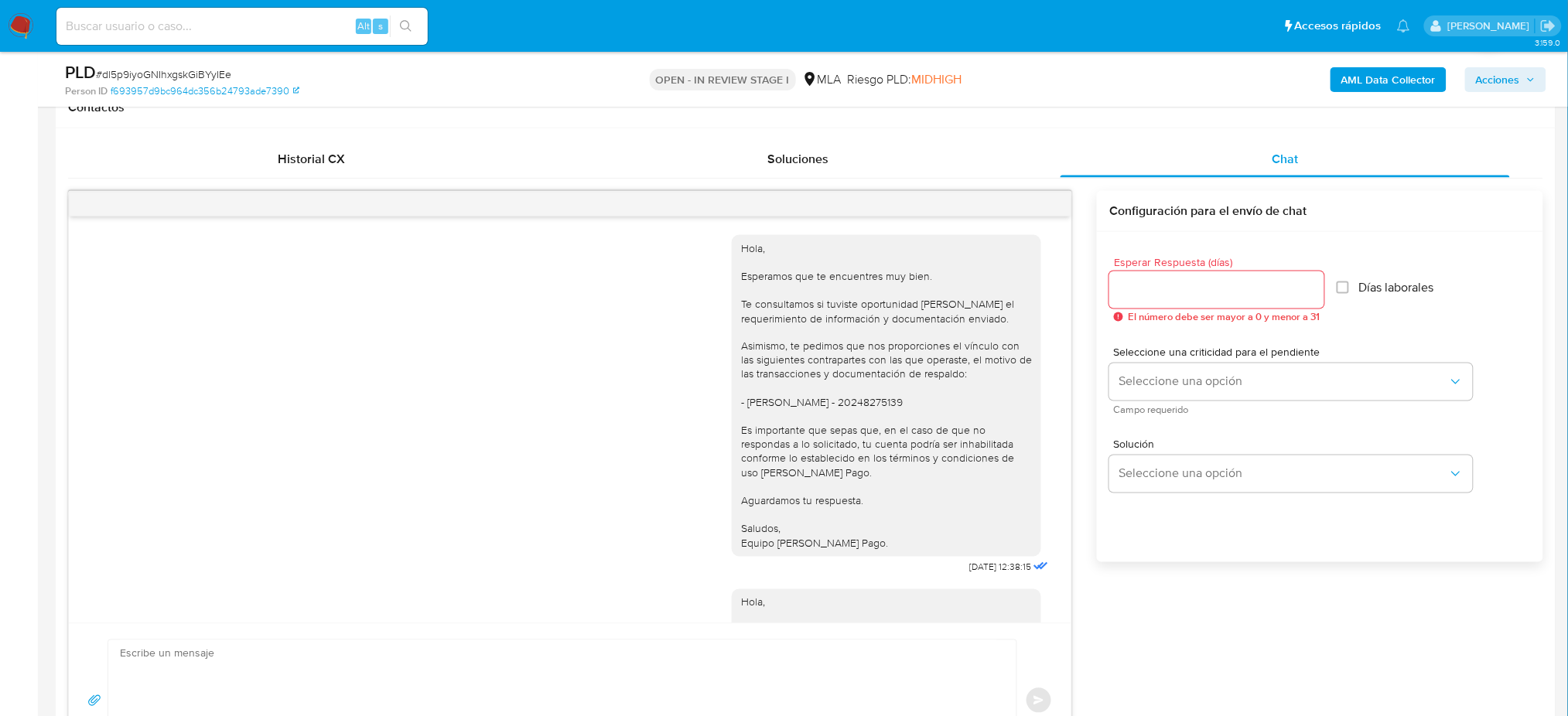
scroll to position [1373, 0]
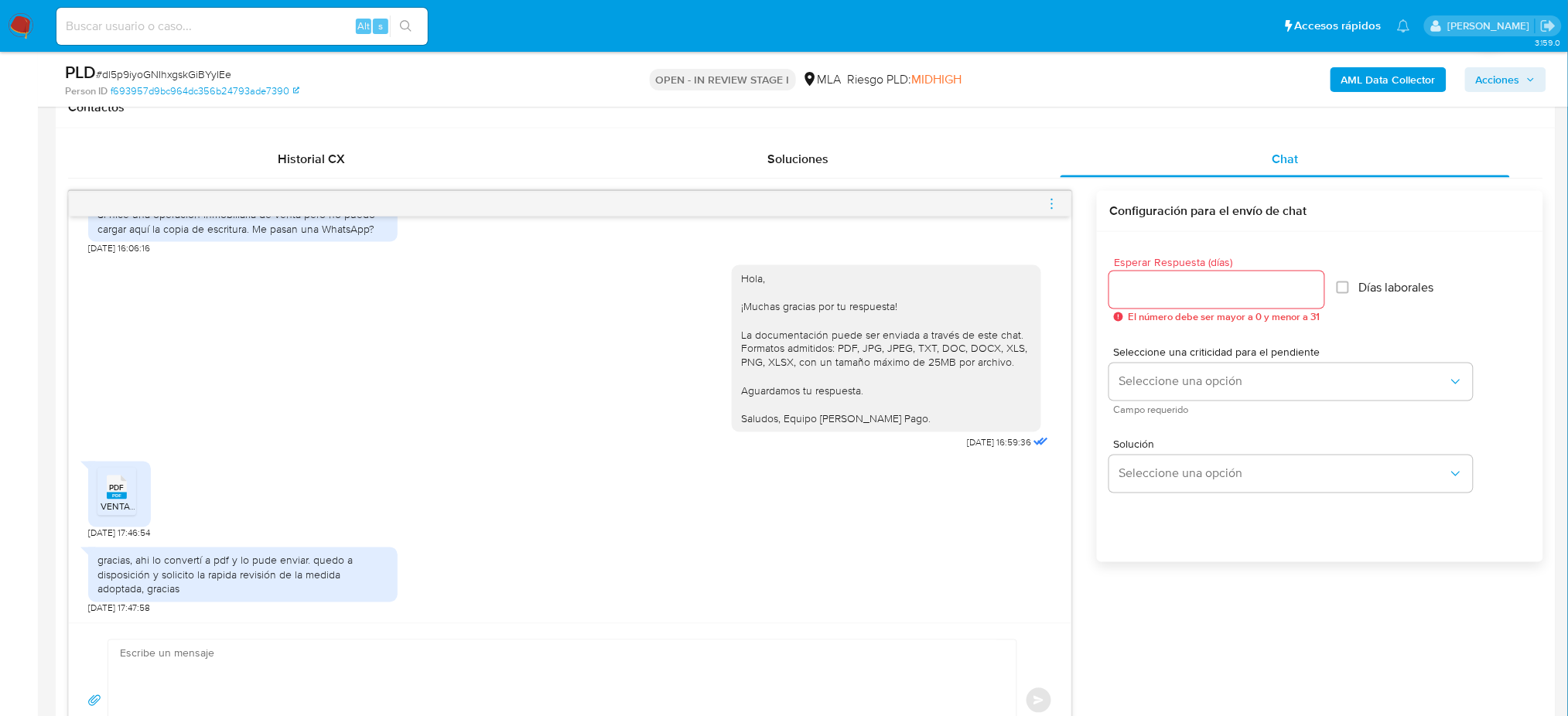
click at [191, 666] on textarea at bounding box center [559, 700] width 877 height 121
paste textarea "Hola, Muchas gracias por tu respuesta. Sin embargo, te pedimos que nos envíes l…"
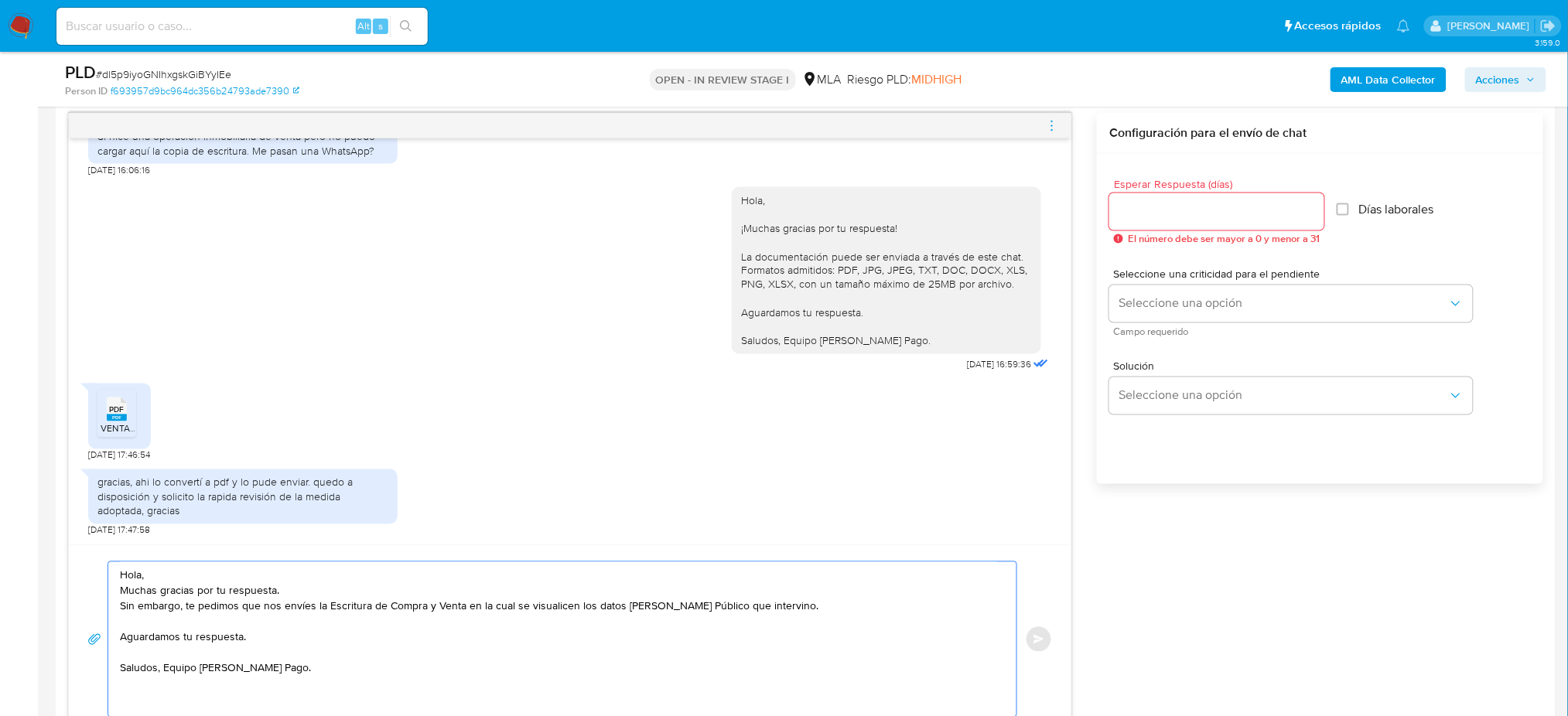
scroll to position [55, 0]
type textarea "Hola, Muchas gracias por tu respuesta. Sin embargo, te pedimos que nos envíes l…"
click at [1154, 209] on input "Esperar Respuesta (días)" at bounding box center [1217, 212] width 215 height 20
type input "2"
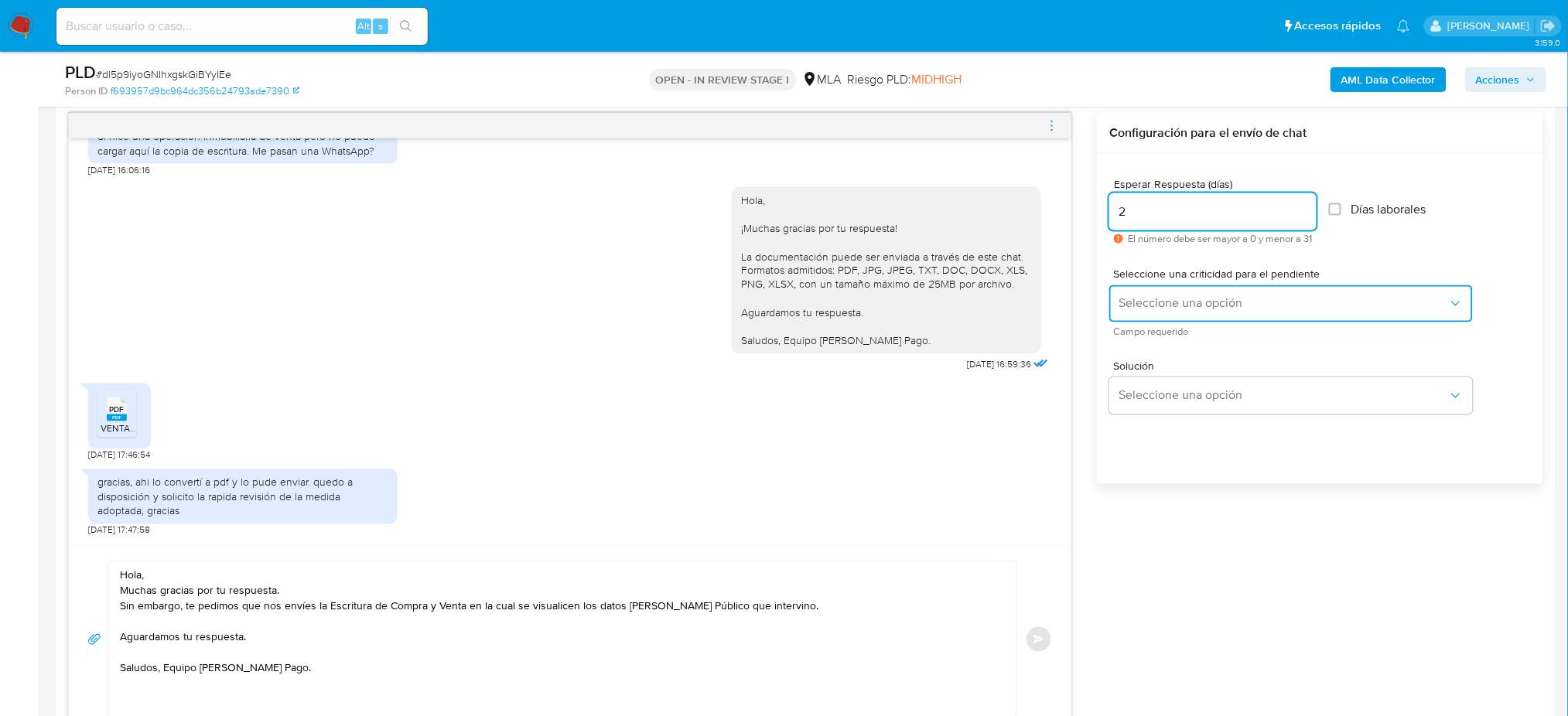
click at [1136, 307] on span "Seleccione una opción" at bounding box center [1283, 304] width 329 height 16
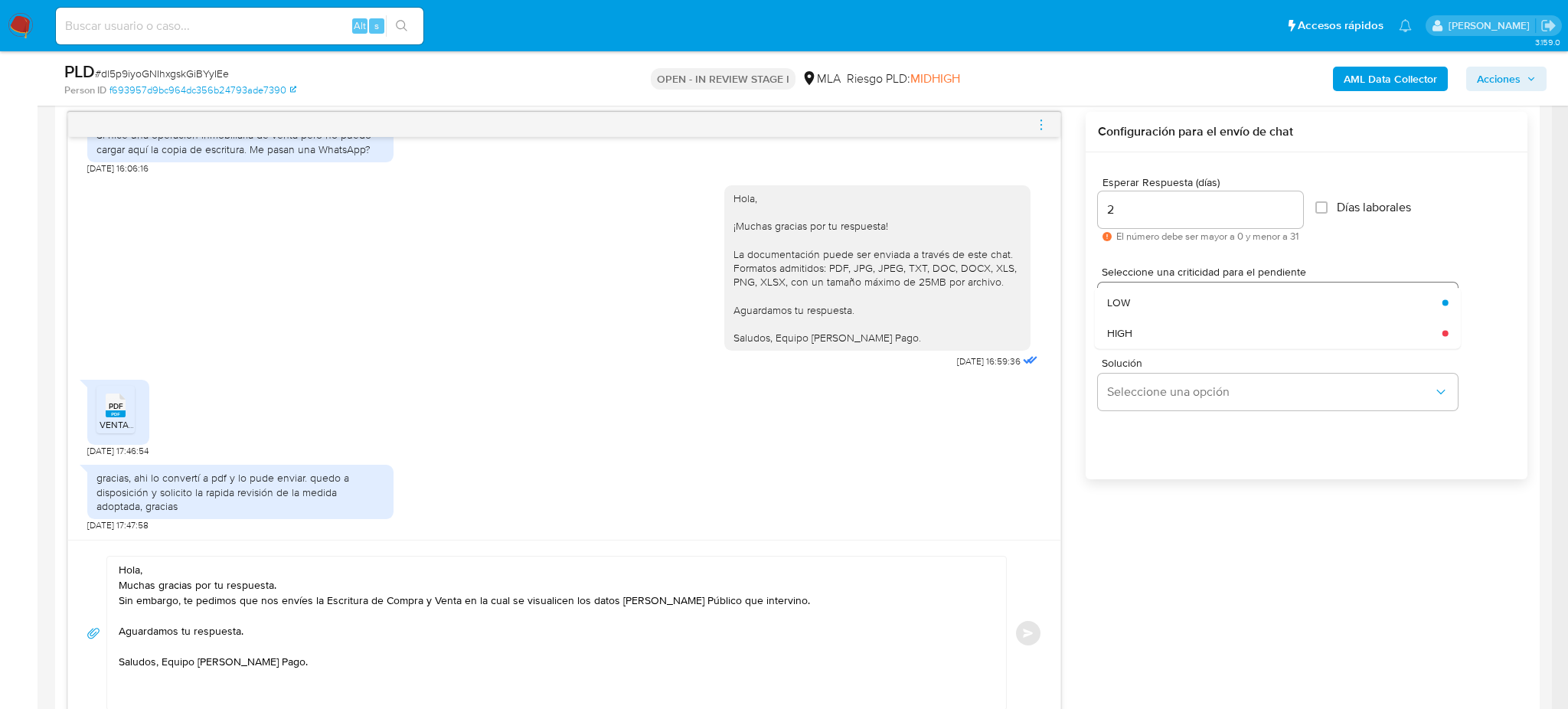
click at [1128, 327] on span "HIGH" at bounding box center [1119, 333] width 25 height 14
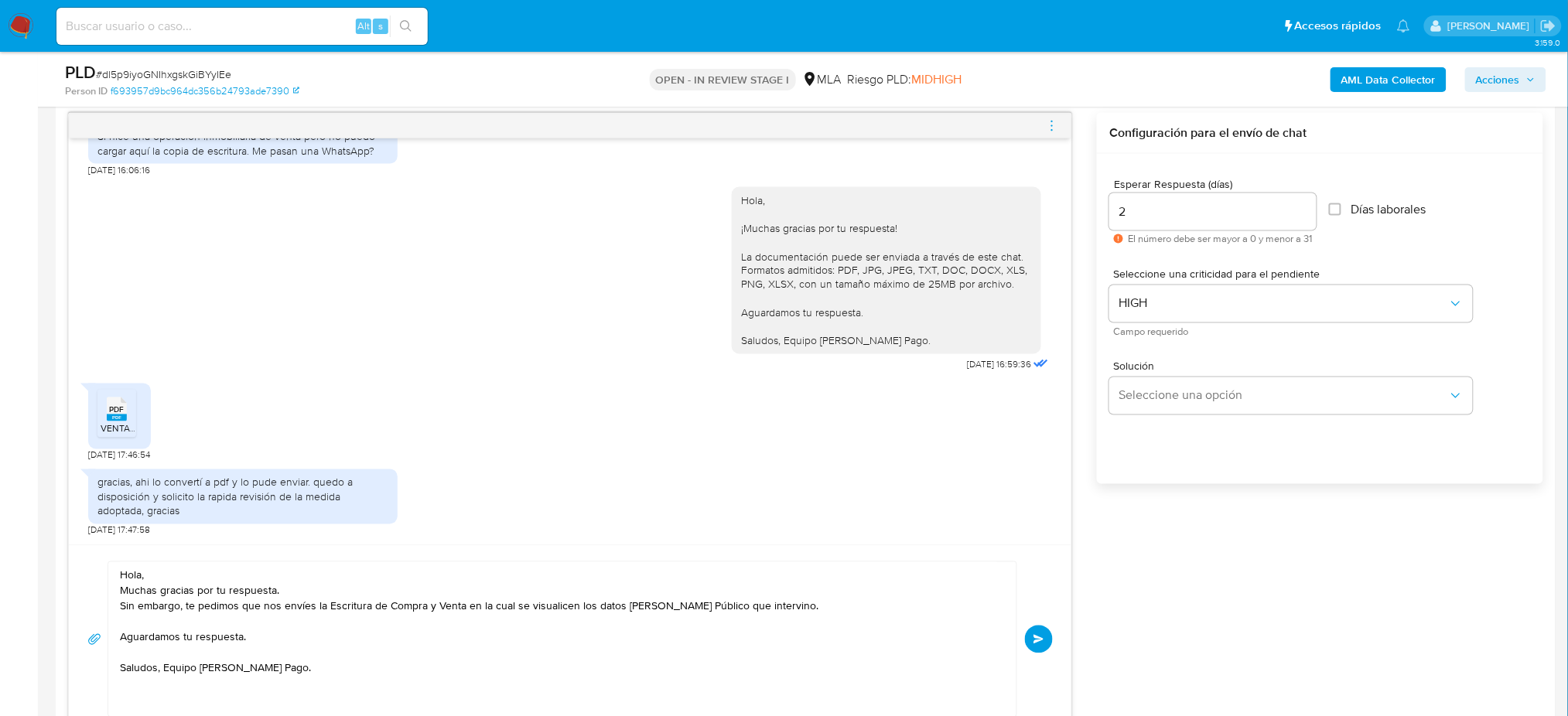
click at [1047, 644] on button "Enviar" at bounding box center [1039, 640] width 28 height 28
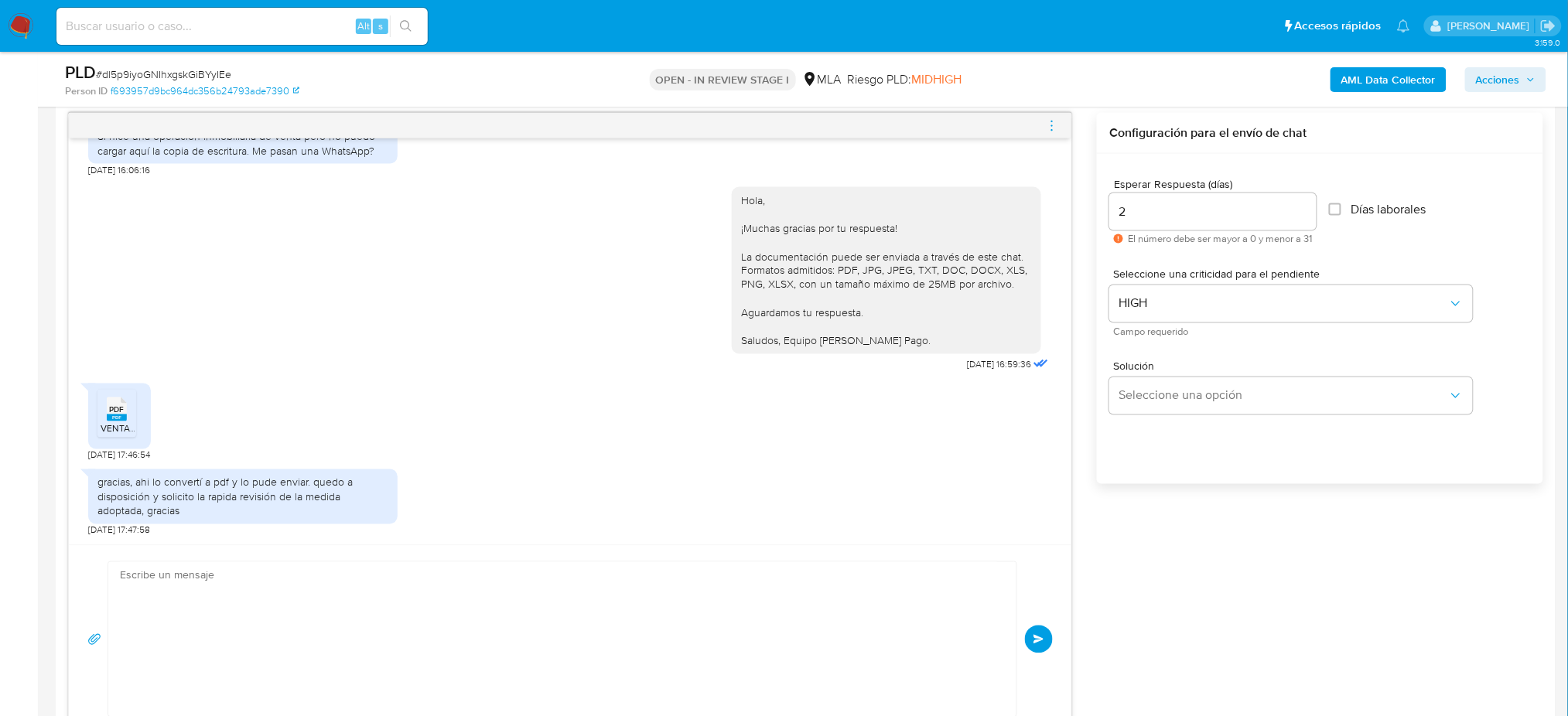
scroll to position [1615, 0]
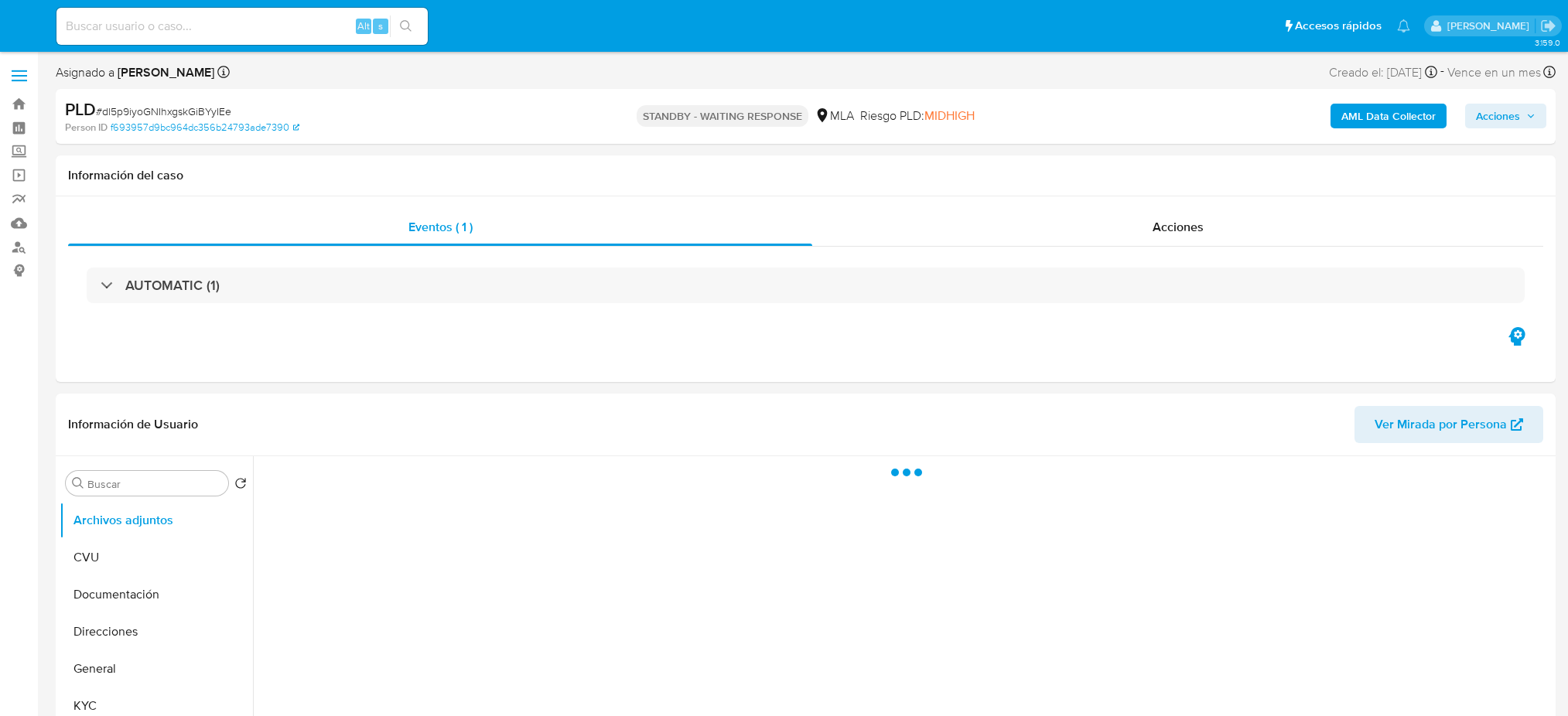
select select "10"
